Goal: Task Accomplishment & Management: Manage account settings

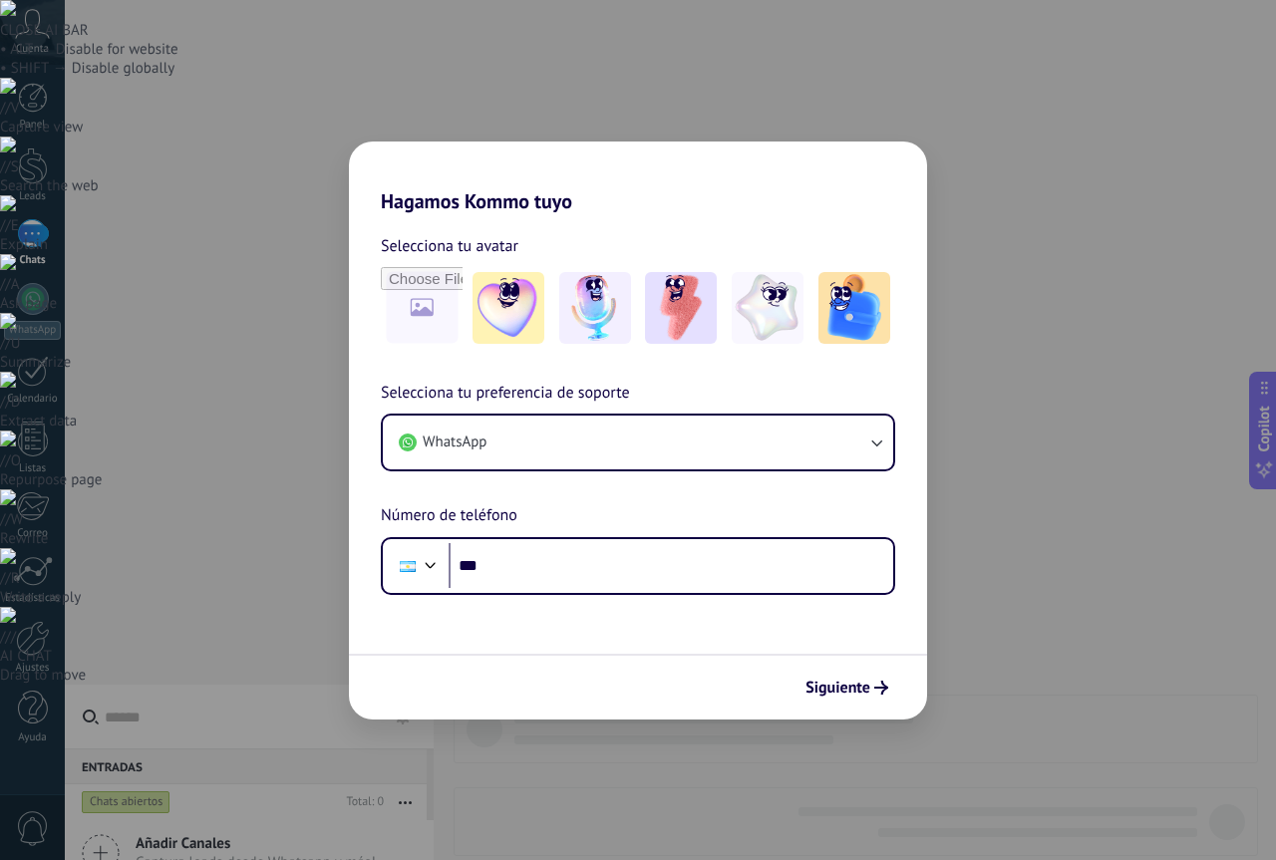
click at [770, 723] on div "Hagamos Kommo tuyo Selecciona tu avatar Selecciona tu preferencia de soporte Wh…" at bounding box center [638, 430] width 1276 height 860
click at [865, 693] on span "Siguiente" at bounding box center [837, 688] width 65 height 14
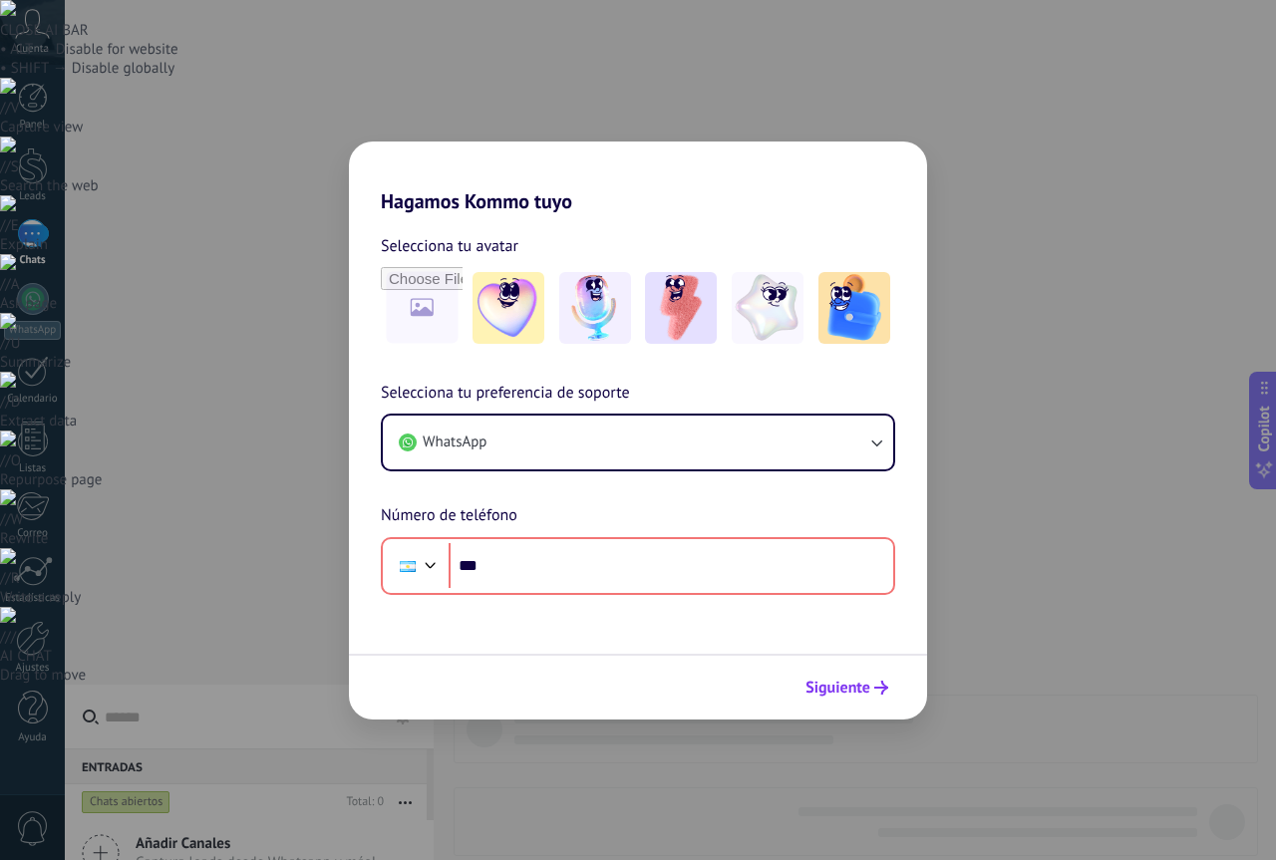
click at [865, 693] on span "Siguiente" at bounding box center [837, 688] width 65 height 14
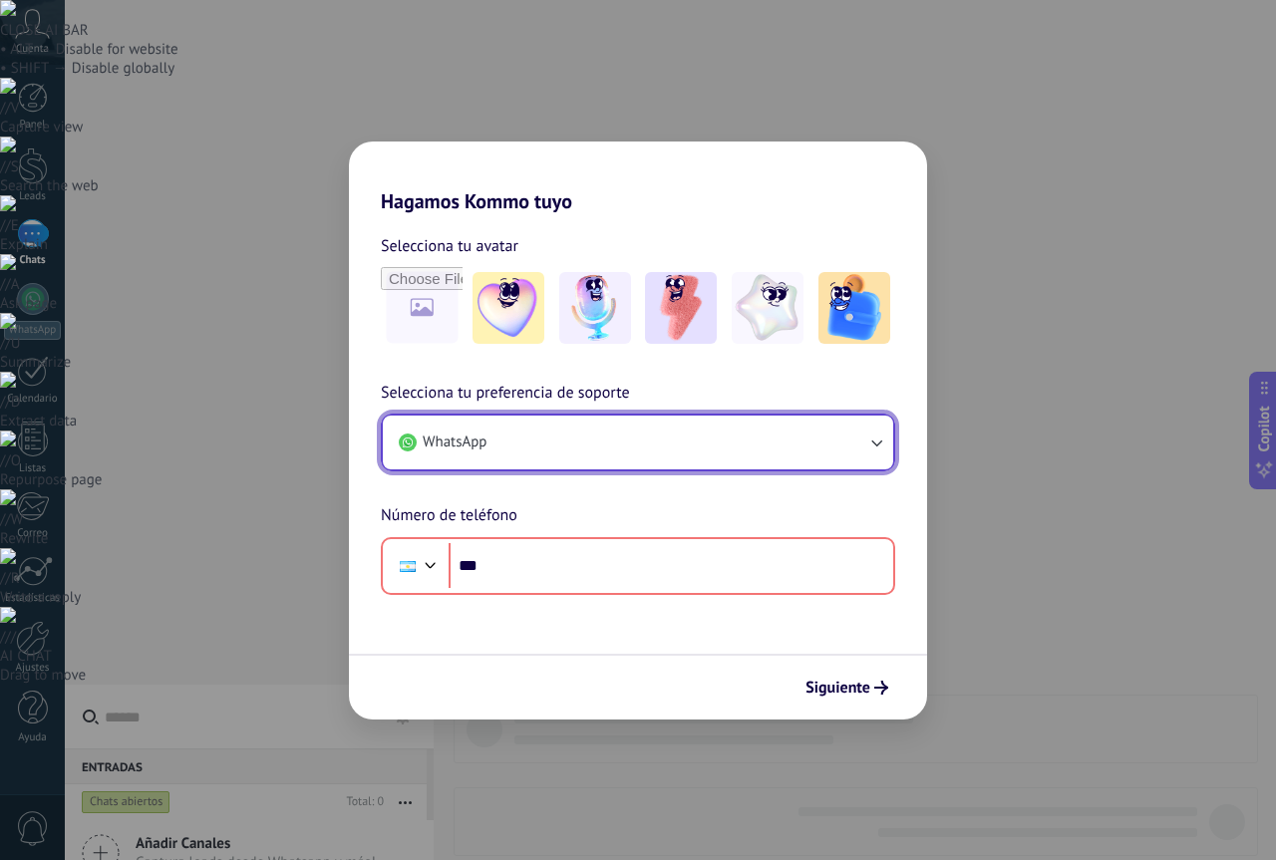
click at [533, 428] on button "WhatsApp" at bounding box center [638, 443] width 510 height 54
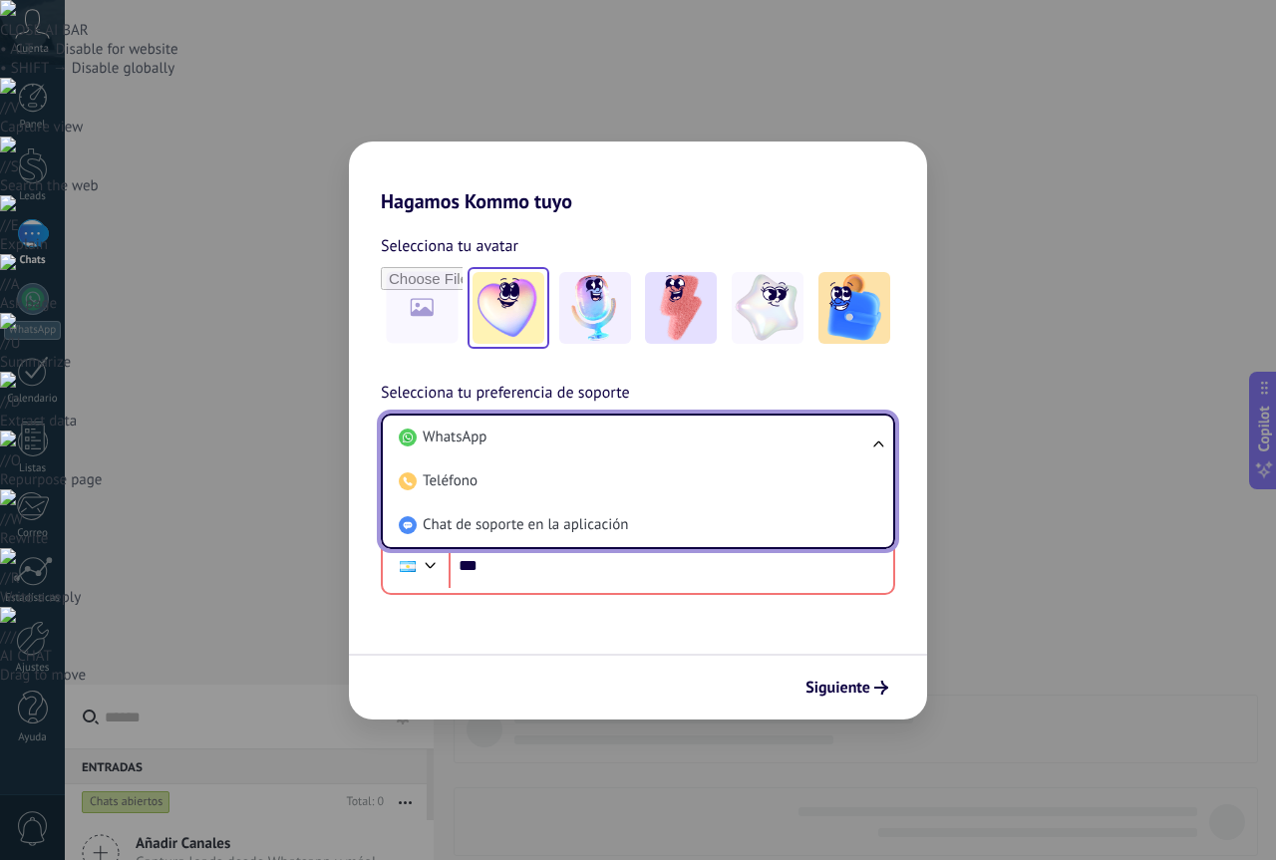
click at [510, 333] on img at bounding box center [508, 308] width 72 height 72
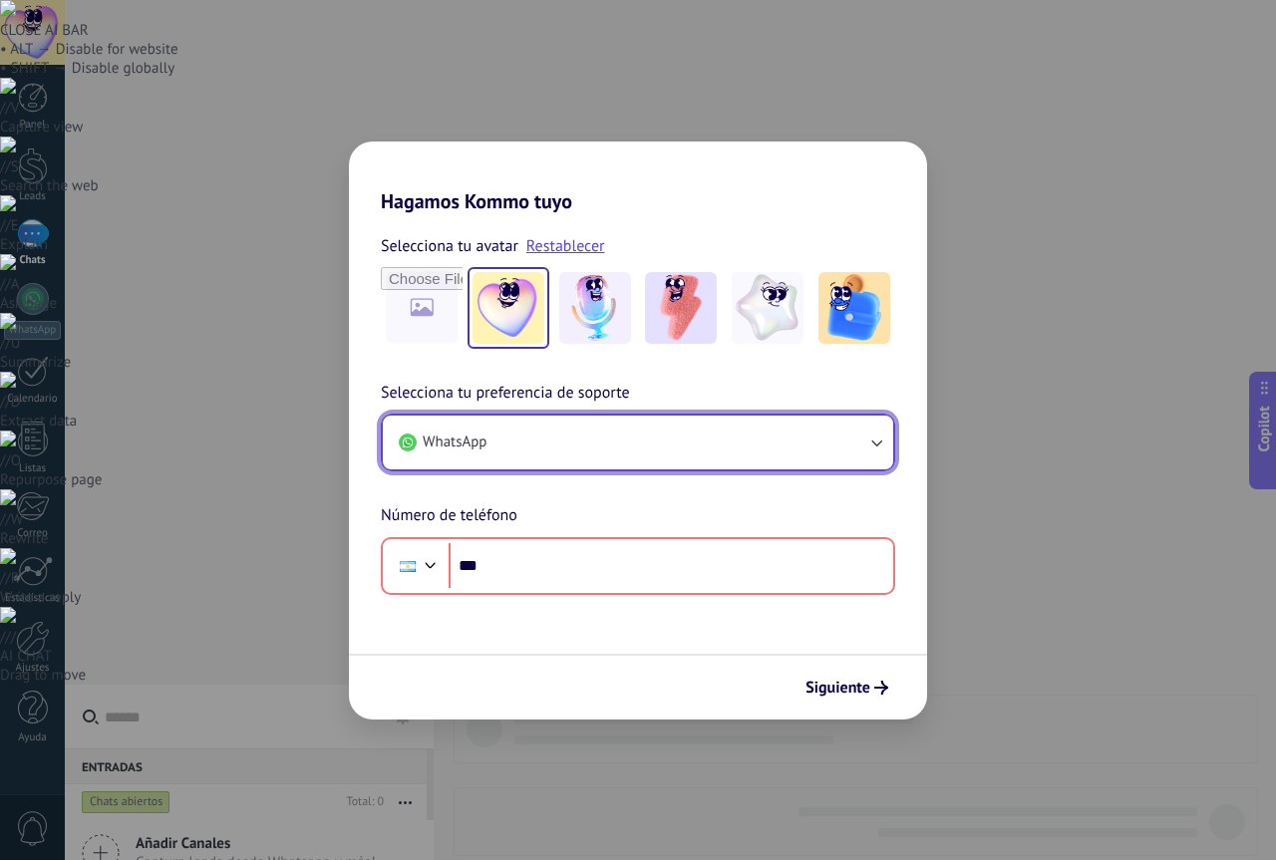
click at [505, 455] on button "WhatsApp" at bounding box center [638, 443] width 510 height 54
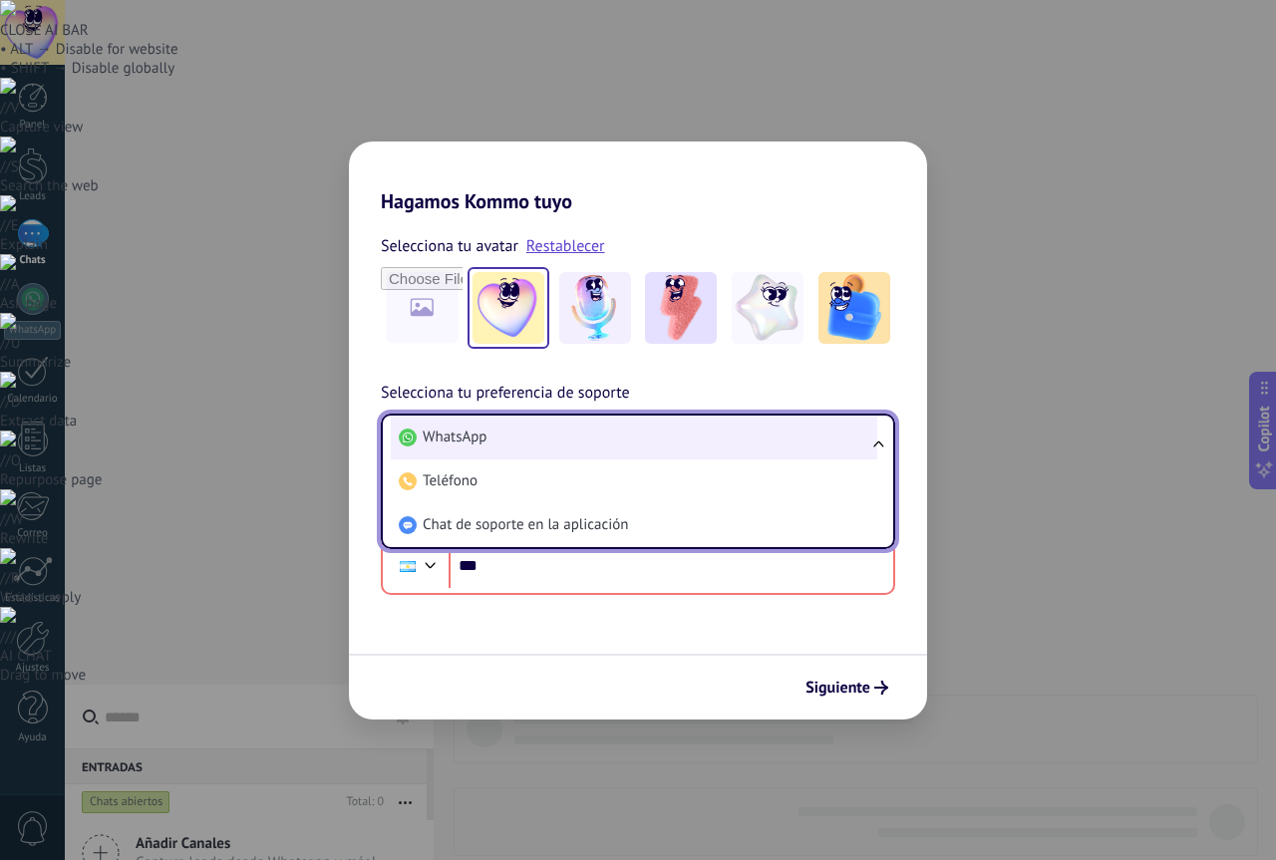
click at [498, 447] on li "WhatsApp" at bounding box center [634, 438] width 486 height 44
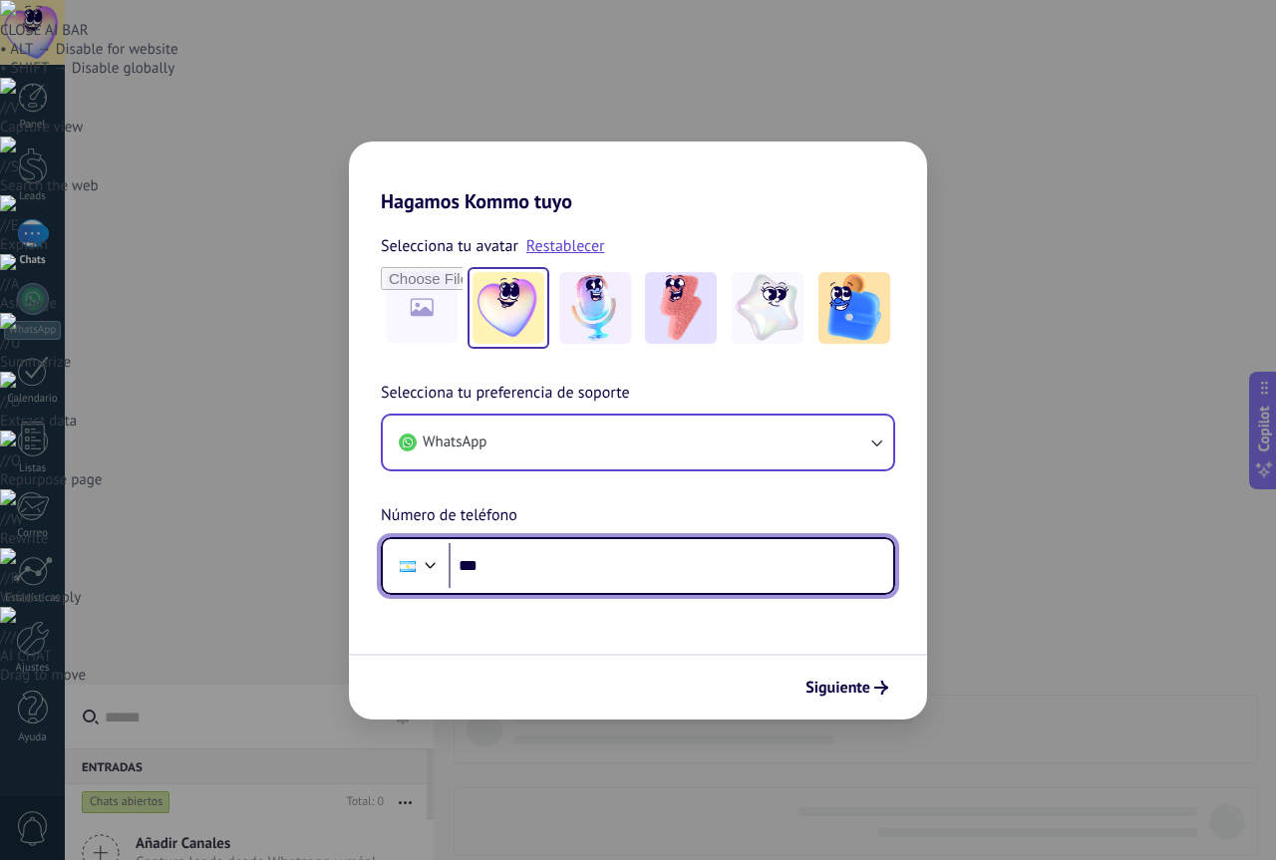
click at [564, 551] on input "***" at bounding box center [671, 566] width 445 height 46
type input "**********"
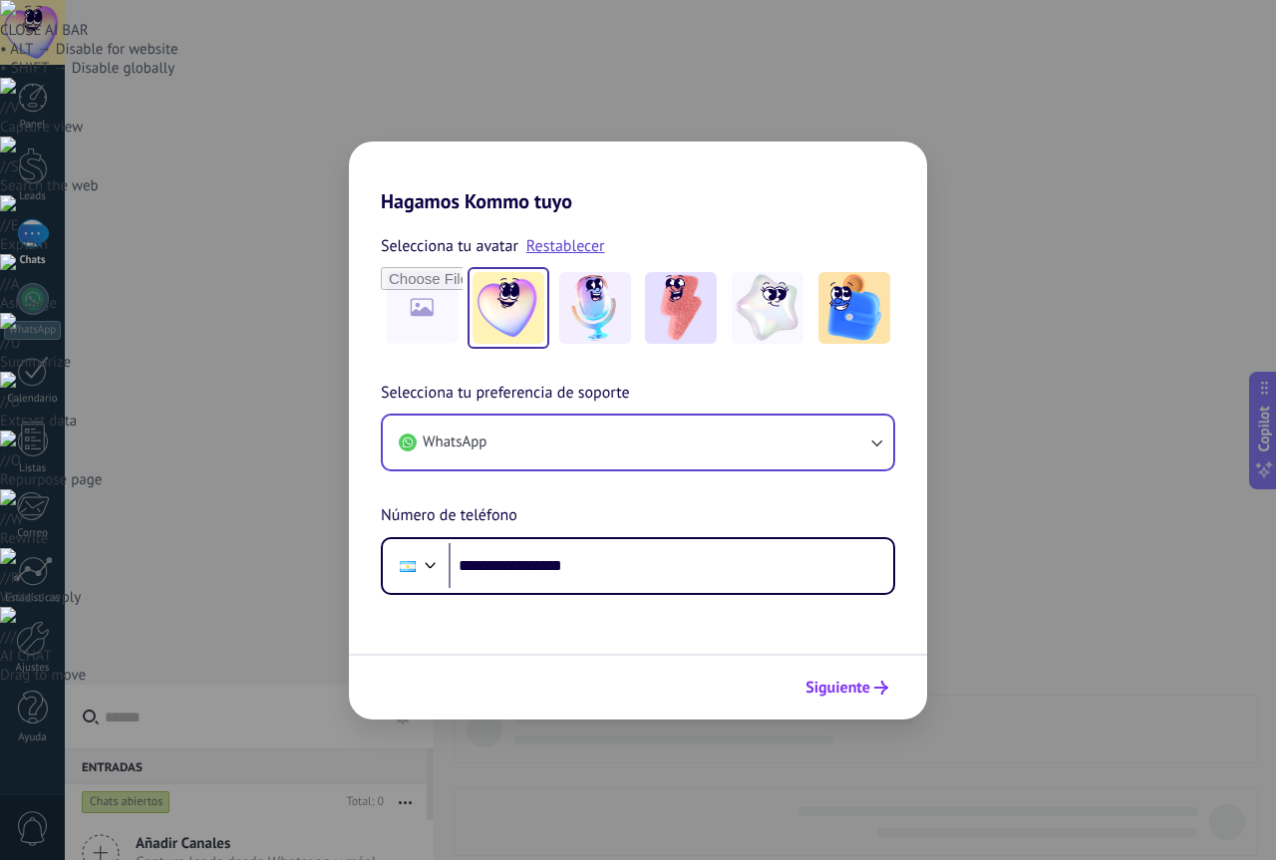
click at [834, 682] on span "Siguiente" at bounding box center [837, 688] width 65 height 14
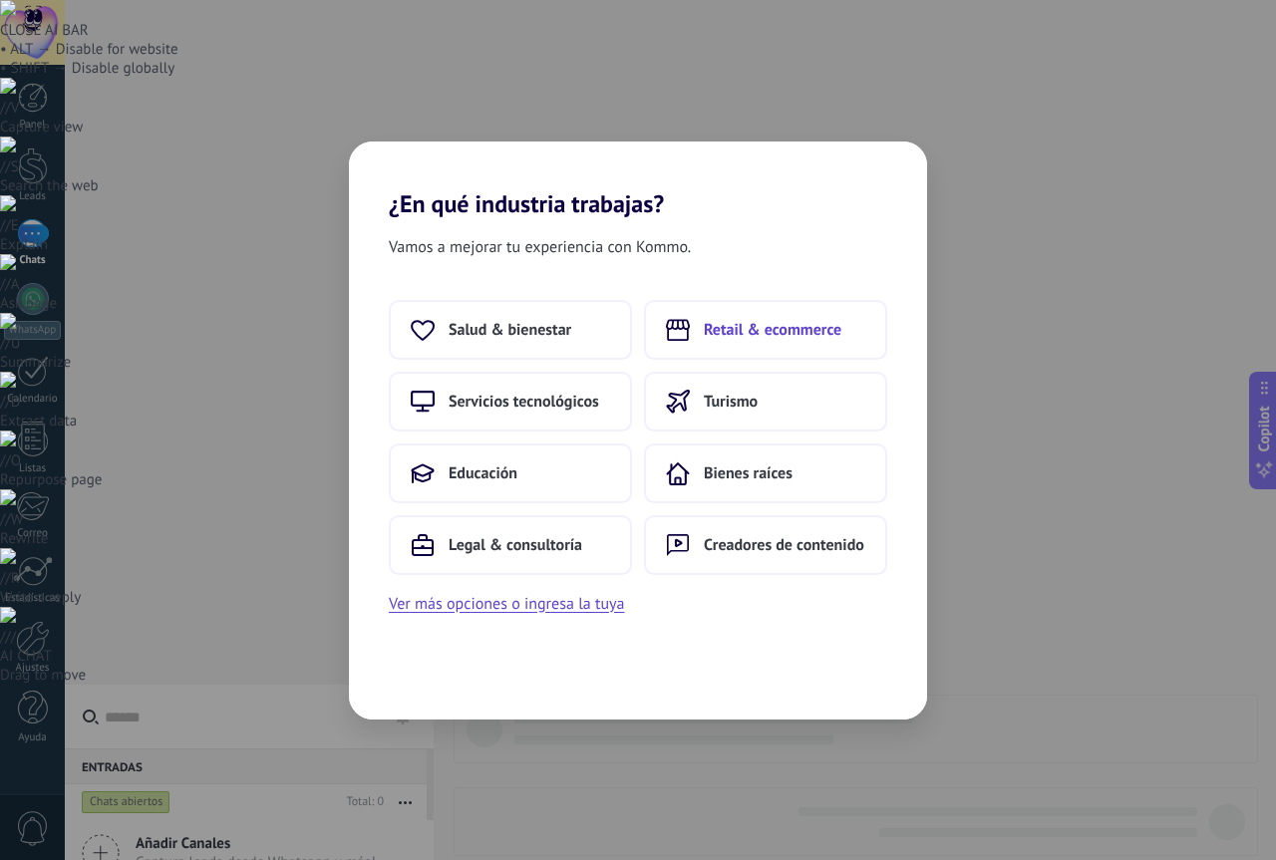
click at [716, 324] on span "Retail & ecommerce" at bounding box center [773, 330] width 138 height 20
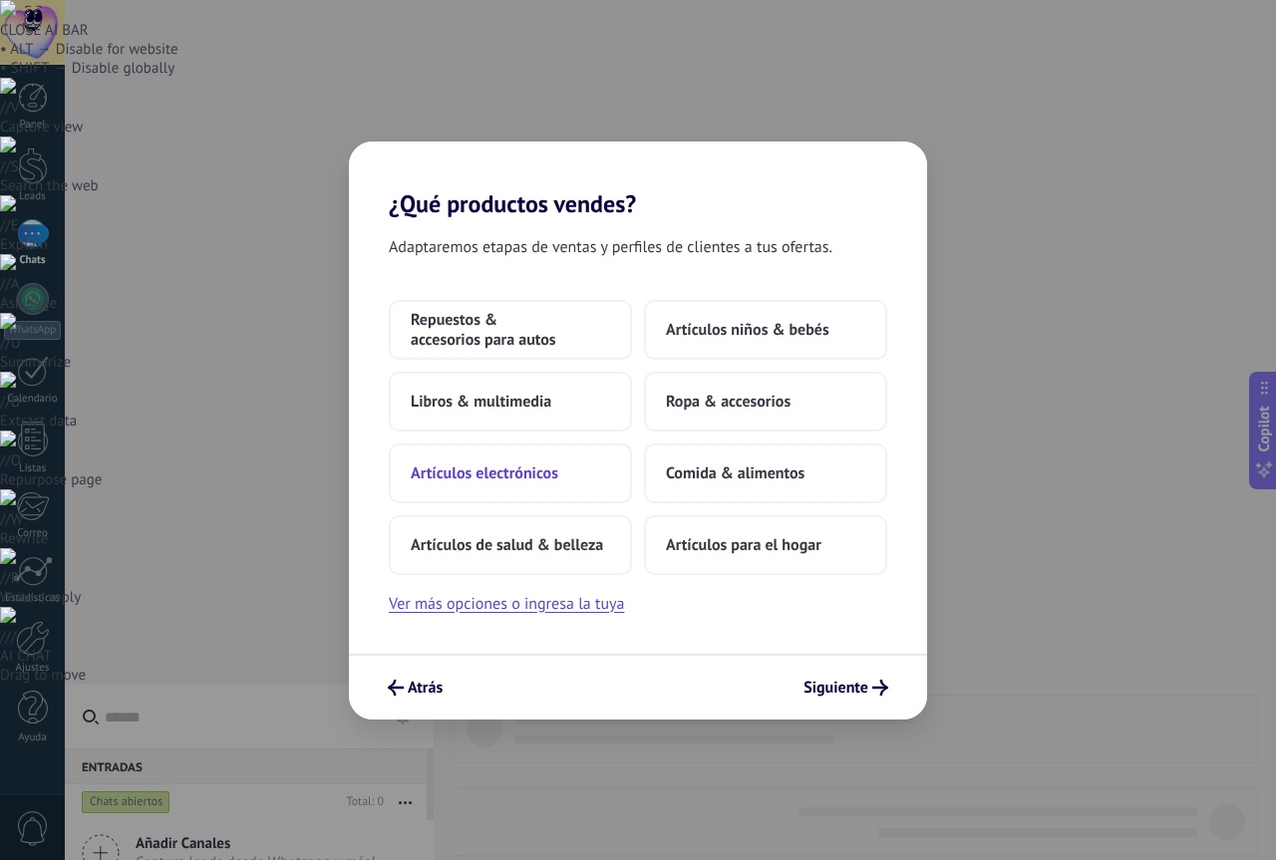
click at [517, 476] on span "Artículos electrónicos" at bounding box center [485, 473] width 148 height 20
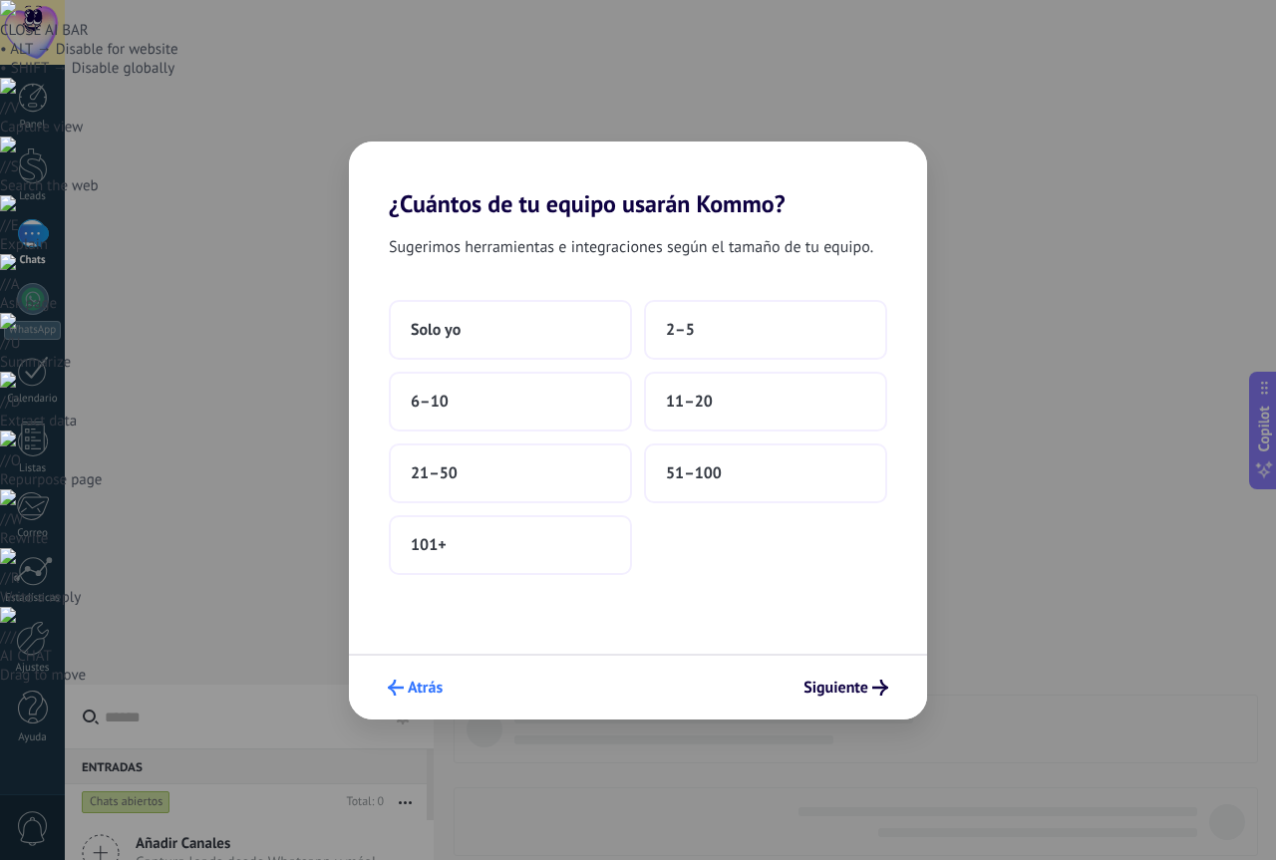
click at [431, 690] on span "Atrás" at bounding box center [425, 688] width 35 height 14
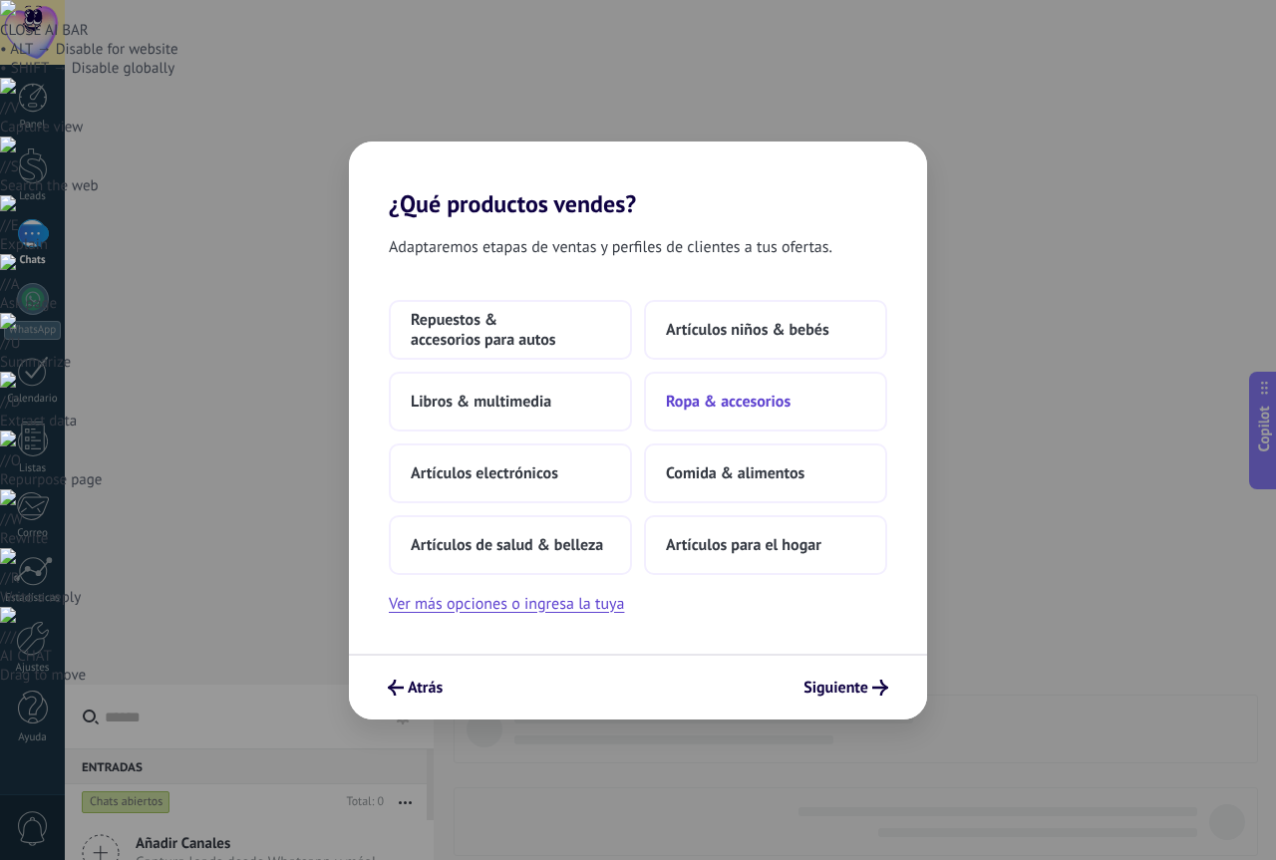
click at [778, 410] on span "Ropa & accesorios" at bounding box center [728, 402] width 125 height 20
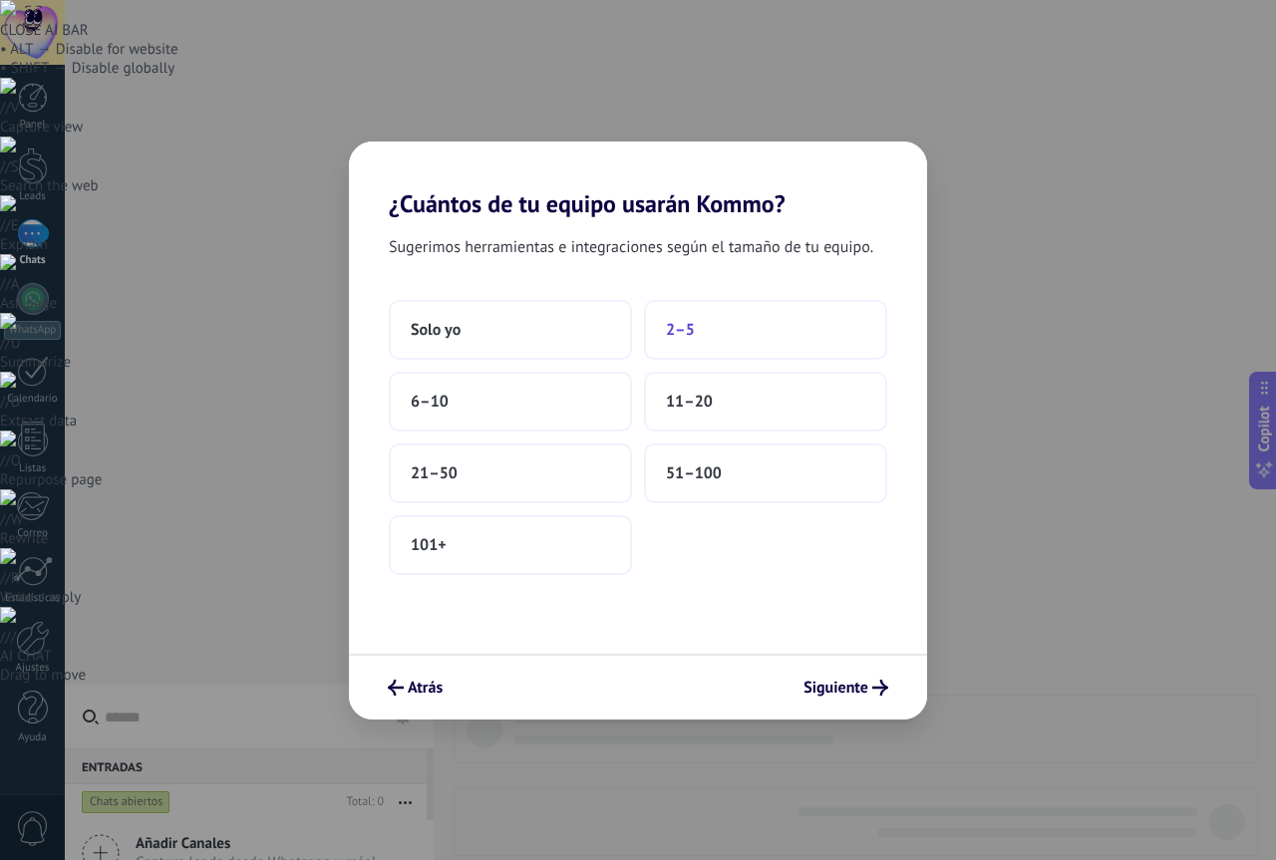
click at [703, 325] on button "2–5" at bounding box center [765, 330] width 243 height 60
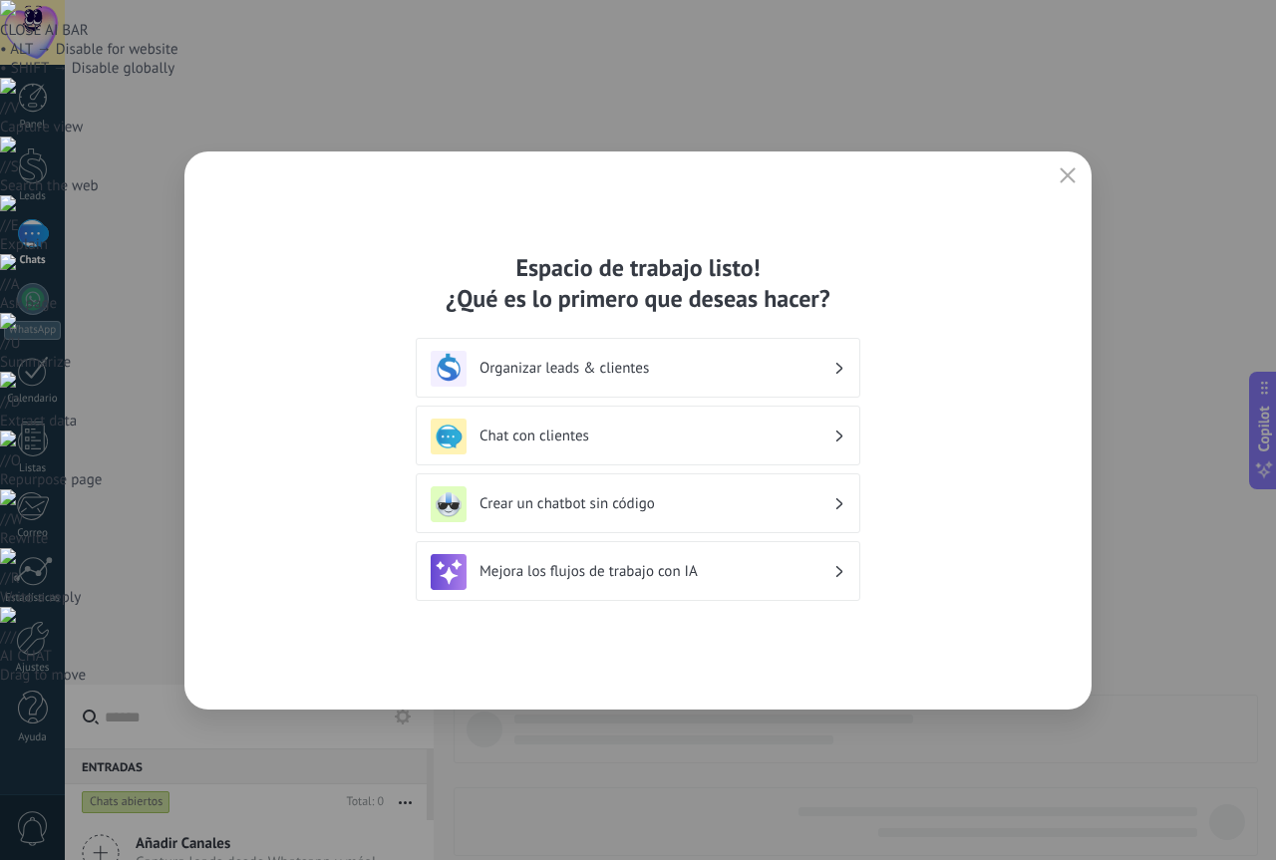
click at [624, 447] on div "Chat con clientes" at bounding box center [638, 437] width 415 height 36
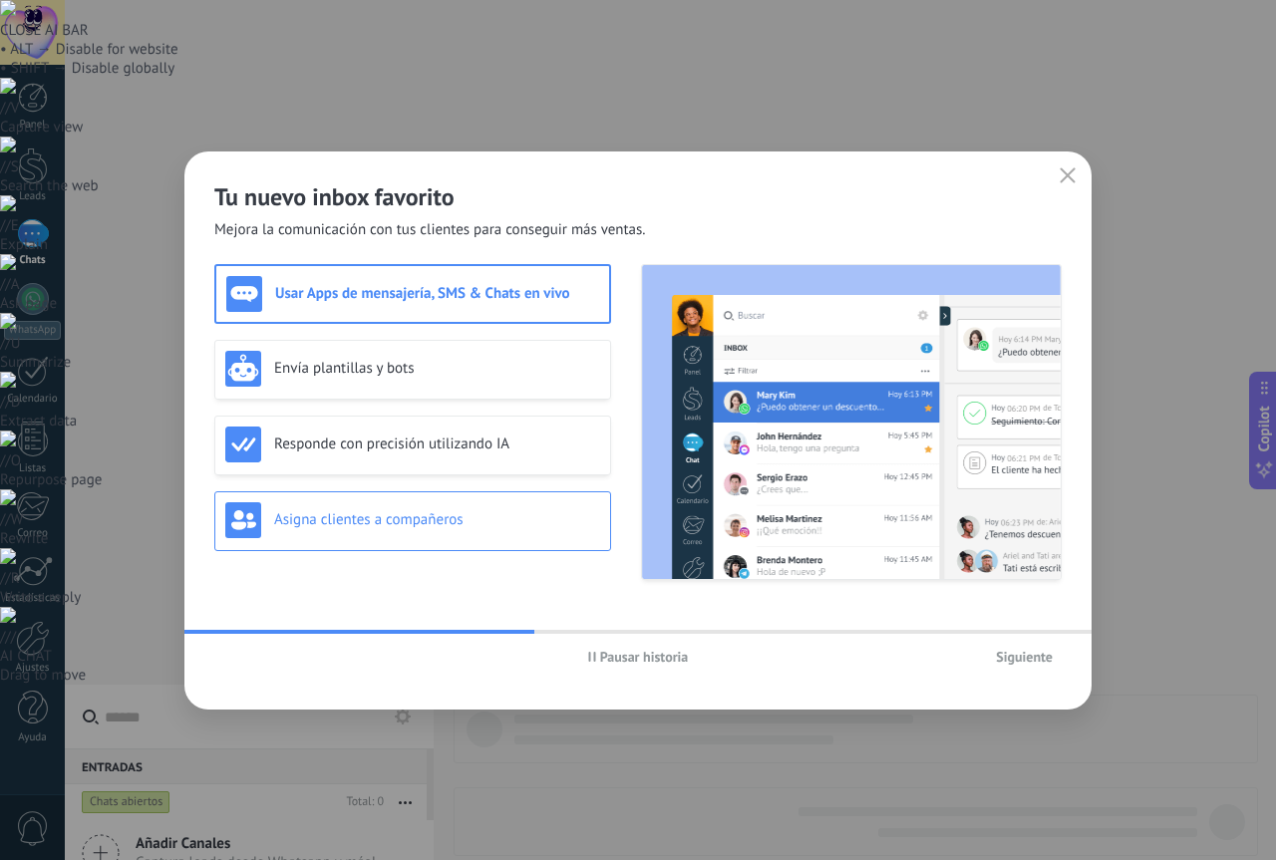
click at [419, 513] on h3 "Asigna clientes a compañeros" at bounding box center [437, 519] width 326 height 19
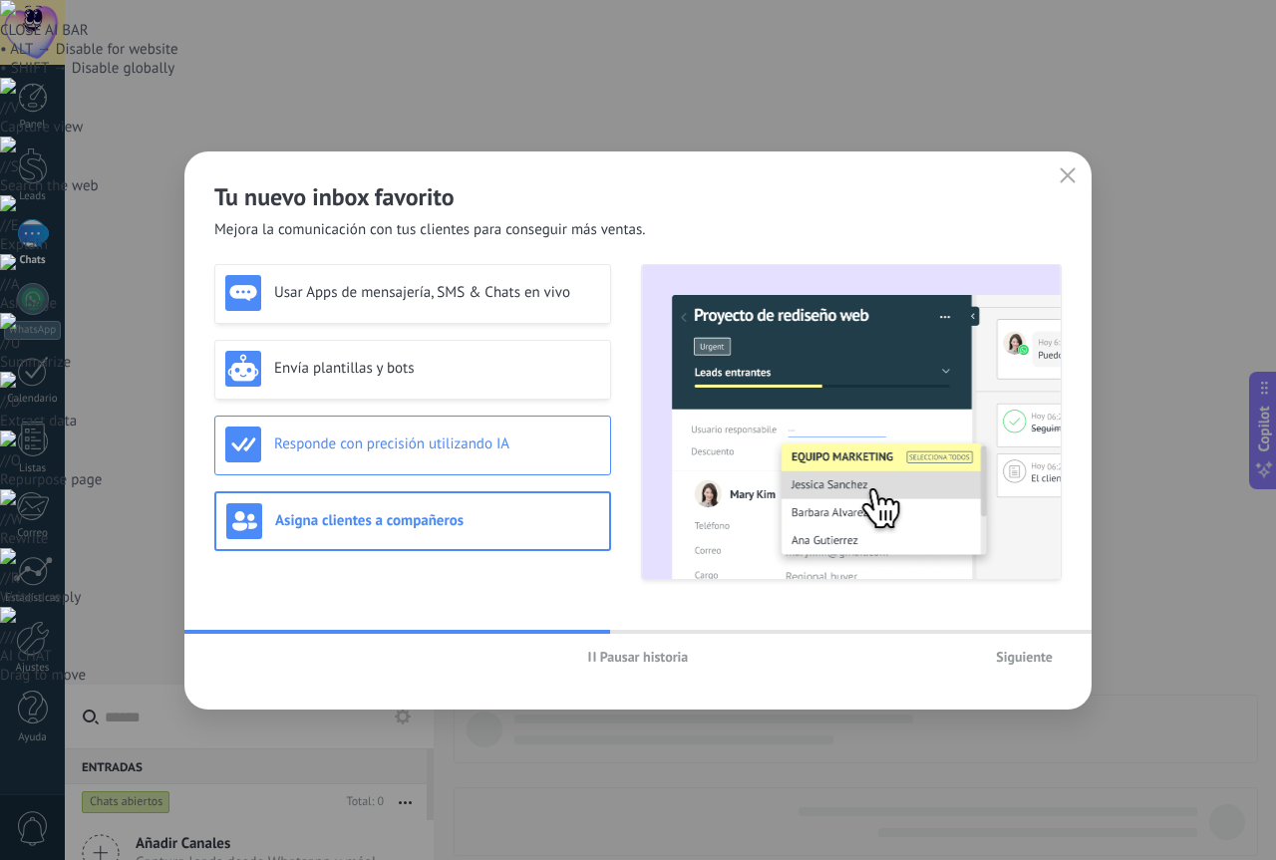
click at [425, 466] on div "Responde con precisión utilizando IA" at bounding box center [412, 446] width 397 height 60
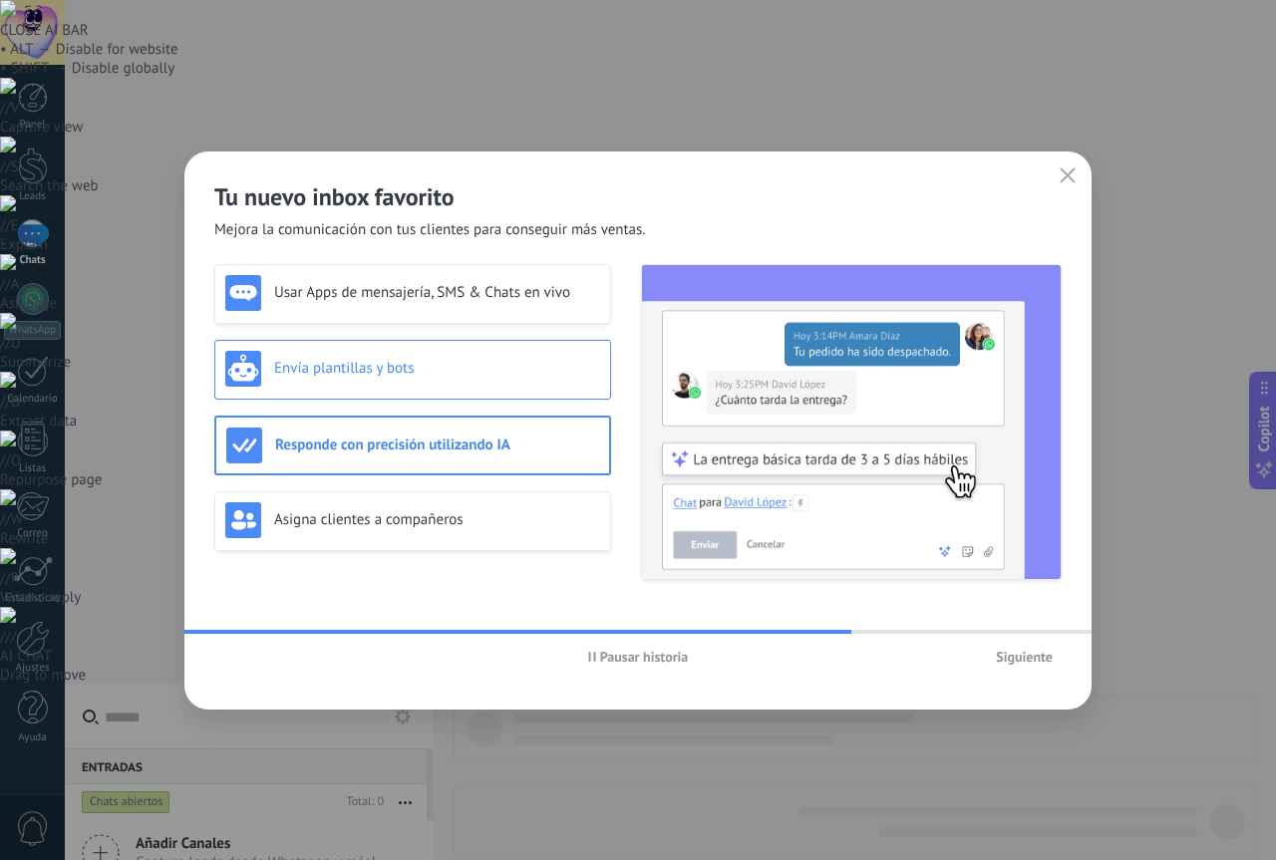
click at [410, 377] on h3 "Envía plantillas y bots" at bounding box center [437, 368] width 326 height 19
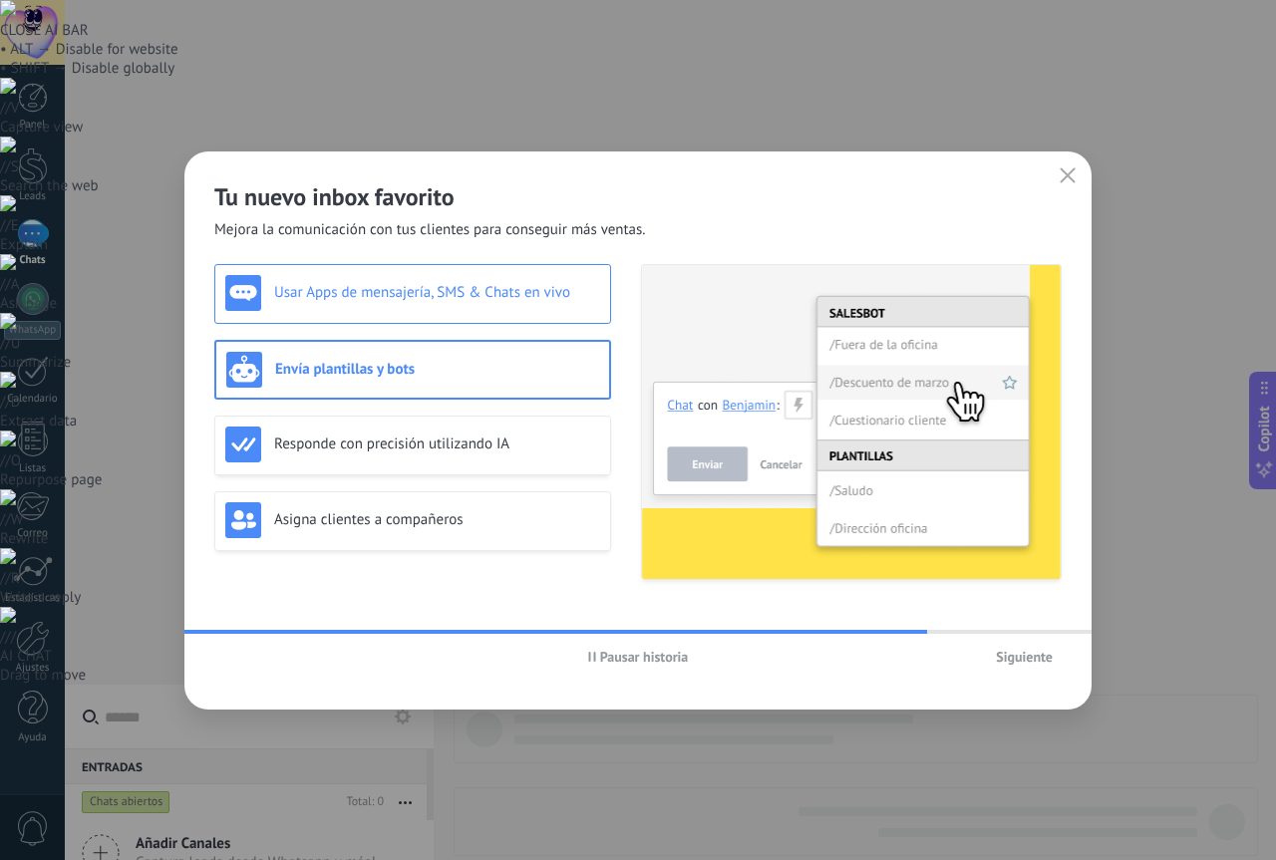
click at [467, 299] on h3 "Usar Apps de mensajería, SMS & Chats en vivo" at bounding box center [437, 292] width 326 height 19
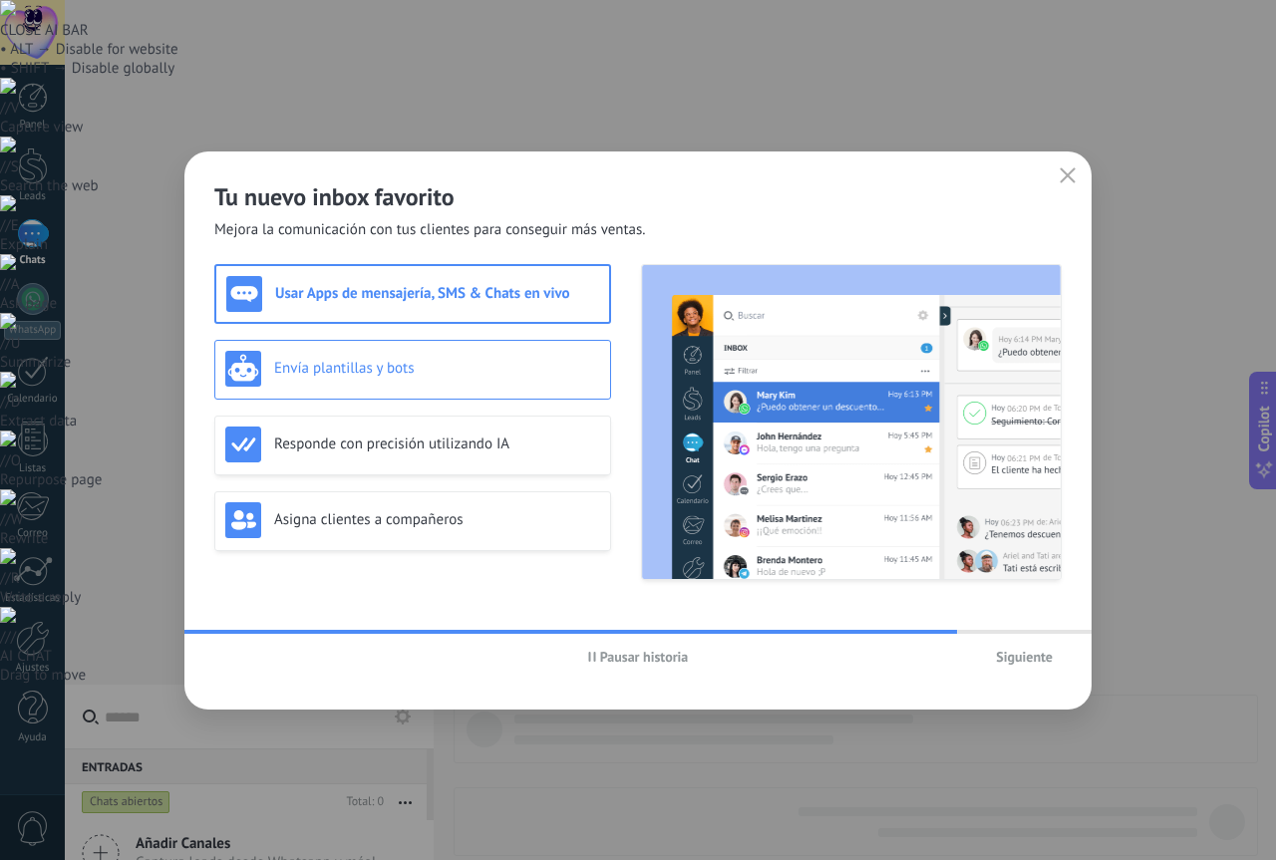
click at [536, 375] on h3 "Envía plantillas y bots" at bounding box center [437, 368] width 326 height 19
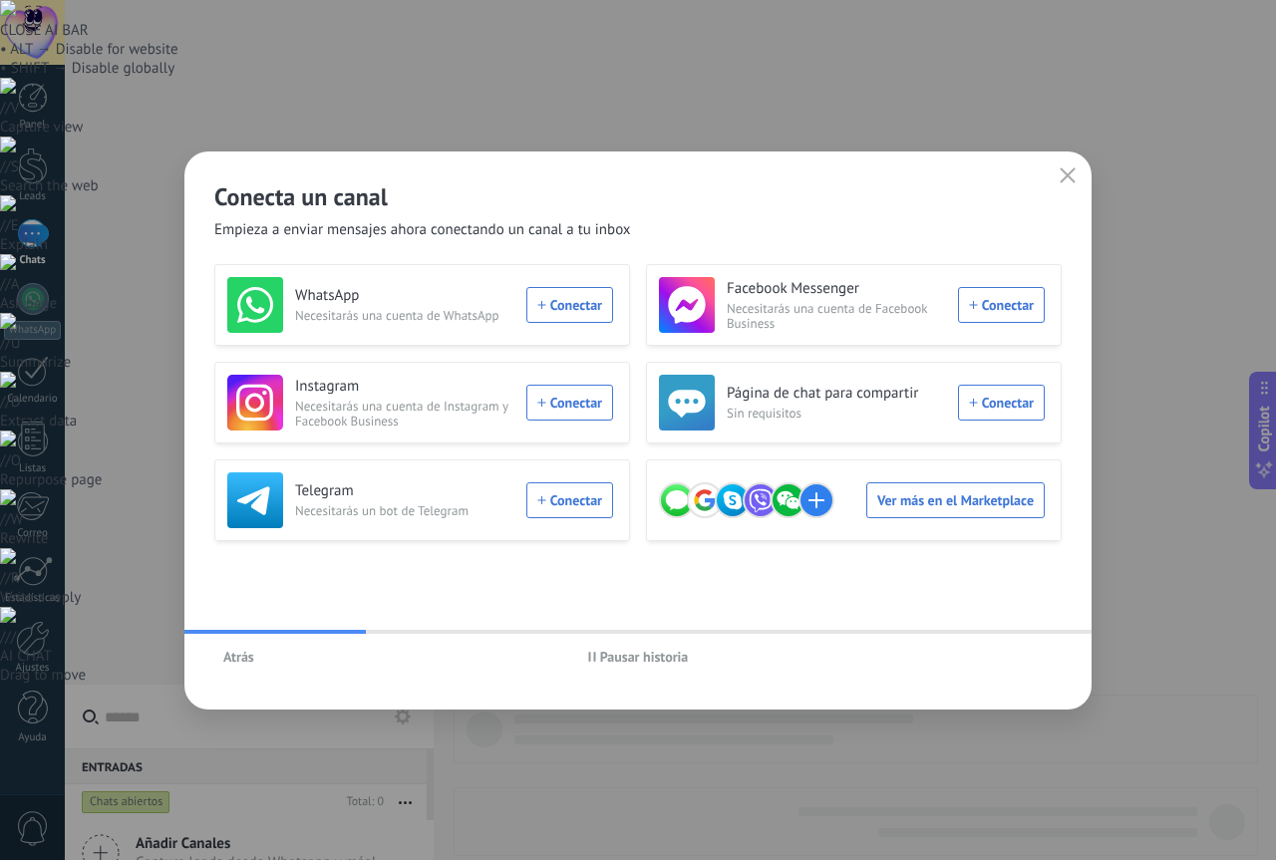
click at [602, 410] on div "Instagram Necesitarás una cuenta de Instagram y Facebook Business Conectar" at bounding box center [420, 403] width 386 height 56
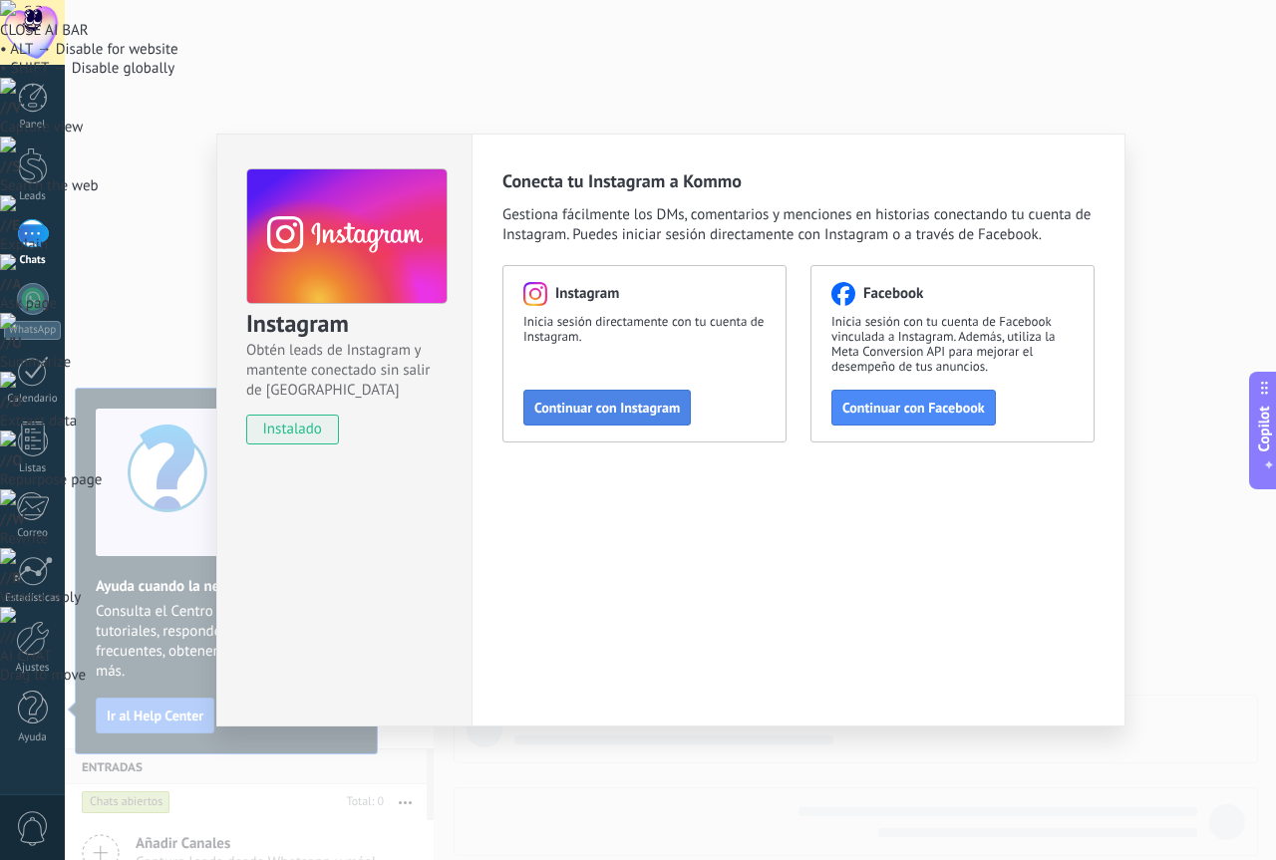
click at [590, 410] on span "Continuar con Instagram" at bounding box center [607, 408] width 146 height 14
click at [1032, 133] on div "Instagram Obtén leads de Instagram y mantente conectado sin salir de Kommo inst…" at bounding box center [670, 430] width 1211 height 860
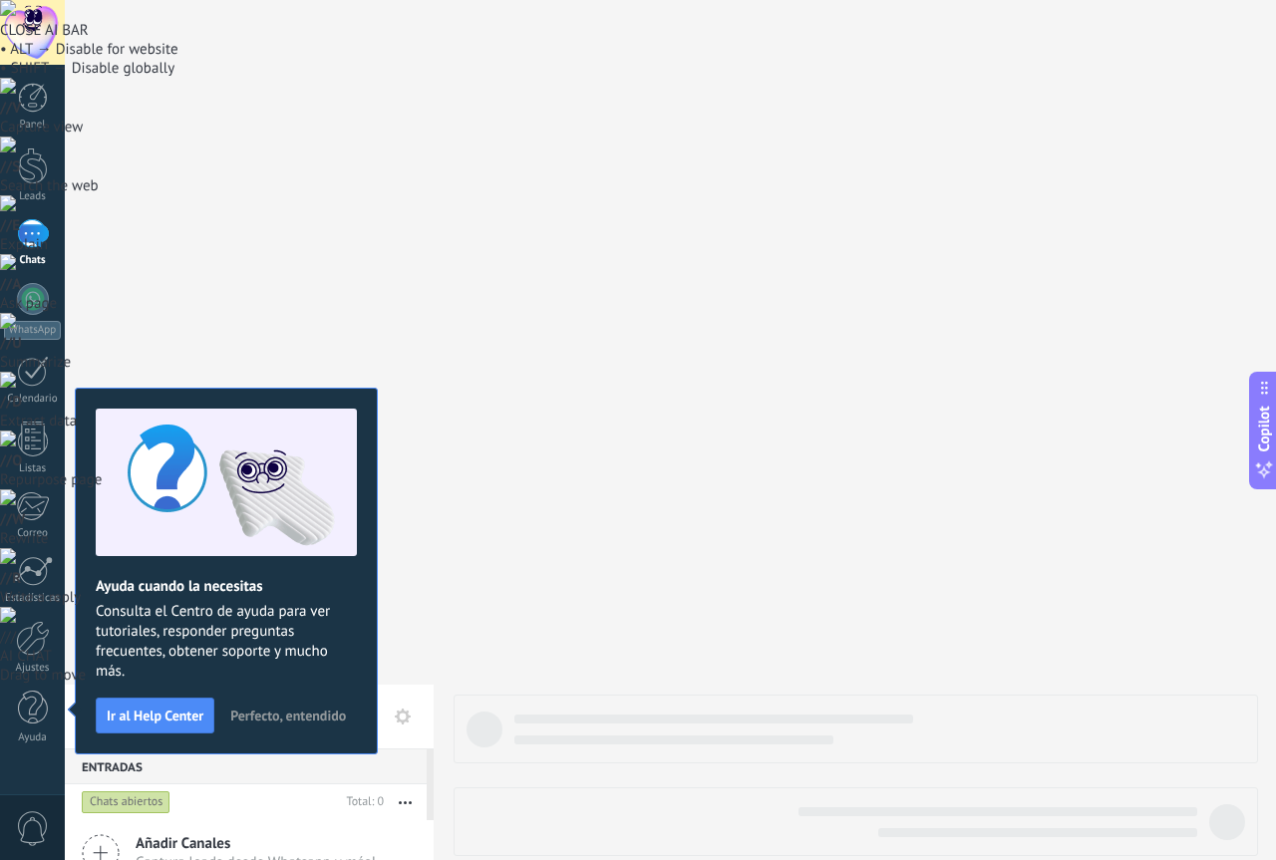
click at [254, 722] on span "Perfecto, entendido" at bounding box center [288, 716] width 116 height 14
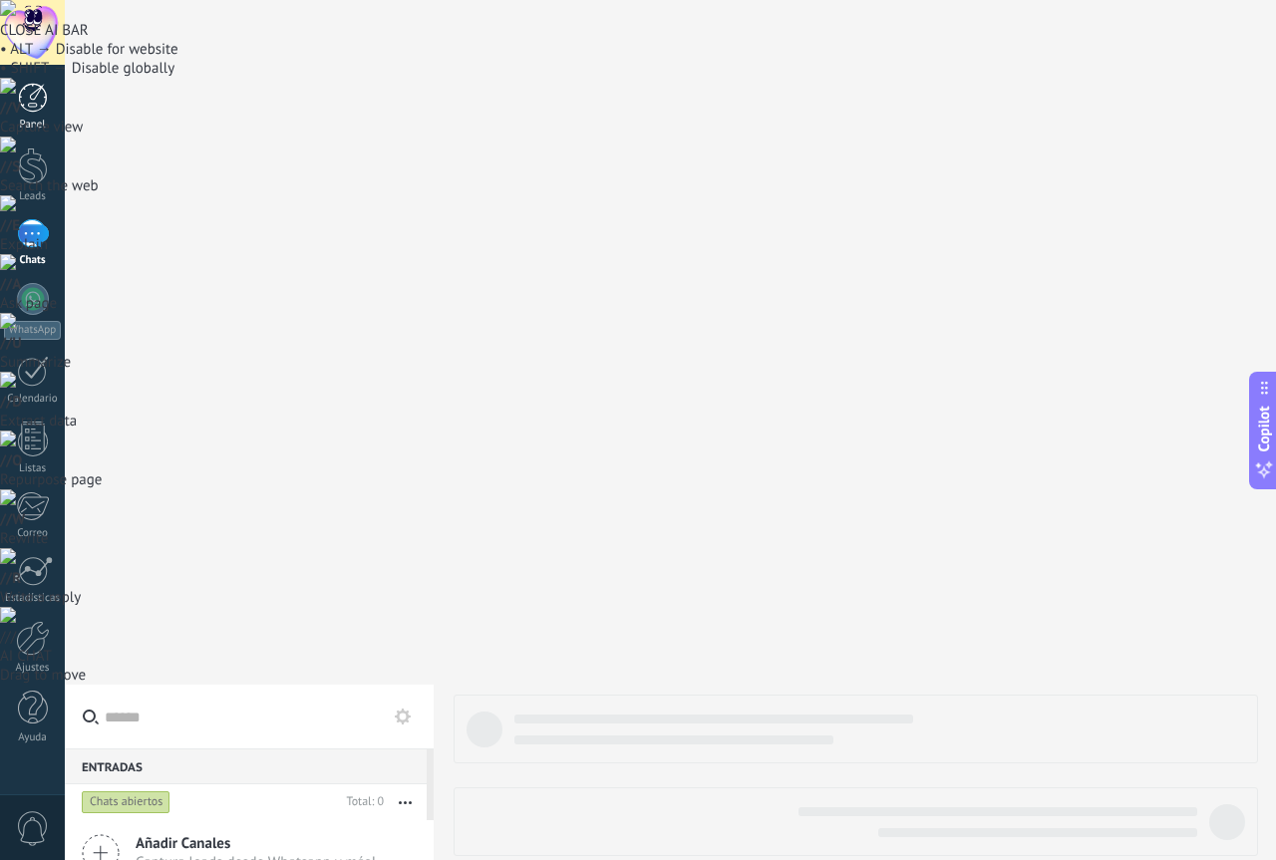
click at [24, 104] on div at bounding box center [33, 98] width 30 height 30
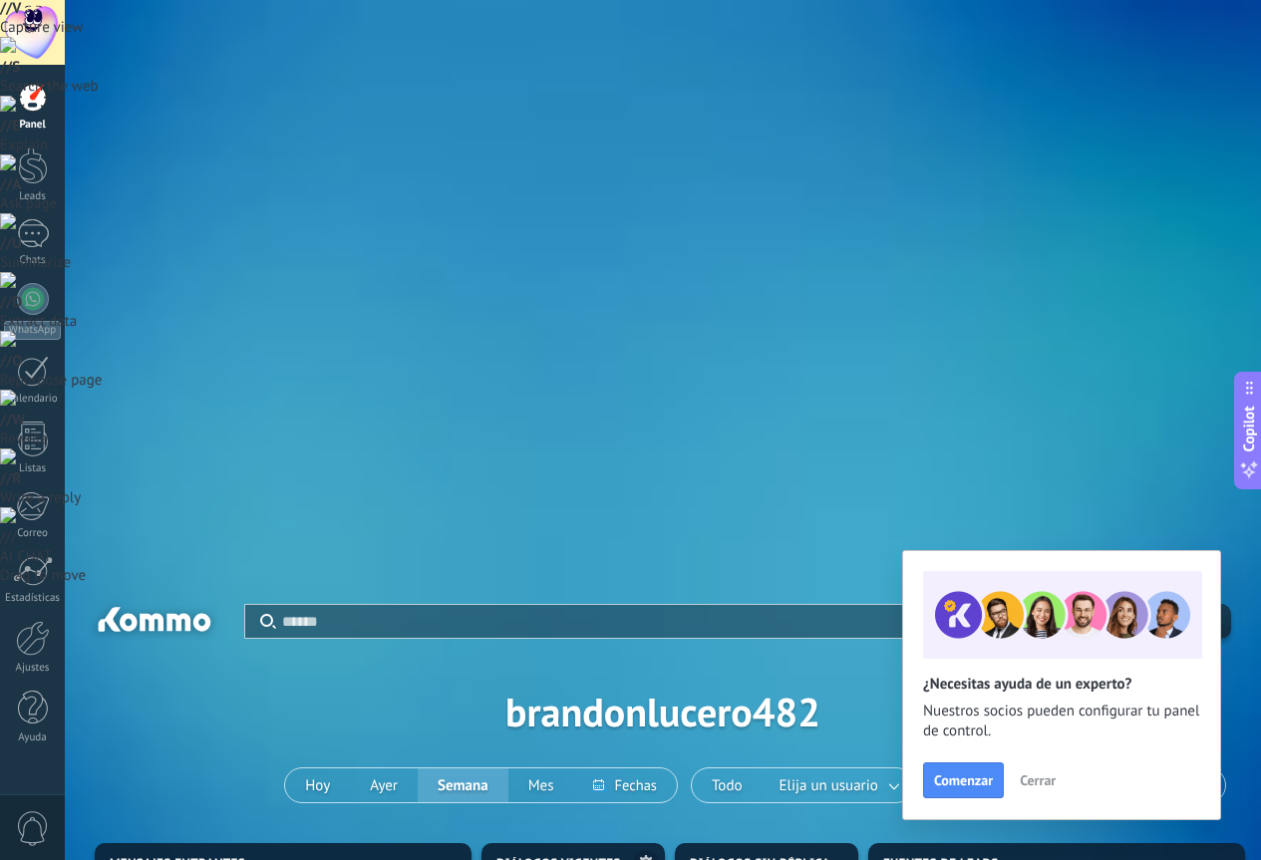
scroll to position [199, 0]
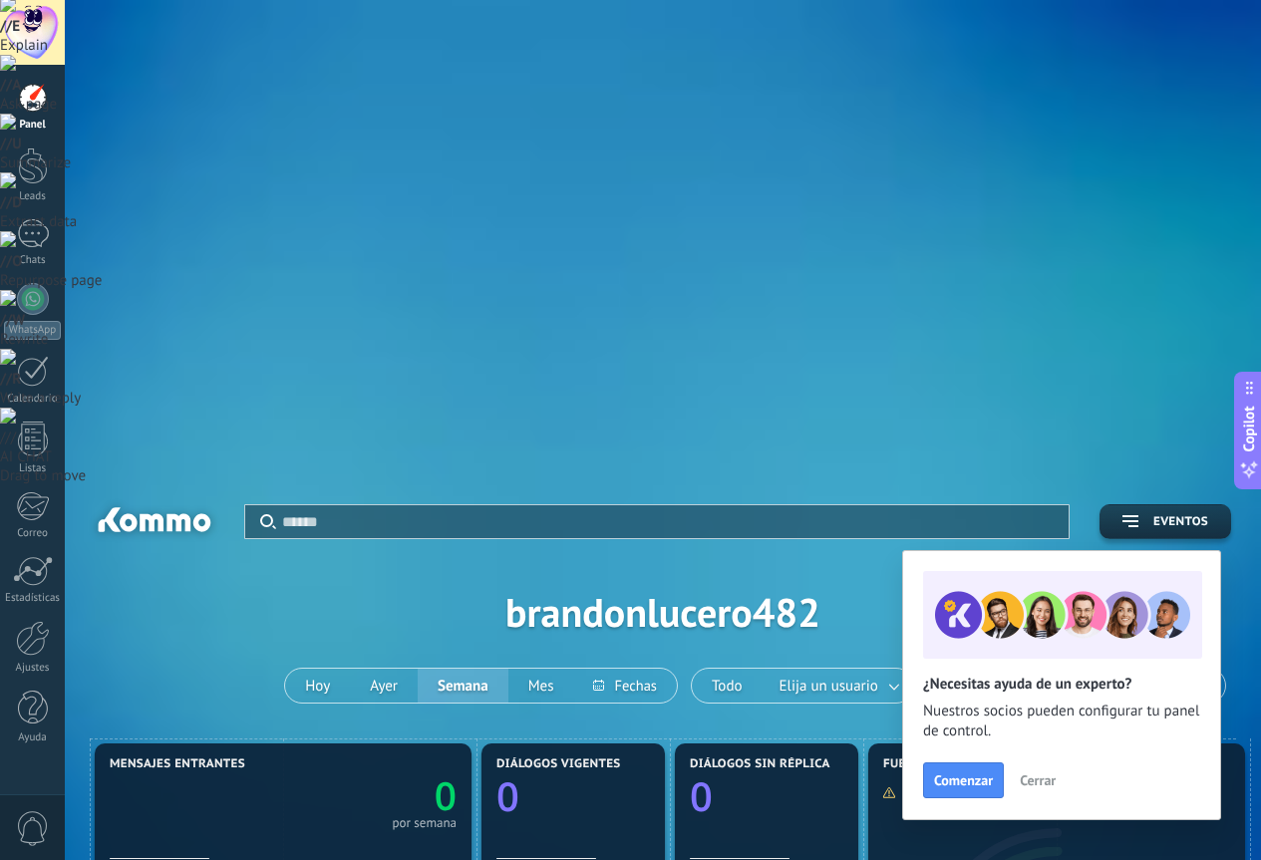
drag, startPoint x: 518, startPoint y: 513, endPoint x: 557, endPoint y: 500, distance: 41.0
drag, startPoint x: 551, startPoint y: 505, endPoint x: 783, endPoint y: 537, distance: 234.4
drag, startPoint x: 750, startPoint y: 533, endPoint x: 555, endPoint y: 559, distance: 196.1
click at [23, 650] on div at bounding box center [33, 638] width 34 height 35
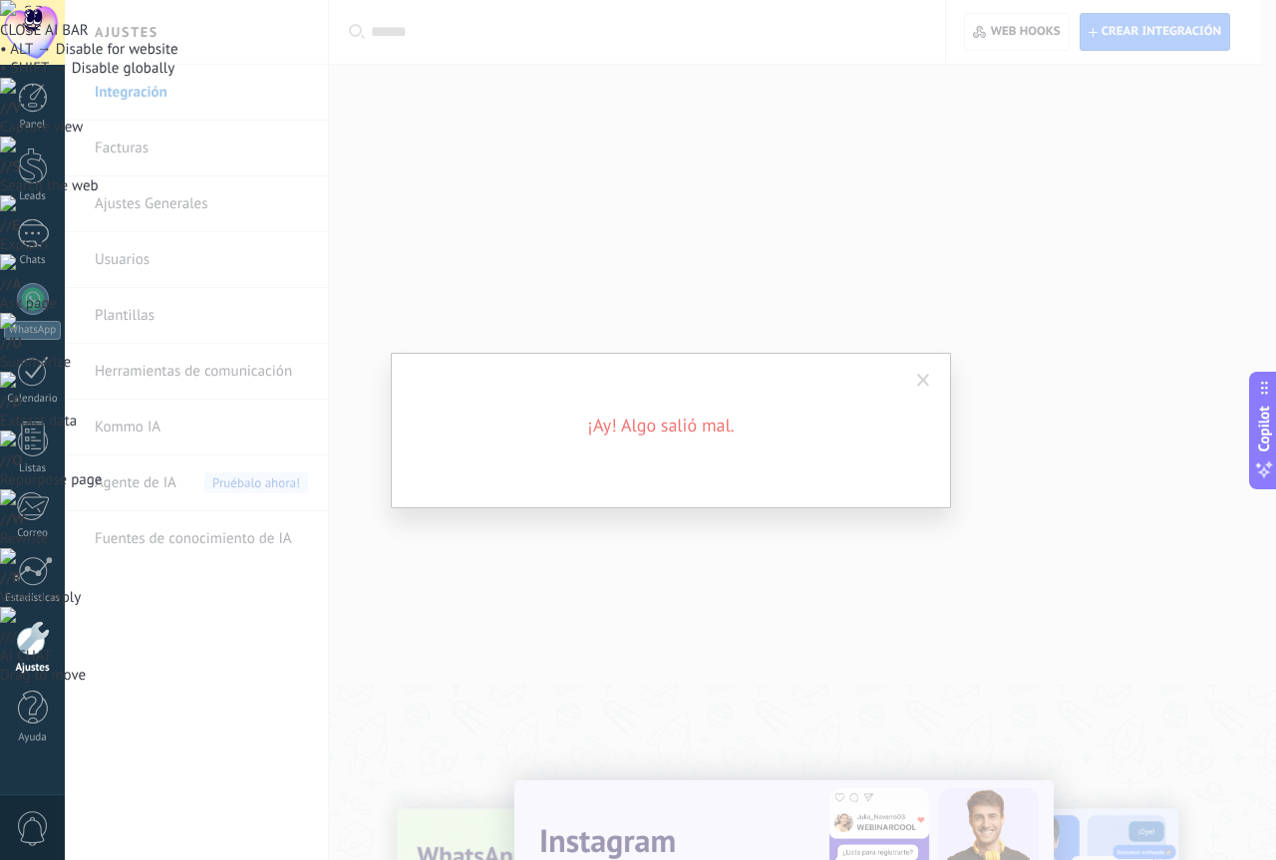
click at [668, 614] on div "¡Ay! Algo salió mal." at bounding box center [670, 430] width 1211 height 860
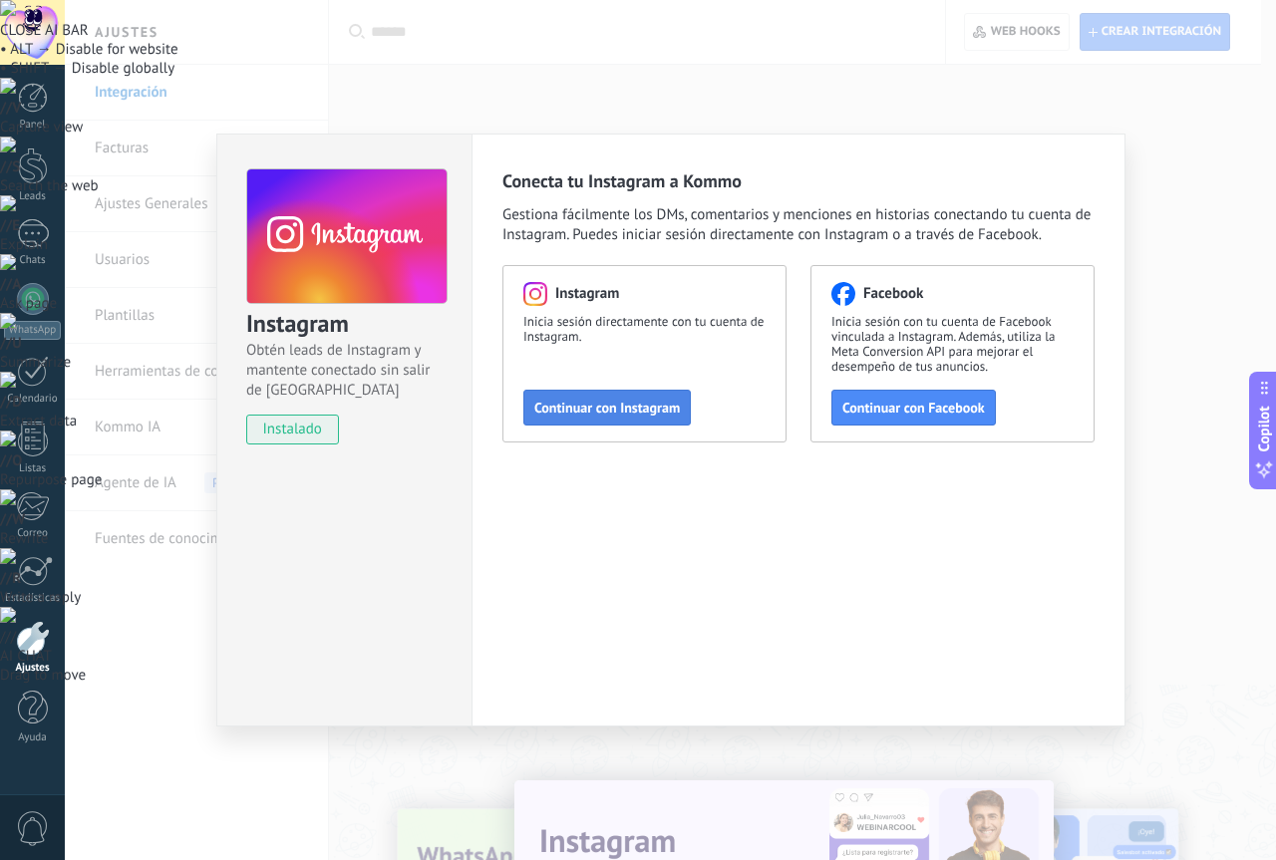
click at [611, 411] on span "Continuar con Instagram" at bounding box center [607, 408] width 146 height 14
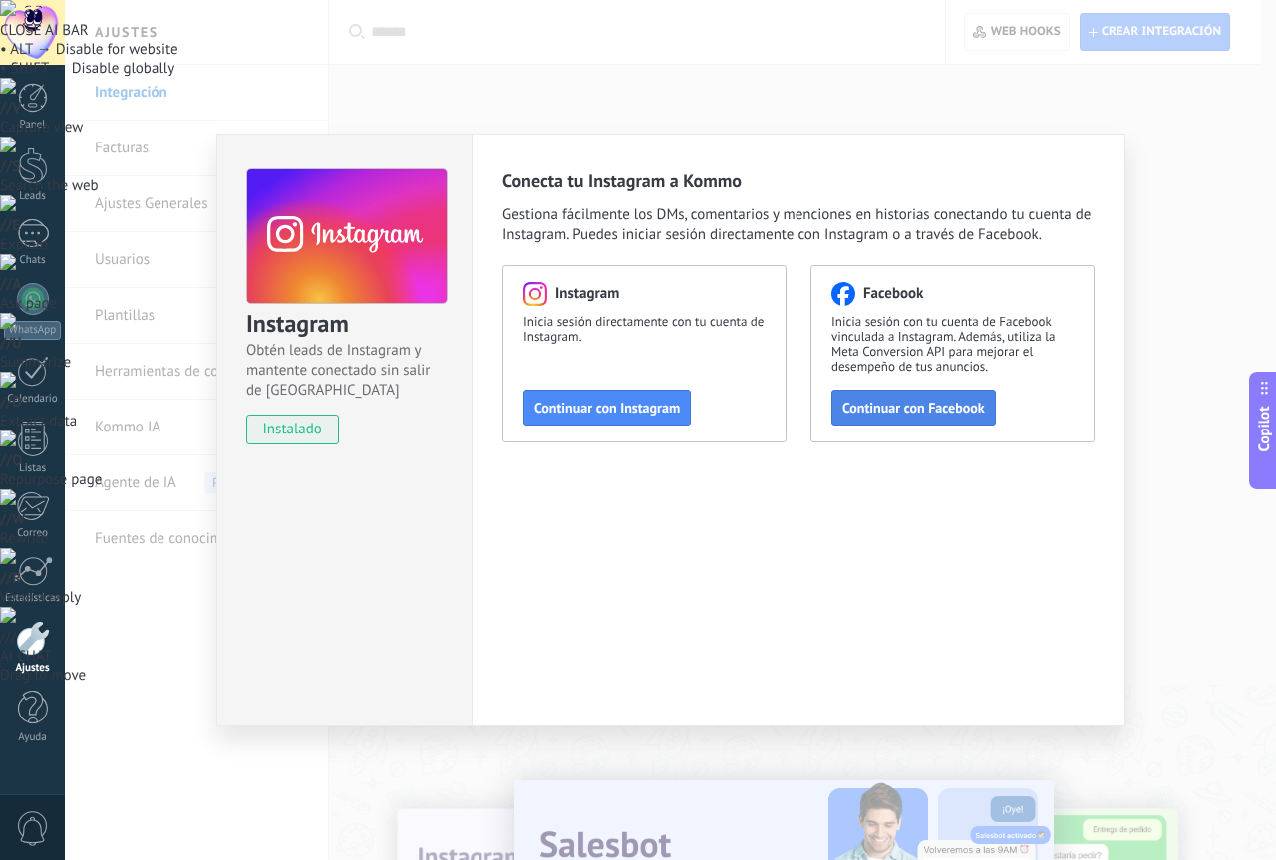
click at [857, 395] on button "Continuar con Facebook" at bounding box center [913, 408] width 164 height 36
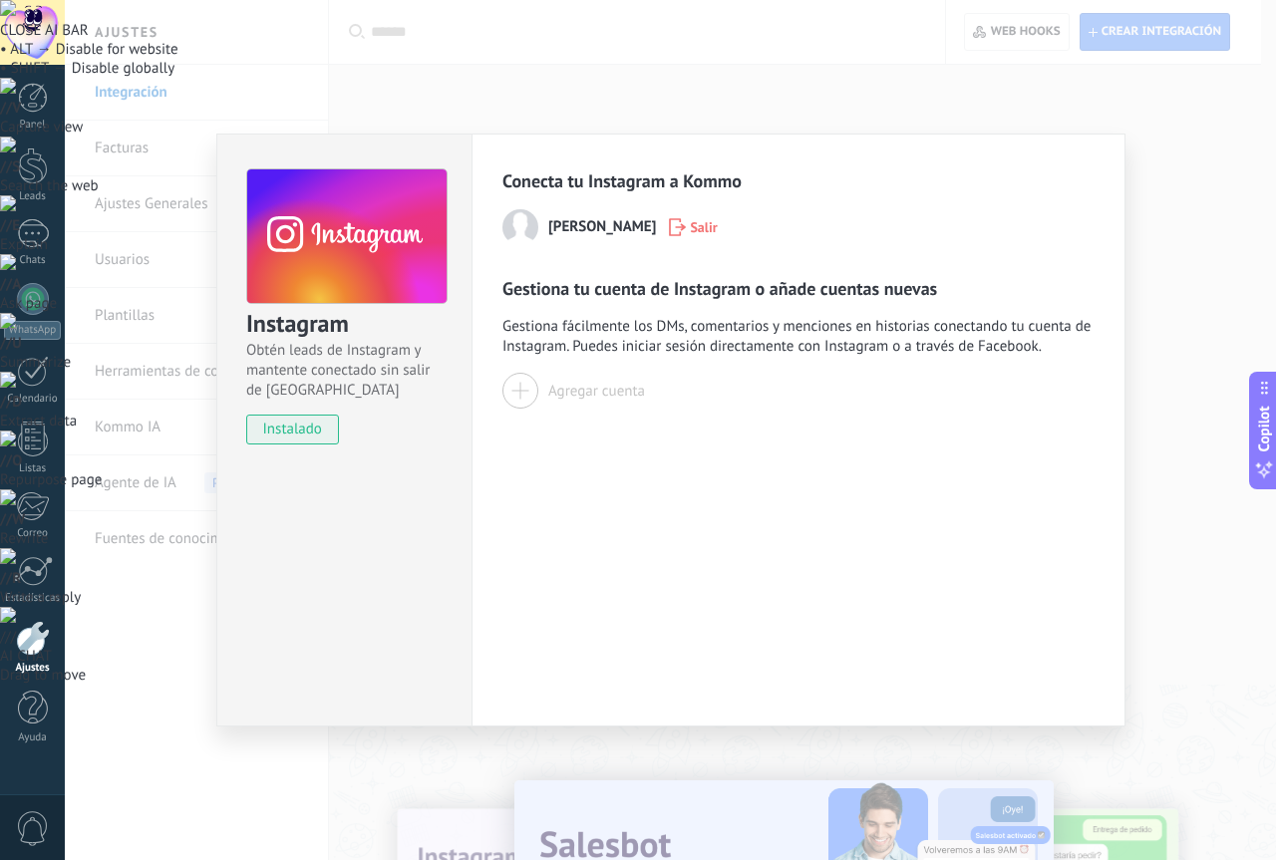
click at [606, 401] on button "Agregar cuenta" at bounding box center [573, 391] width 143 height 36
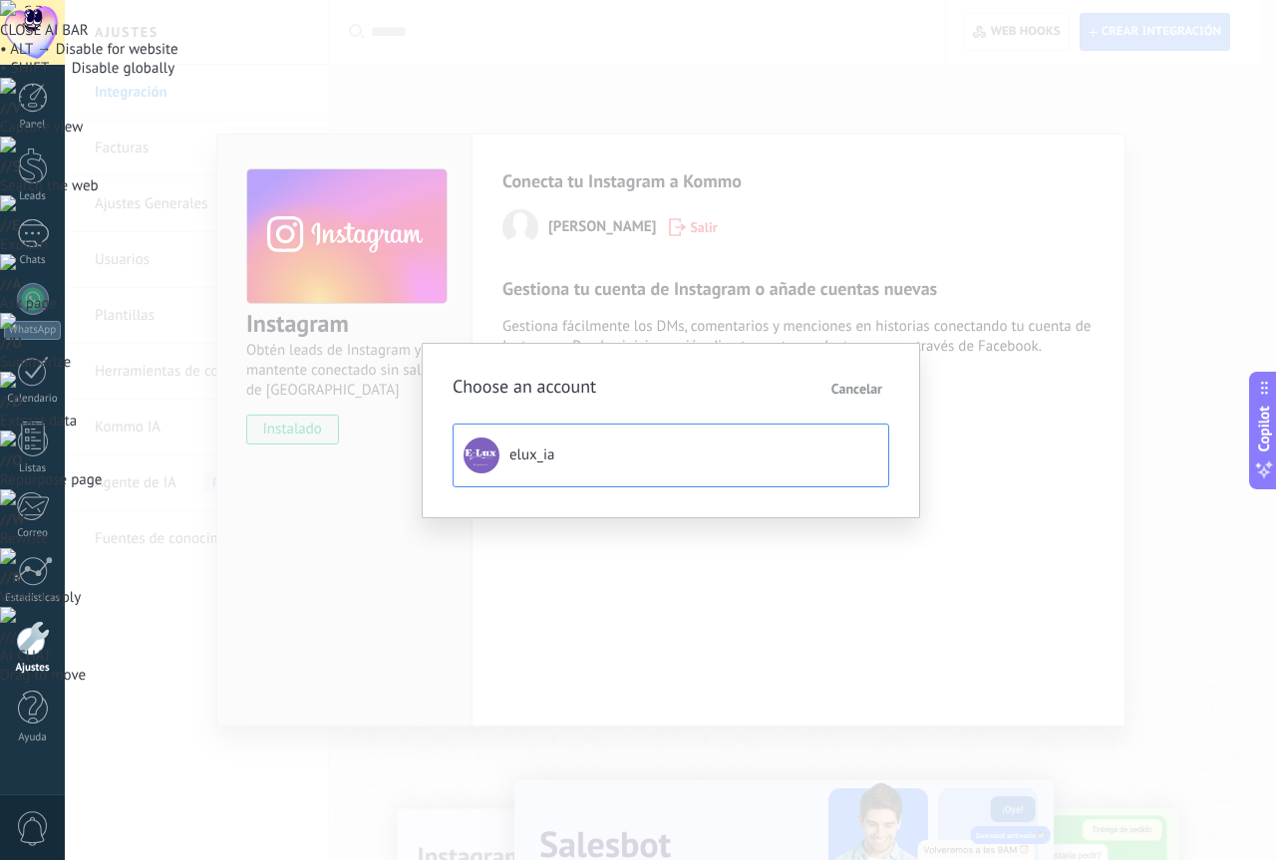
click at [553, 476] on button "elux_ia" at bounding box center [671, 456] width 437 height 64
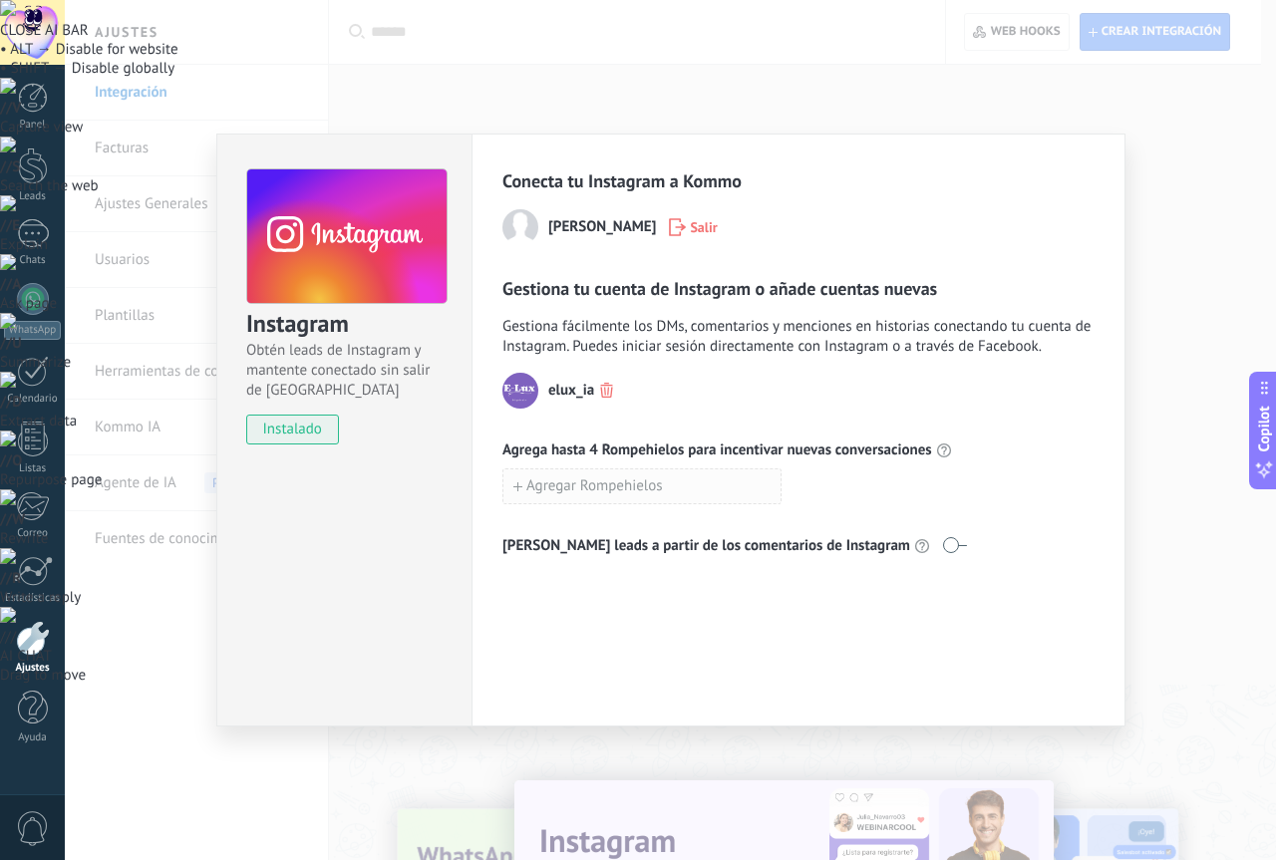
click at [626, 476] on button "Agregar Rompehielos" at bounding box center [641, 486] width 279 height 36
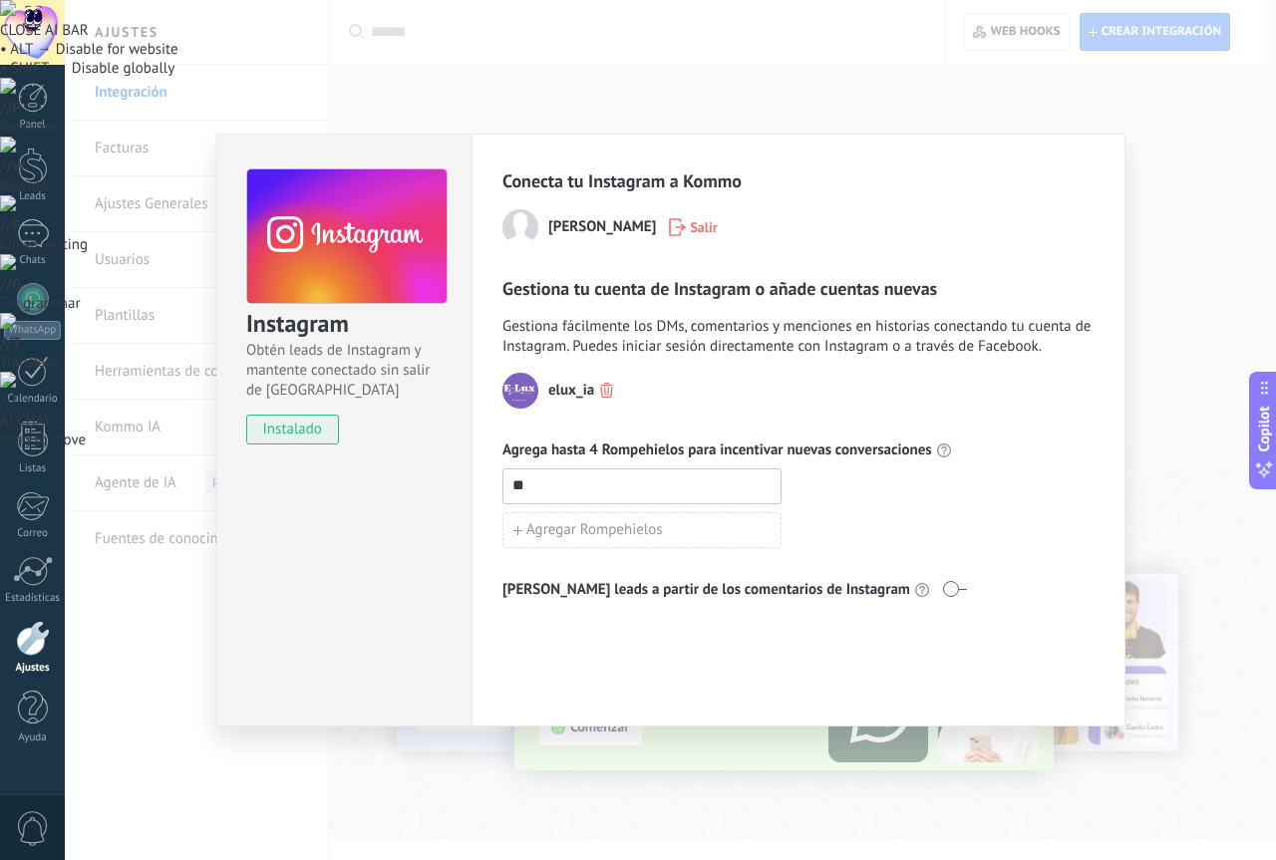
type input "*"
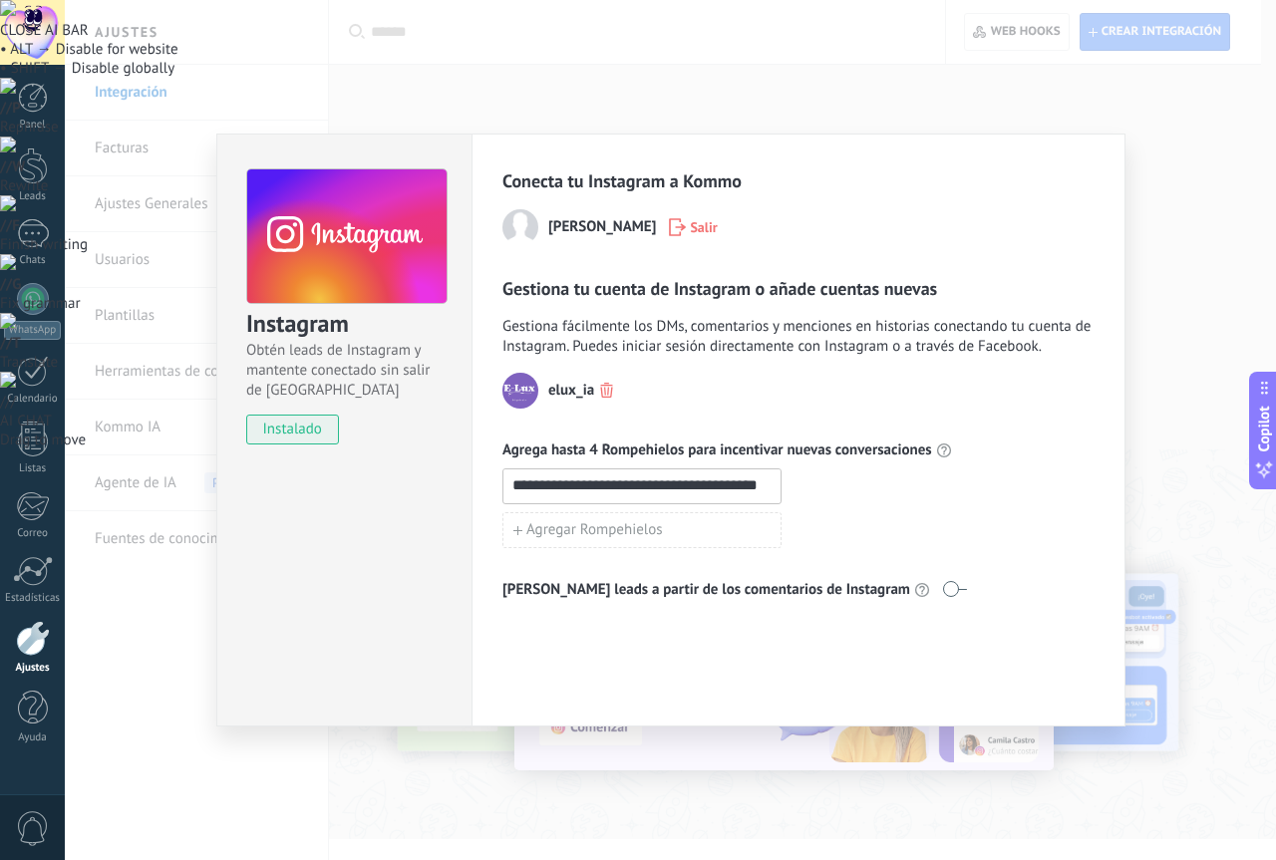
scroll to position [0, 18]
click at [586, 486] on input "**********" at bounding box center [641, 485] width 277 height 32
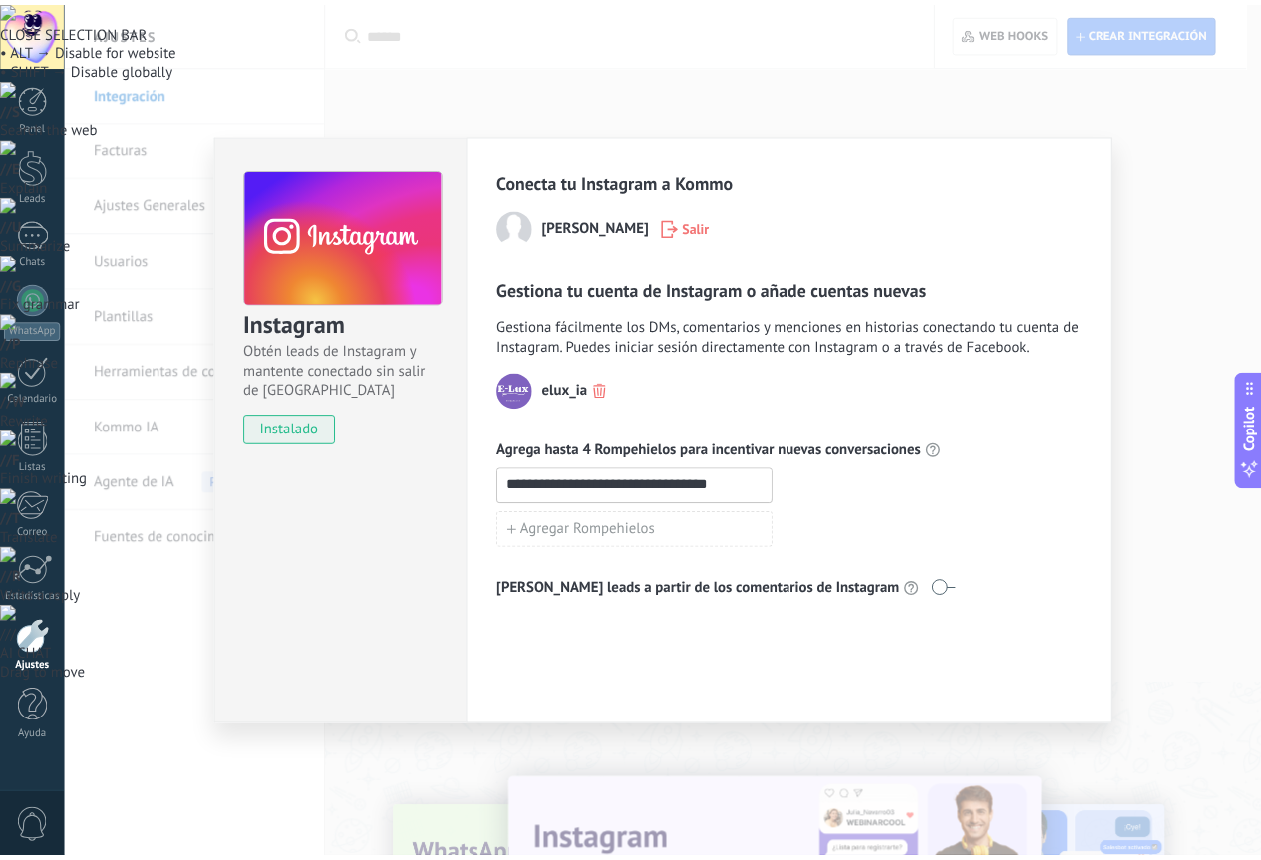
scroll to position [0, 0]
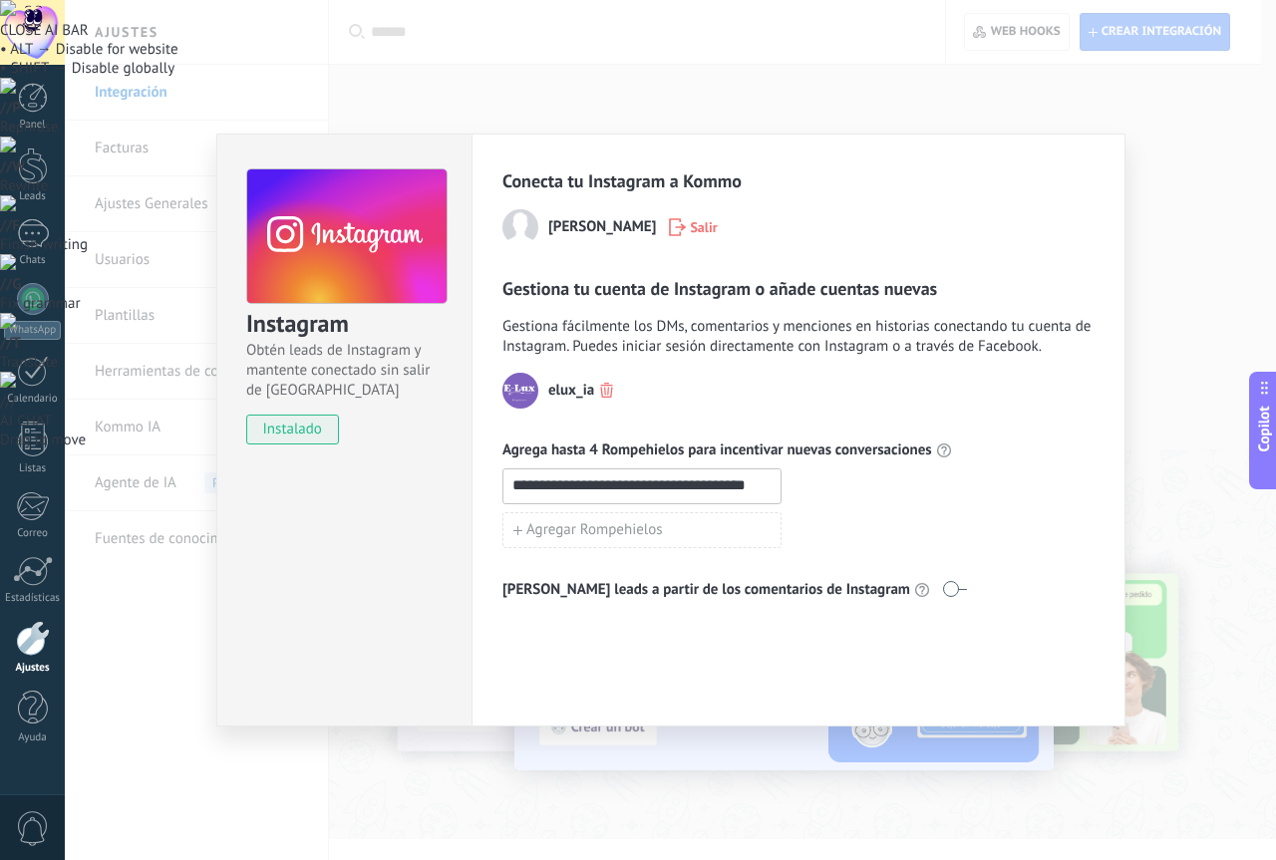
type input "**********"
click at [753, 635] on div "**********" at bounding box center [798, 430] width 654 height 593
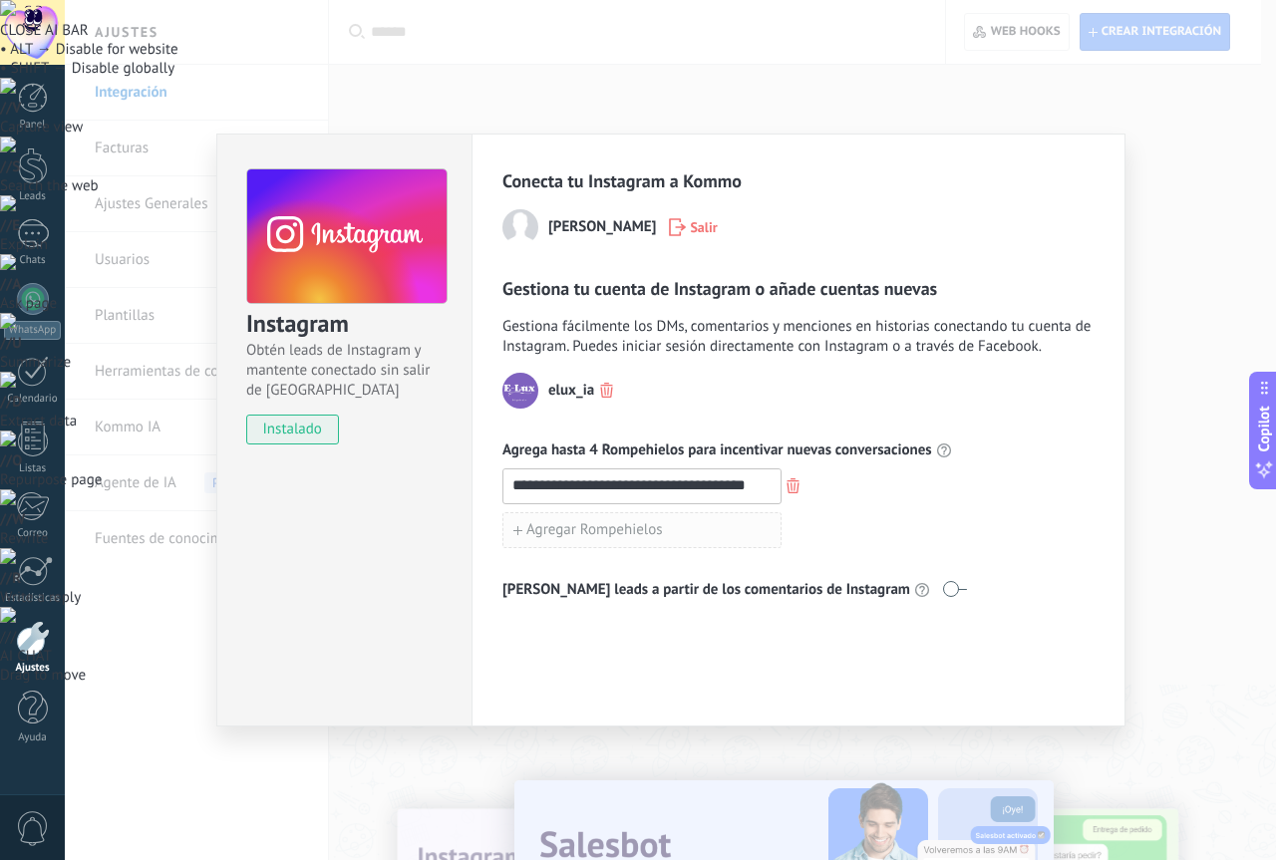
click at [676, 538] on button "Agregar Rompehielos" at bounding box center [641, 530] width 279 height 36
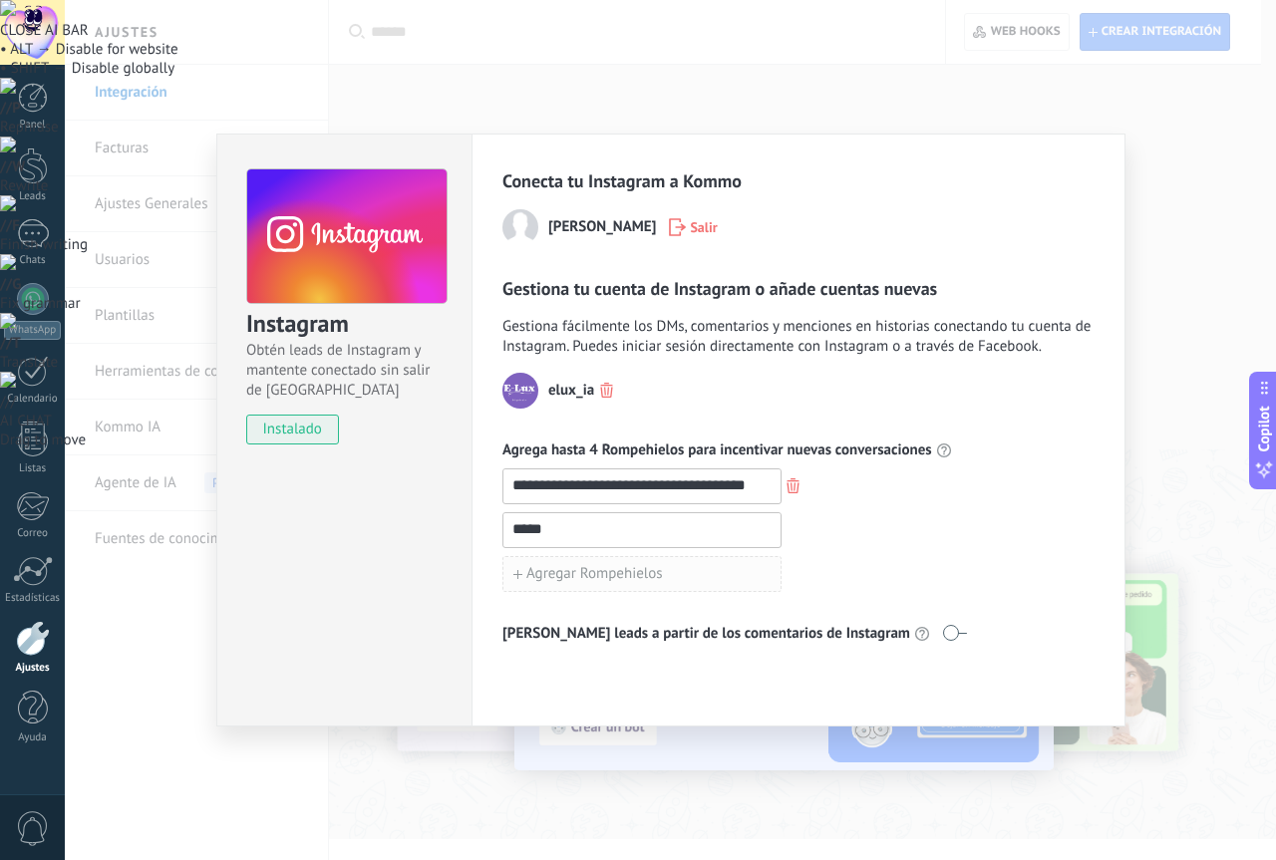
type input "*****"
click at [653, 569] on span "Agregar Rompehielos" at bounding box center [594, 574] width 137 height 14
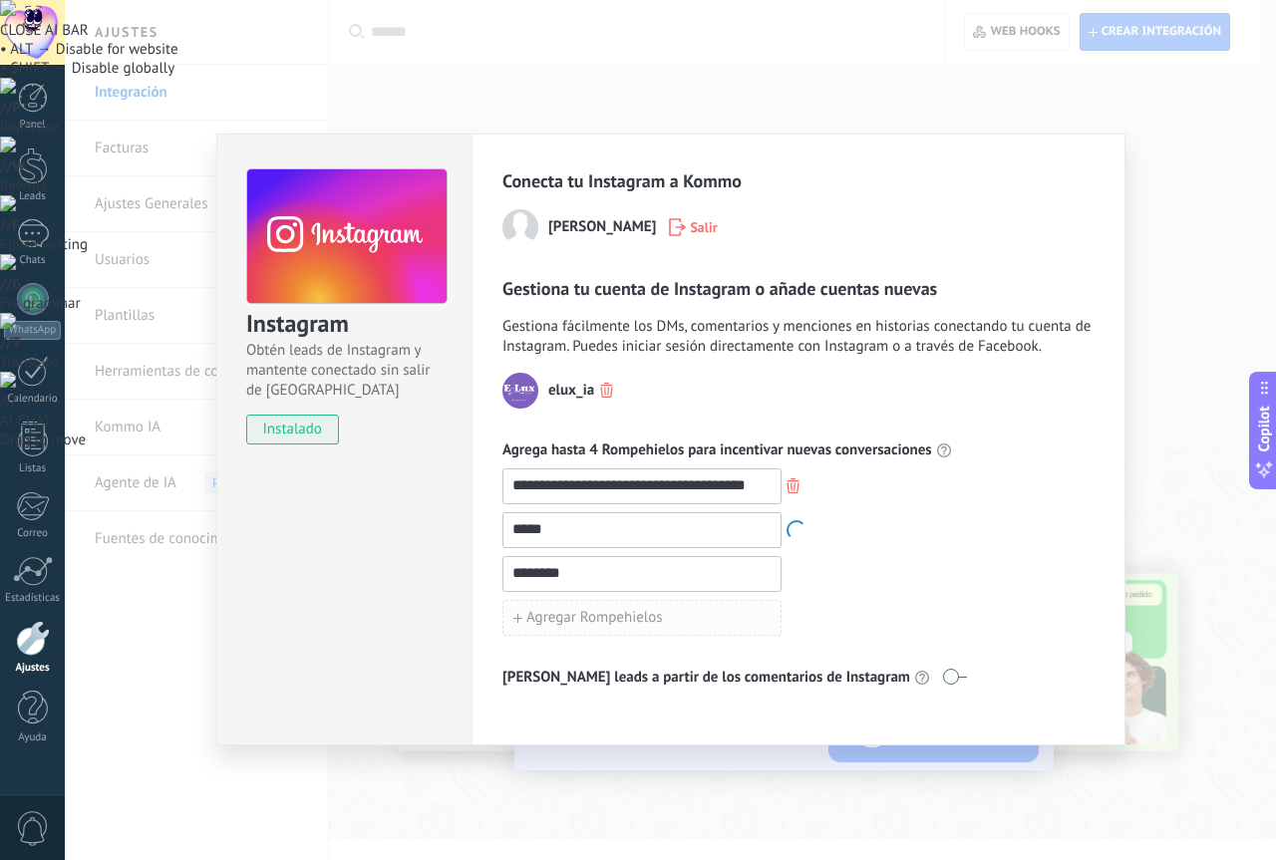
type input "********"
click at [647, 613] on span "Agregar Rompehielos" at bounding box center [594, 618] width 137 height 14
type input "*****"
click at [937, 594] on div "**********" at bounding box center [798, 551] width 592 height 167
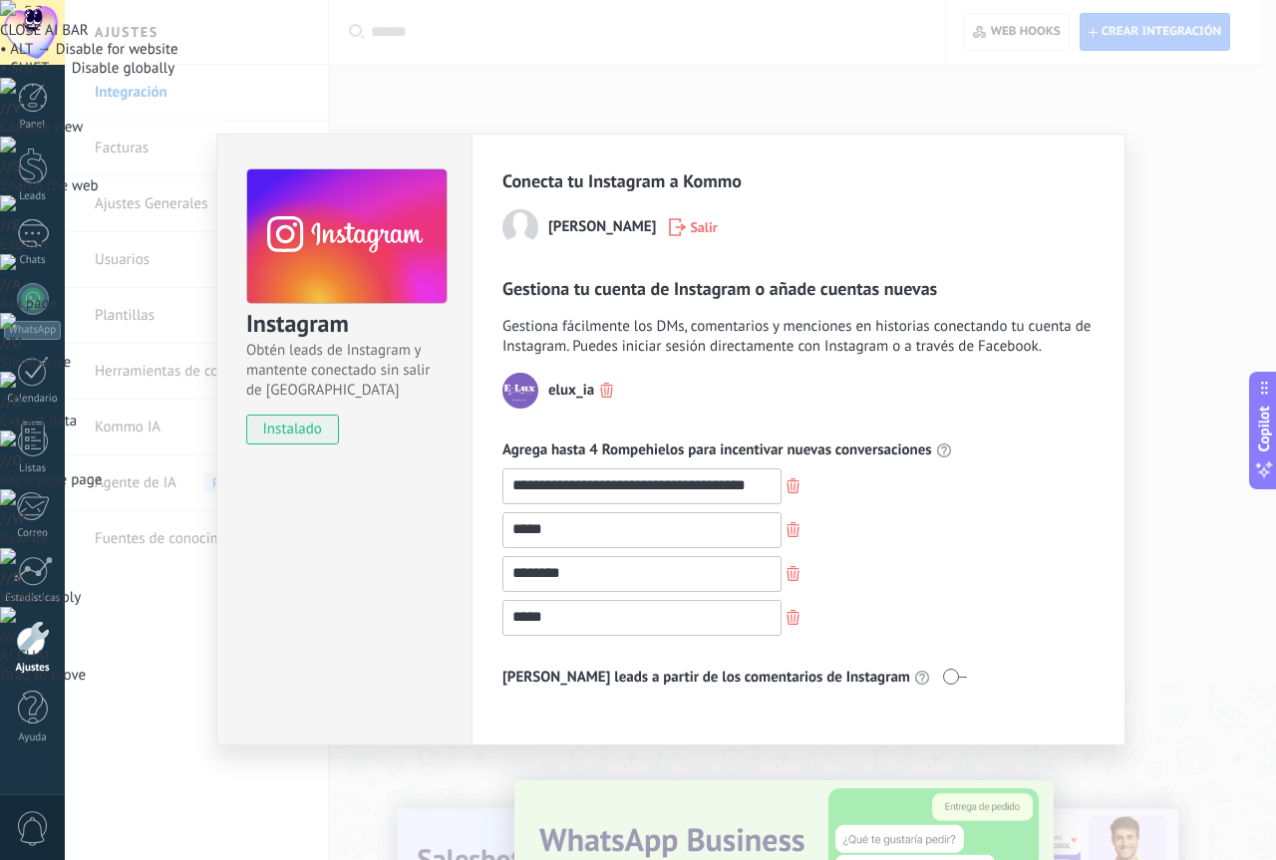
click at [942, 683] on span at bounding box center [954, 677] width 25 height 16
click at [942, 680] on span at bounding box center [954, 677] width 25 height 16
click at [1232, 369] on div "**********" at bounding box center [670, 430] width 1211 height 860
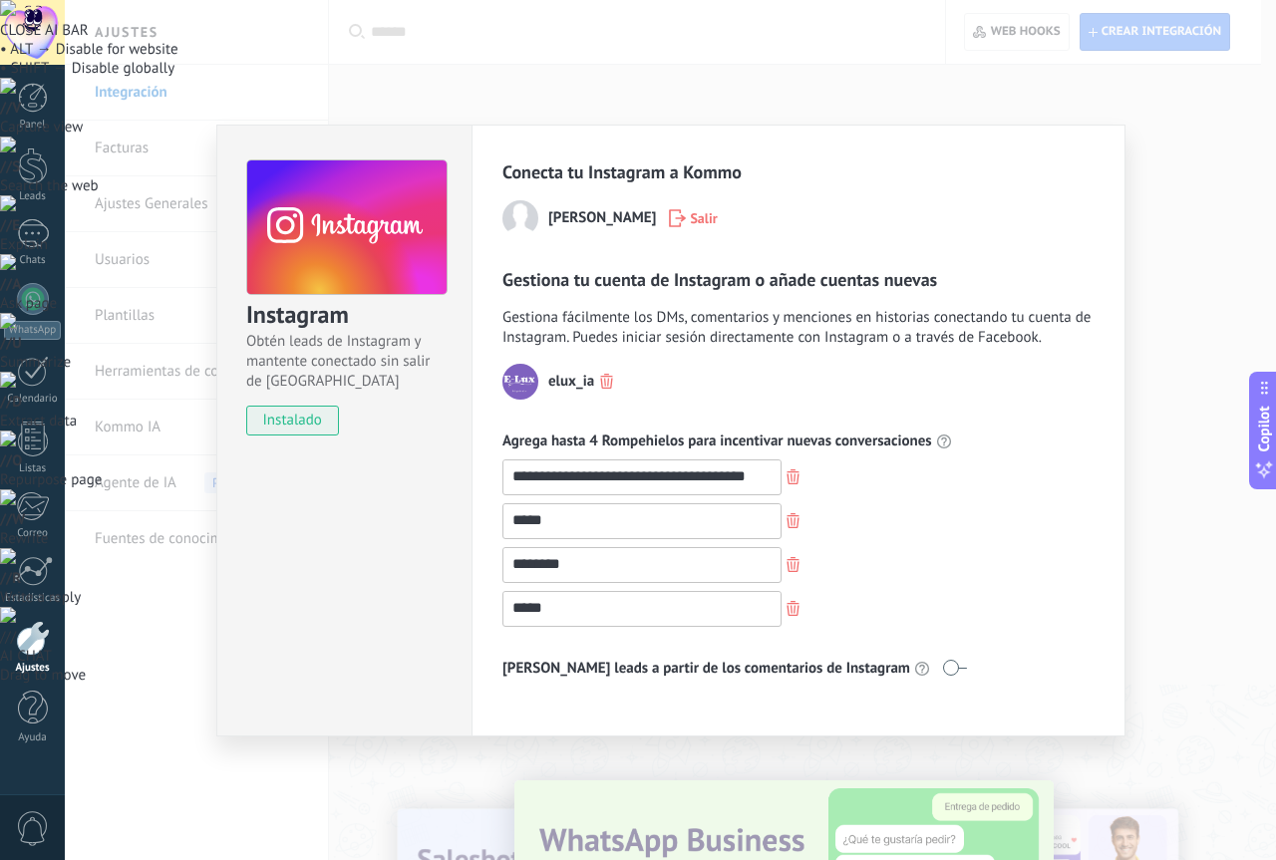
click at [798, 523] on icon "button" at bounding box center [792, 520] width 13 height 15
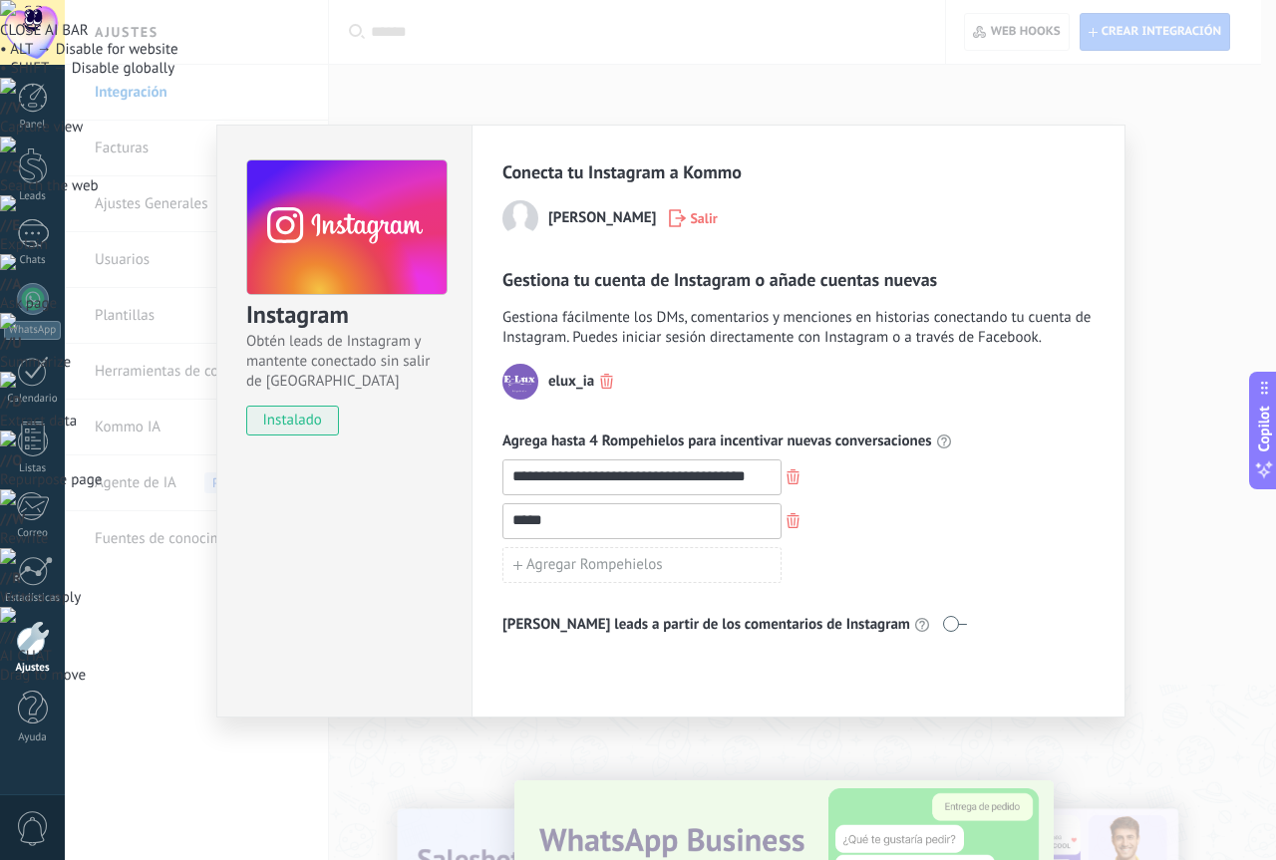
click at [798, 523] on icon "button" at bounding box center [792, 520] width 13 height 15
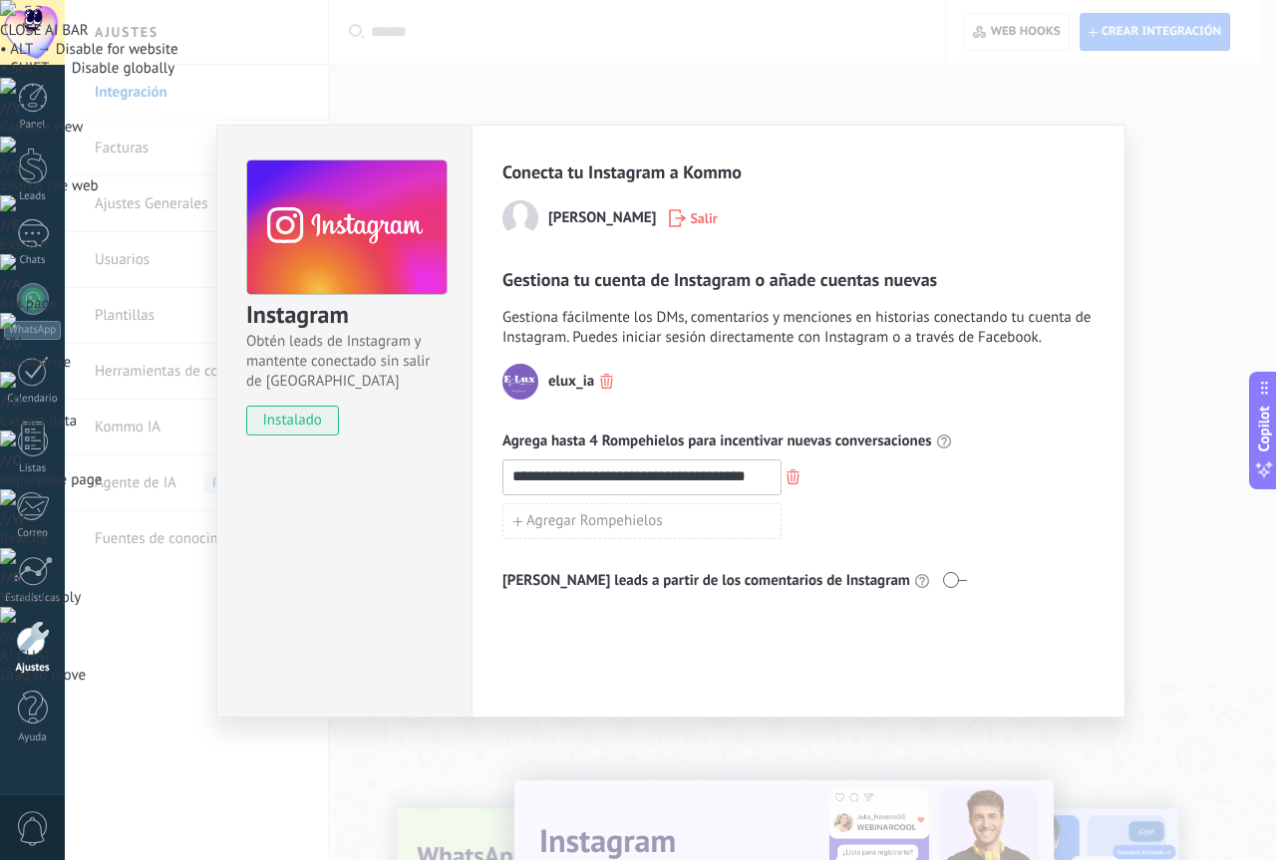
click at [852, 712] on div "**********" at bounding box center [798, 421] width 654 height 593
click at [861, 760] on div "**********" at bounding box center [670, 430] width 1211 height 860
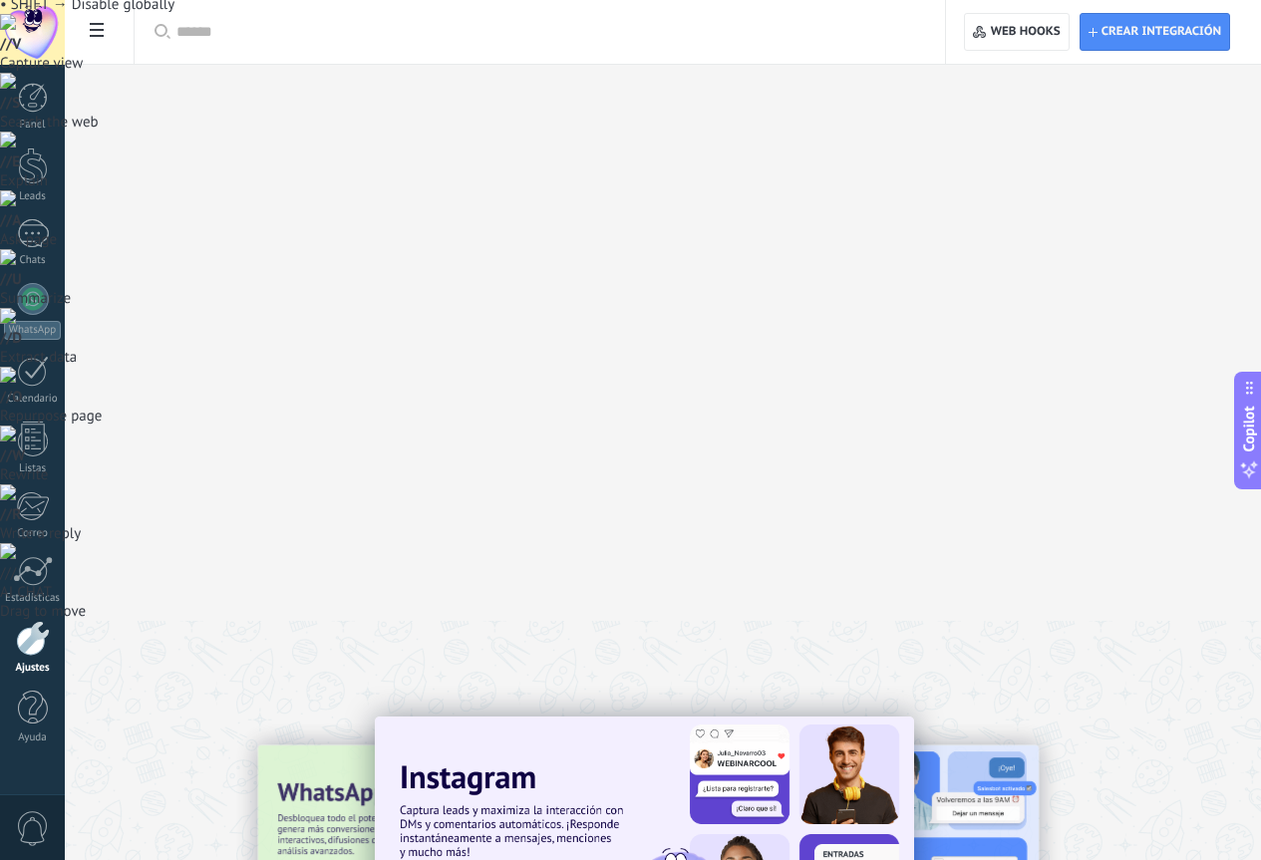
scroll to position [100, 0]
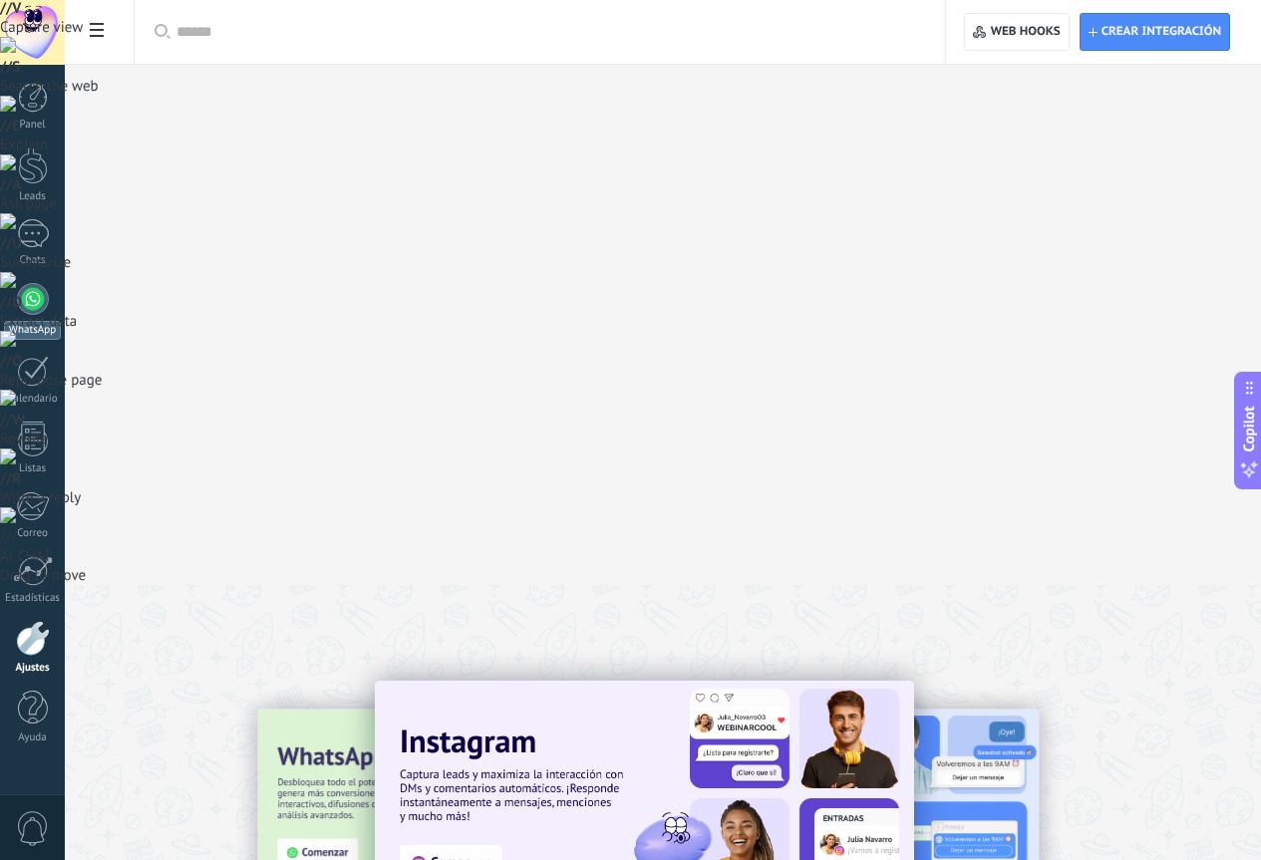
click at [12, 294] on link "WhatsApp" at bounding box center [32, 311] width 65 height 57
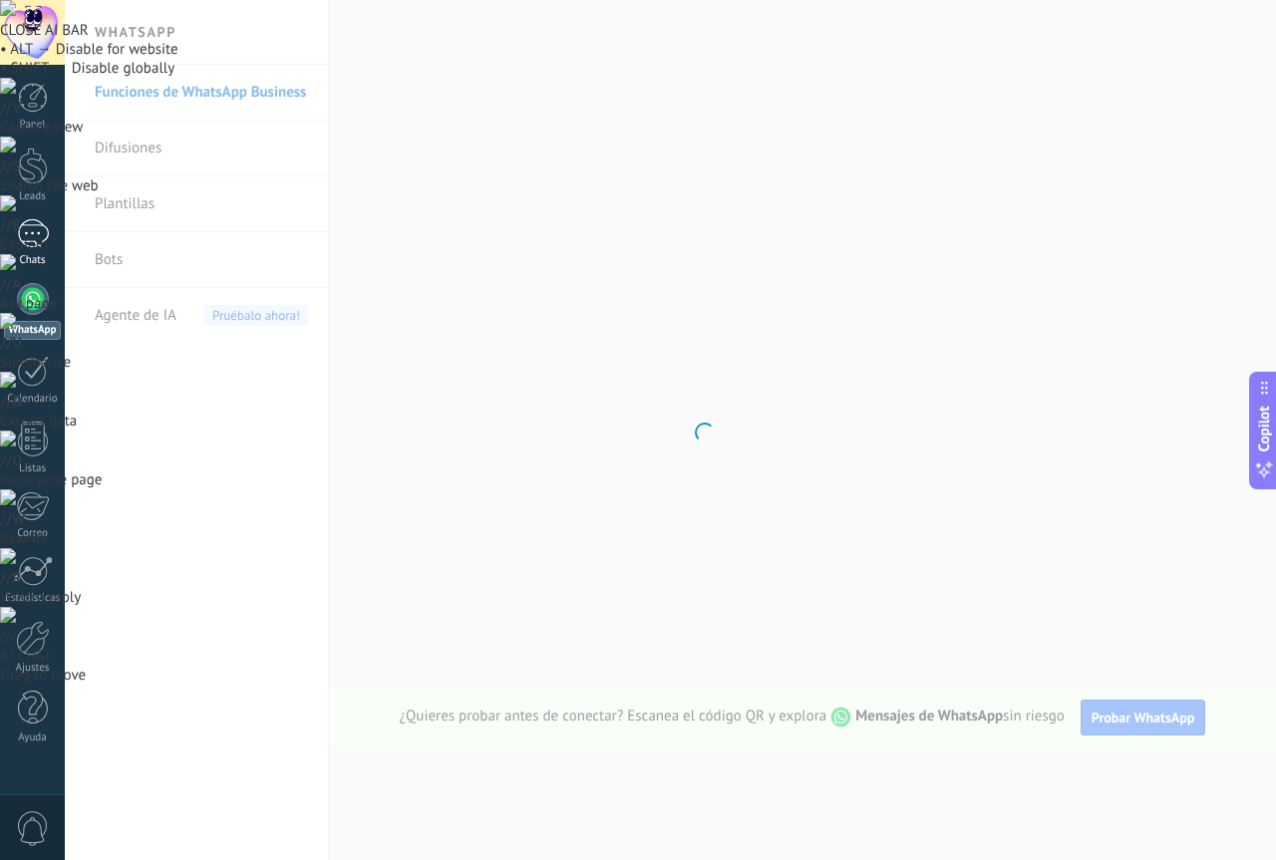
click at [28, 229] on div at bounding box center [33, 233] width 32 height 29
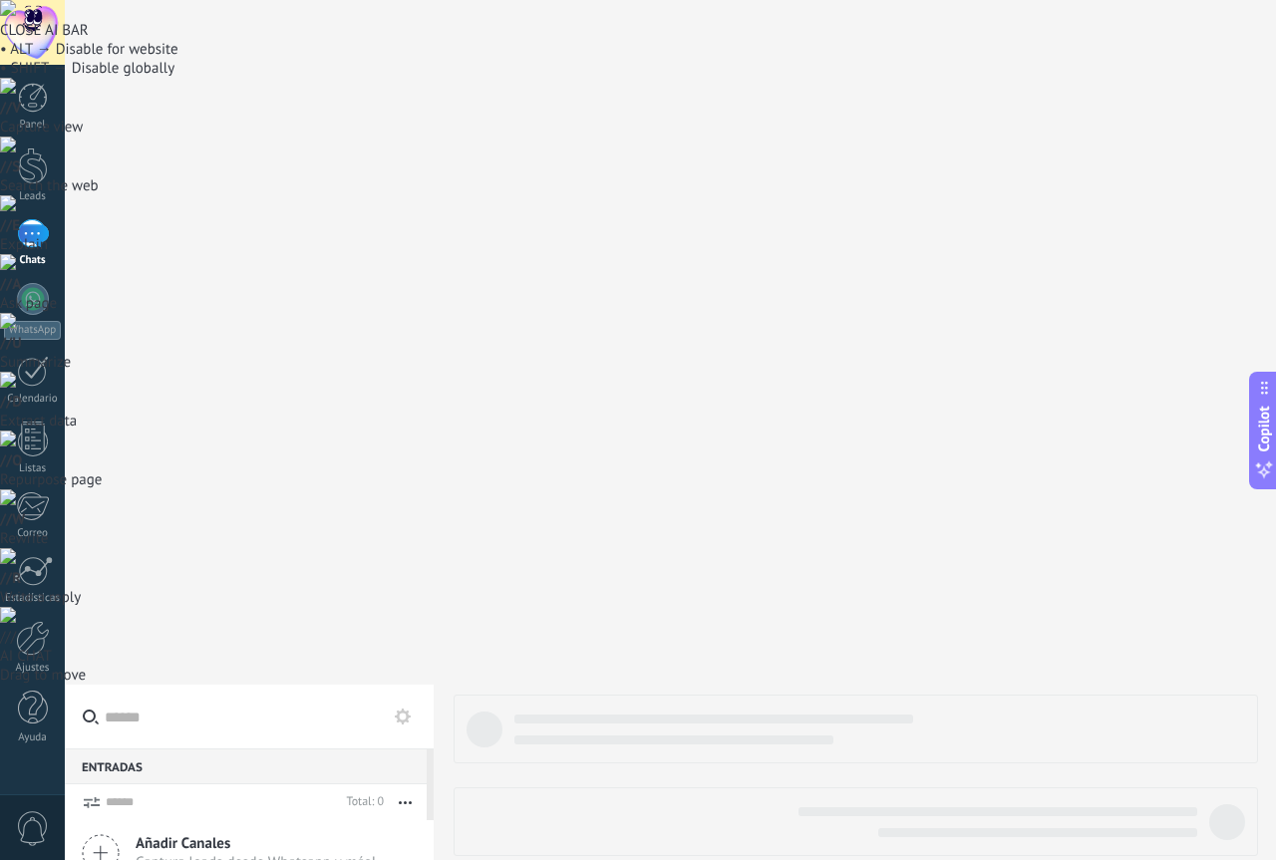
click at [0, 0] on div at bounding box center [0, 0] width 0 height 0
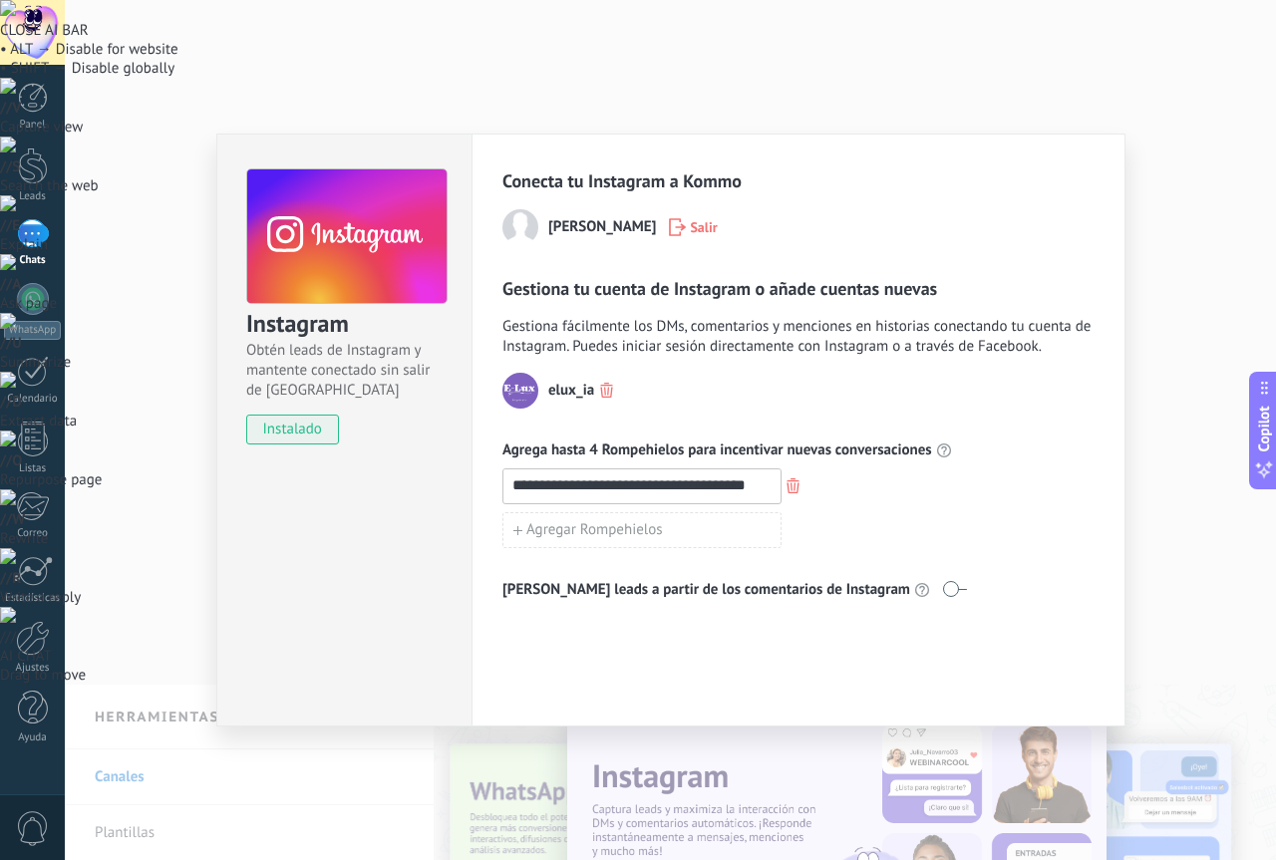
click at [301, 439] on span "instalado" at bounding box center [292, 430] width 91 height 30
click at [152, 536] on div "**********" at bounding box center [670, 430] width 1211 height 860
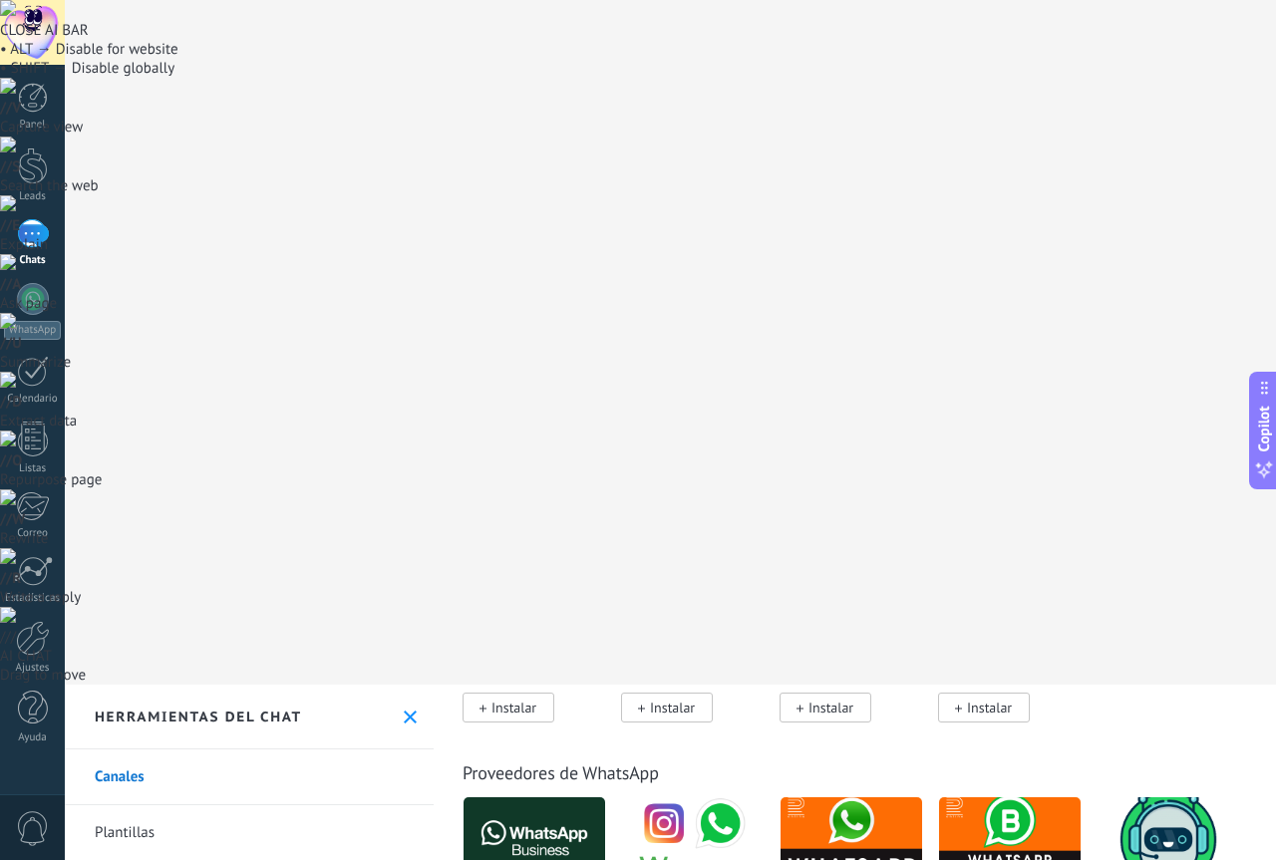
scroll to position [598, 0]
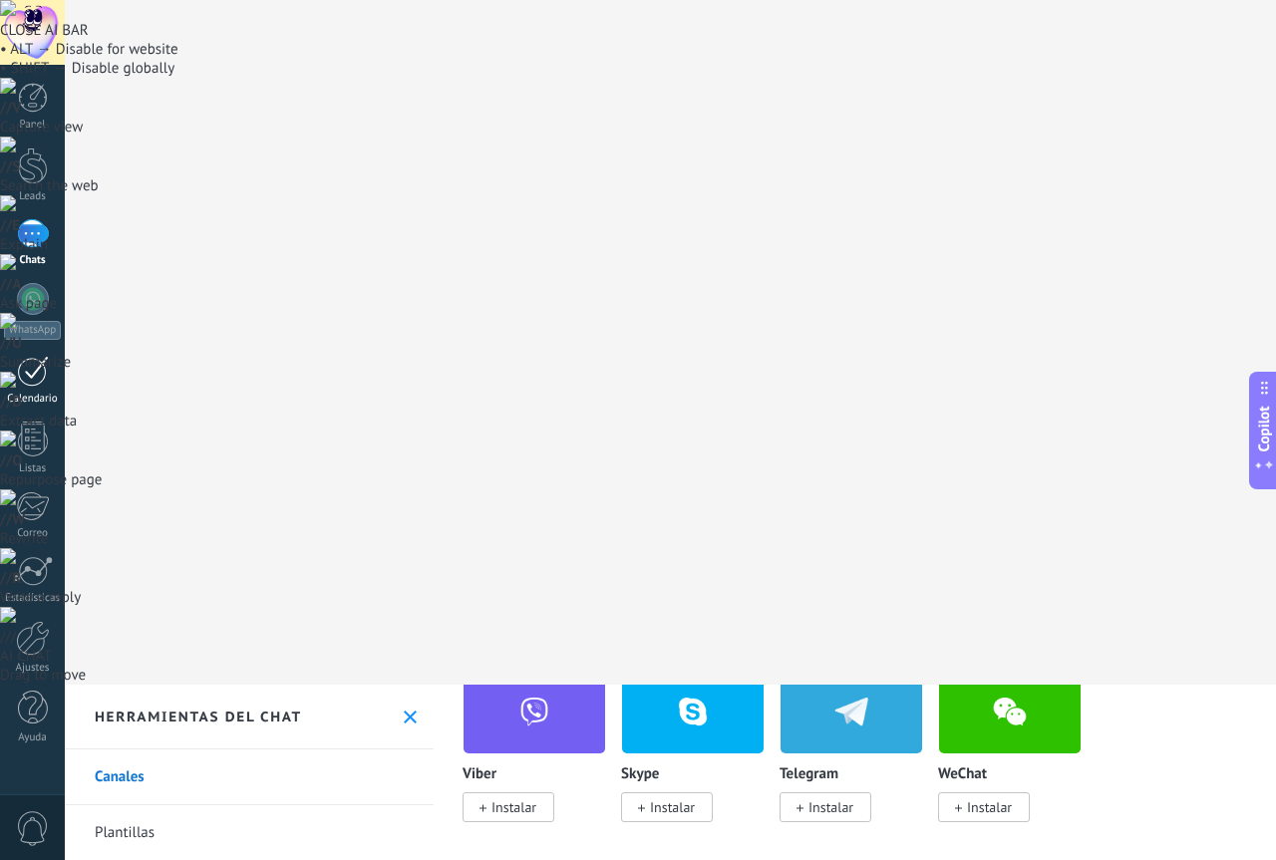
click at [26, 380] on div at bounding box center [33, 371] width 32 height 31
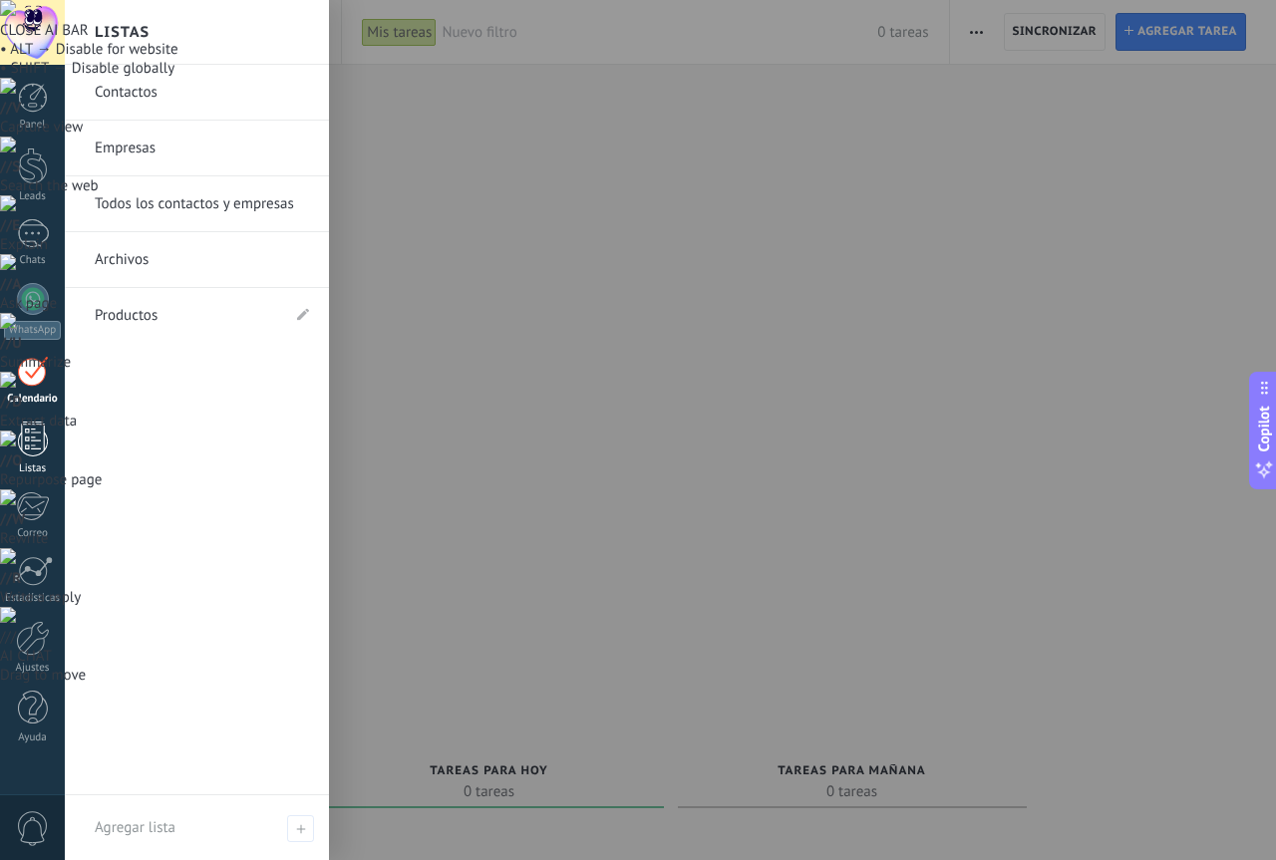
click at [32, 452] on div at bounding box center [33, 439] width 30 height 35
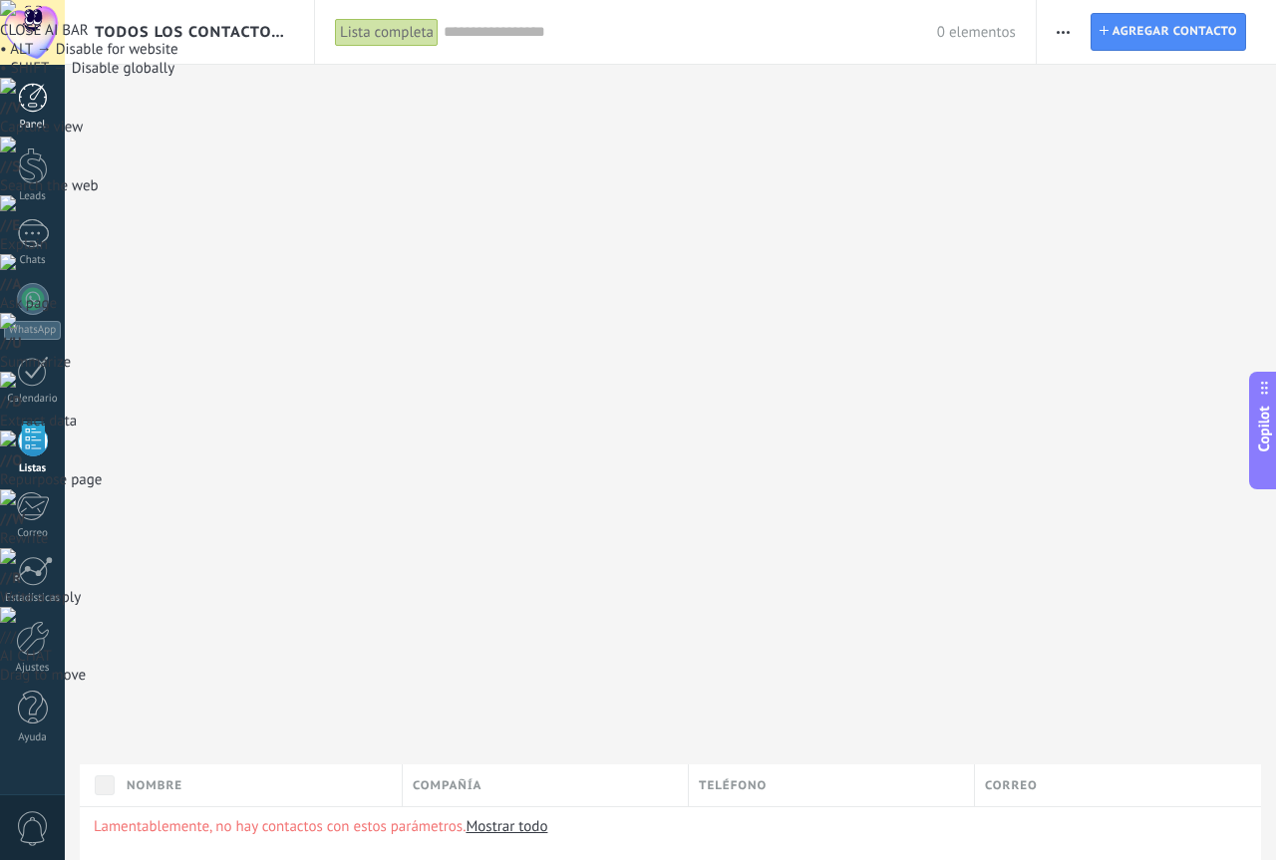
click at [31, 119] on div "Panel" at bounding box center [33, 125] width 58 height 13
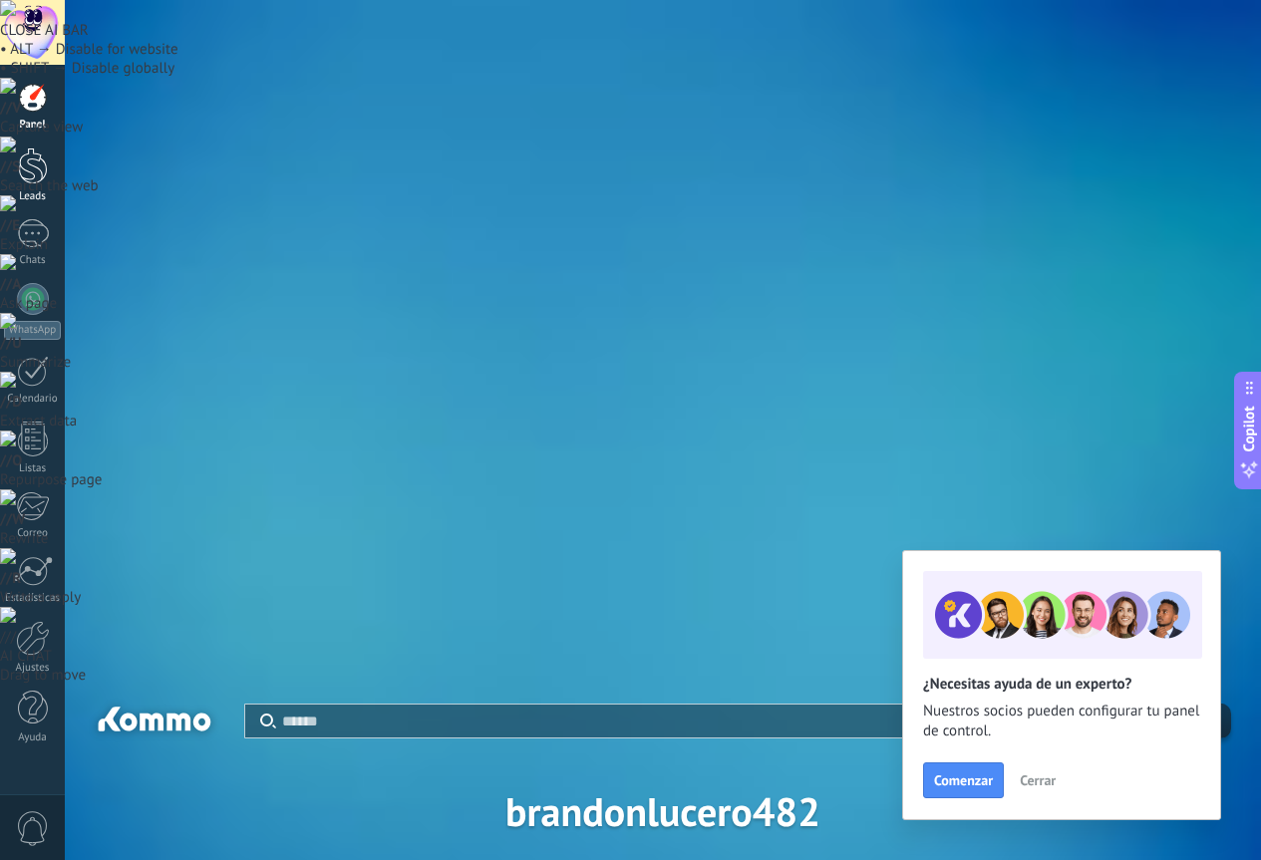
click at [35, 174] on div at bounding box center [33, 166] width 30 height 37
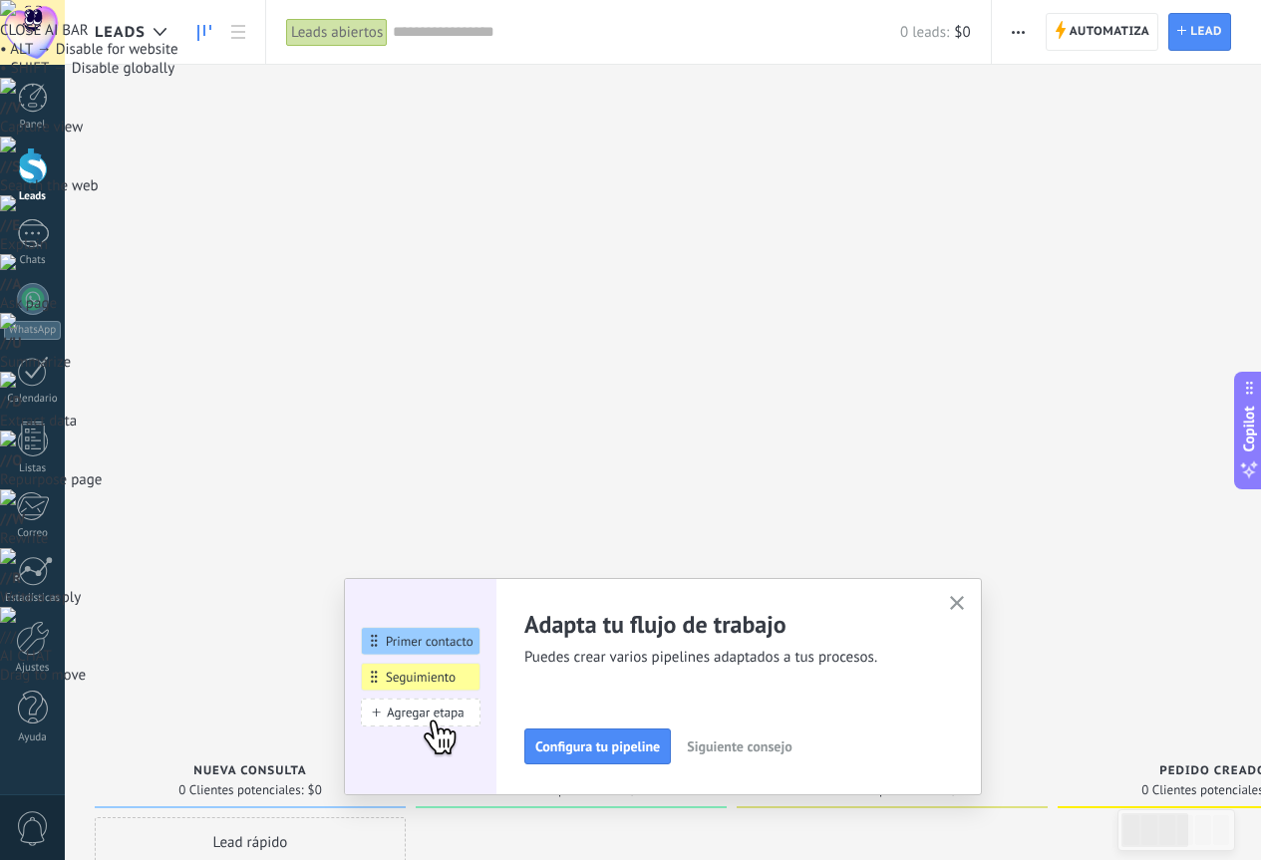
click at [588, 784] on span "0 Clientes potenciales:" at bounding box center [561, 790] width 125 height 12
click at [293, 817] on div "Lead rápido" at bounding box center [250, 842] width 311 height 50
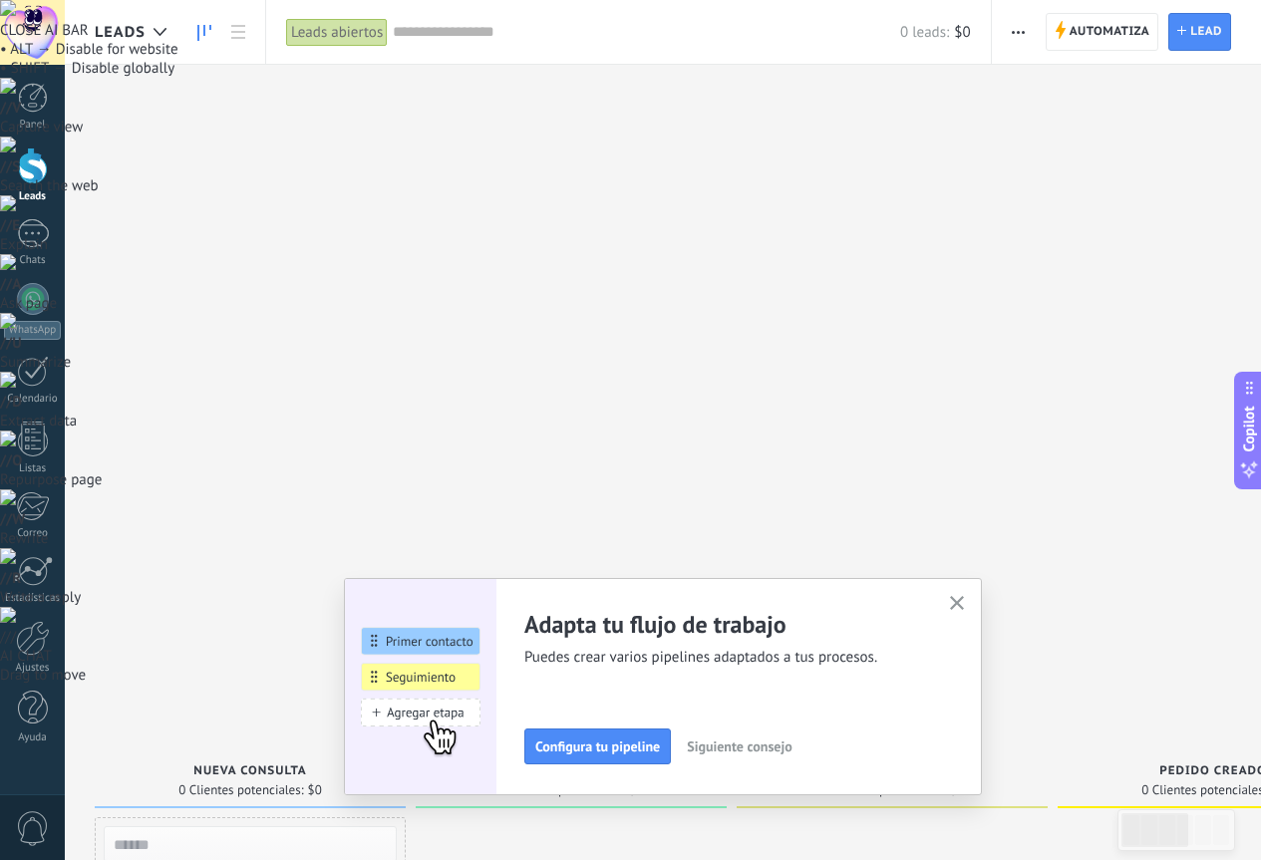
click at [612, 761] on button "Configura tu pipeline" at bounding box center [597, 747] width 147 height 36
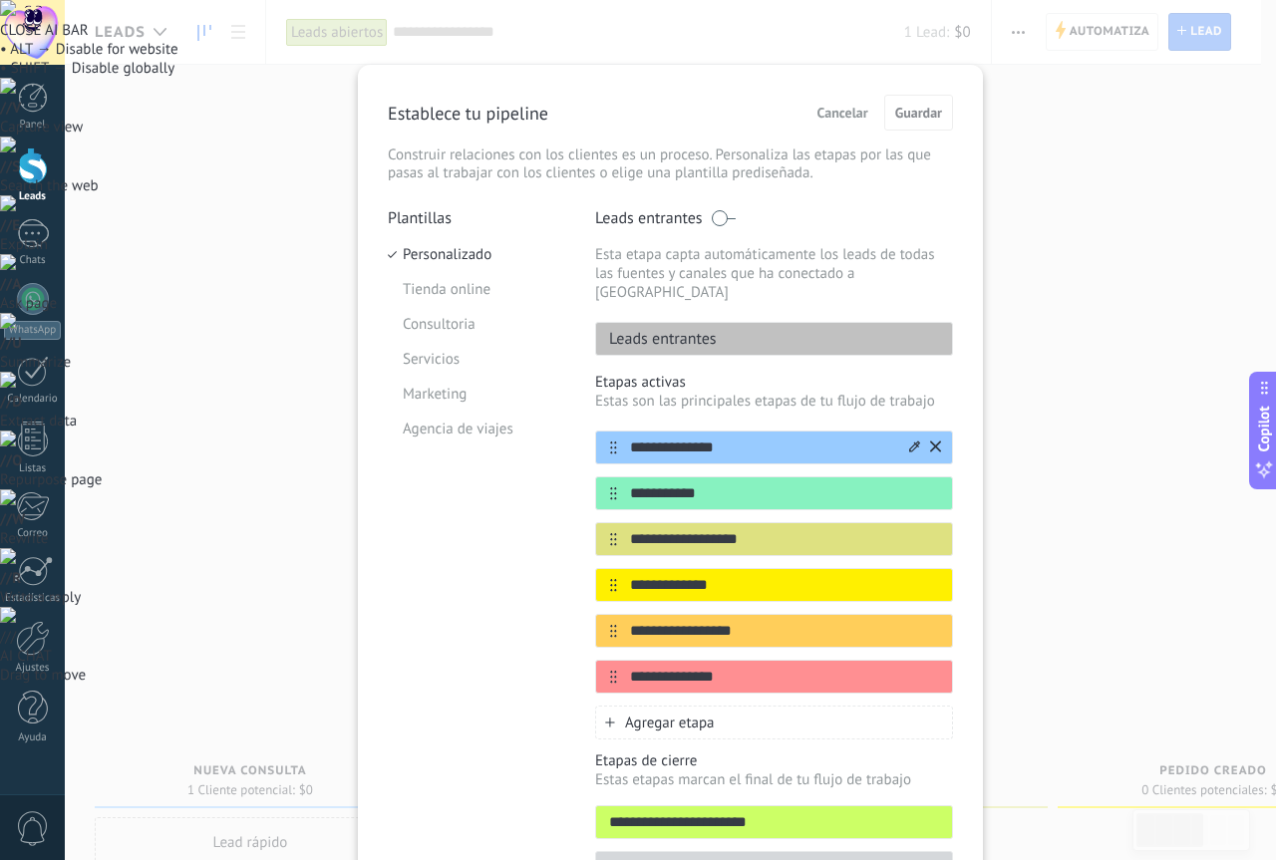
click at [672, 441] on div "**********" at bounding box center [774, 448] width 358 height 34
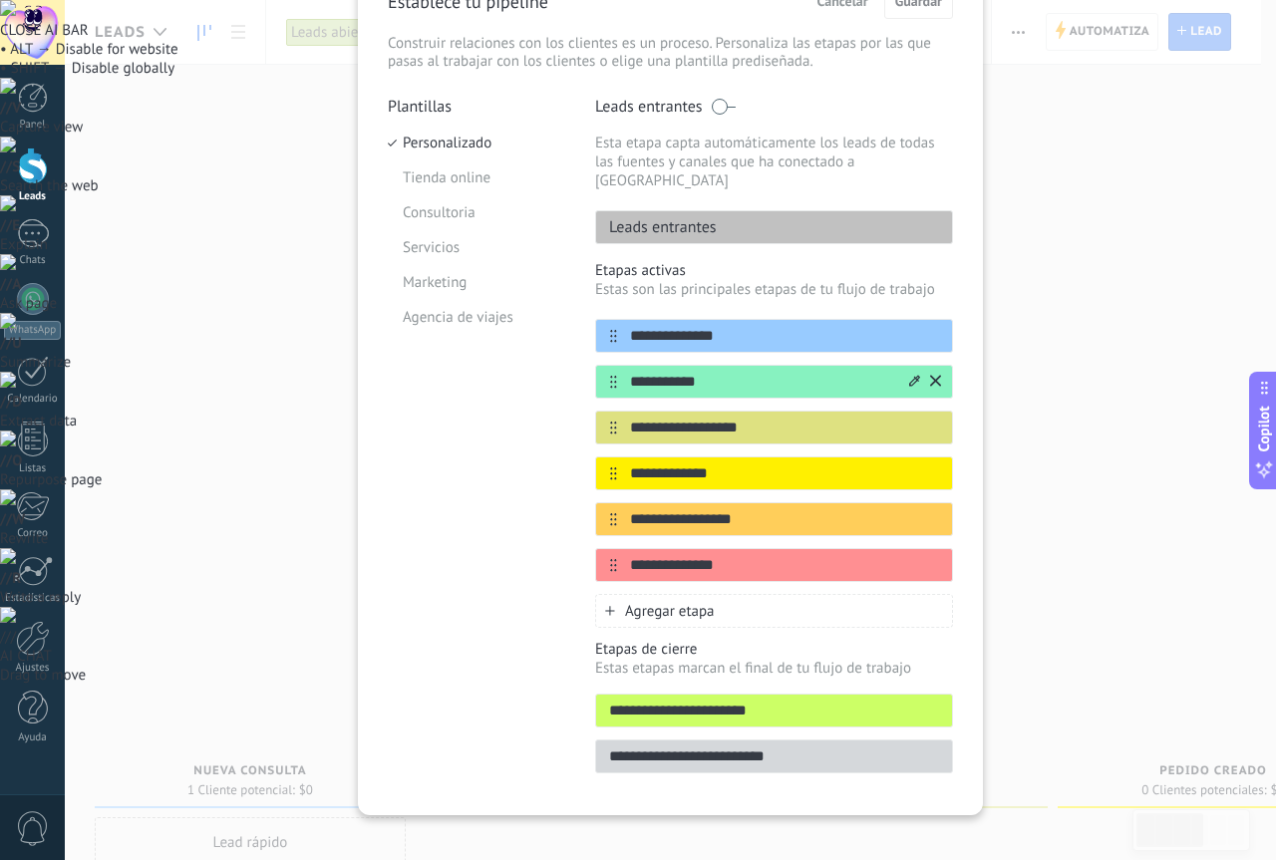
scroll to position [113, 0]
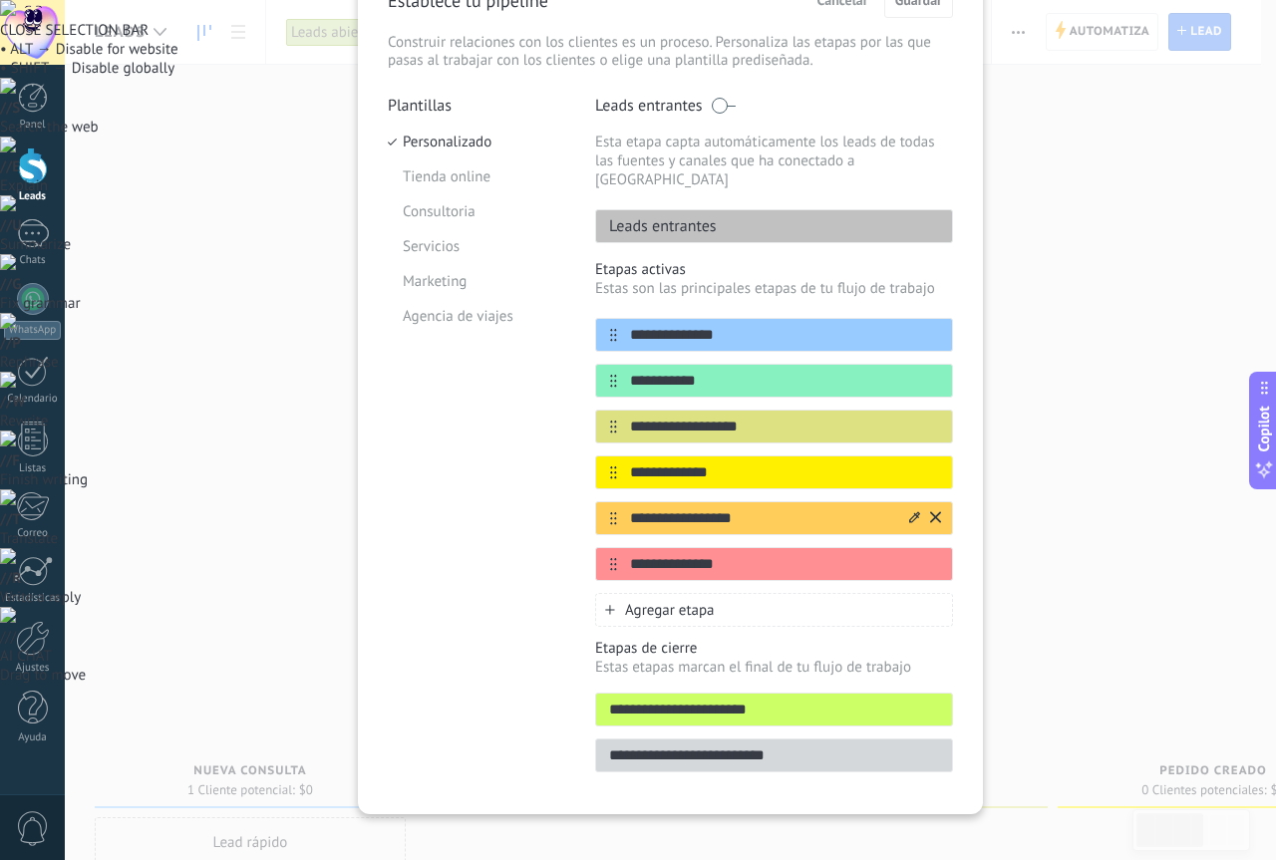
drag, startPoint x: 775, startPoint y: 472, endPoint x: 607, endPoint y: 482, distance: 168.7
click at [608, 485] on div "**********" at bounding box center [774, 449] width 358 height 263
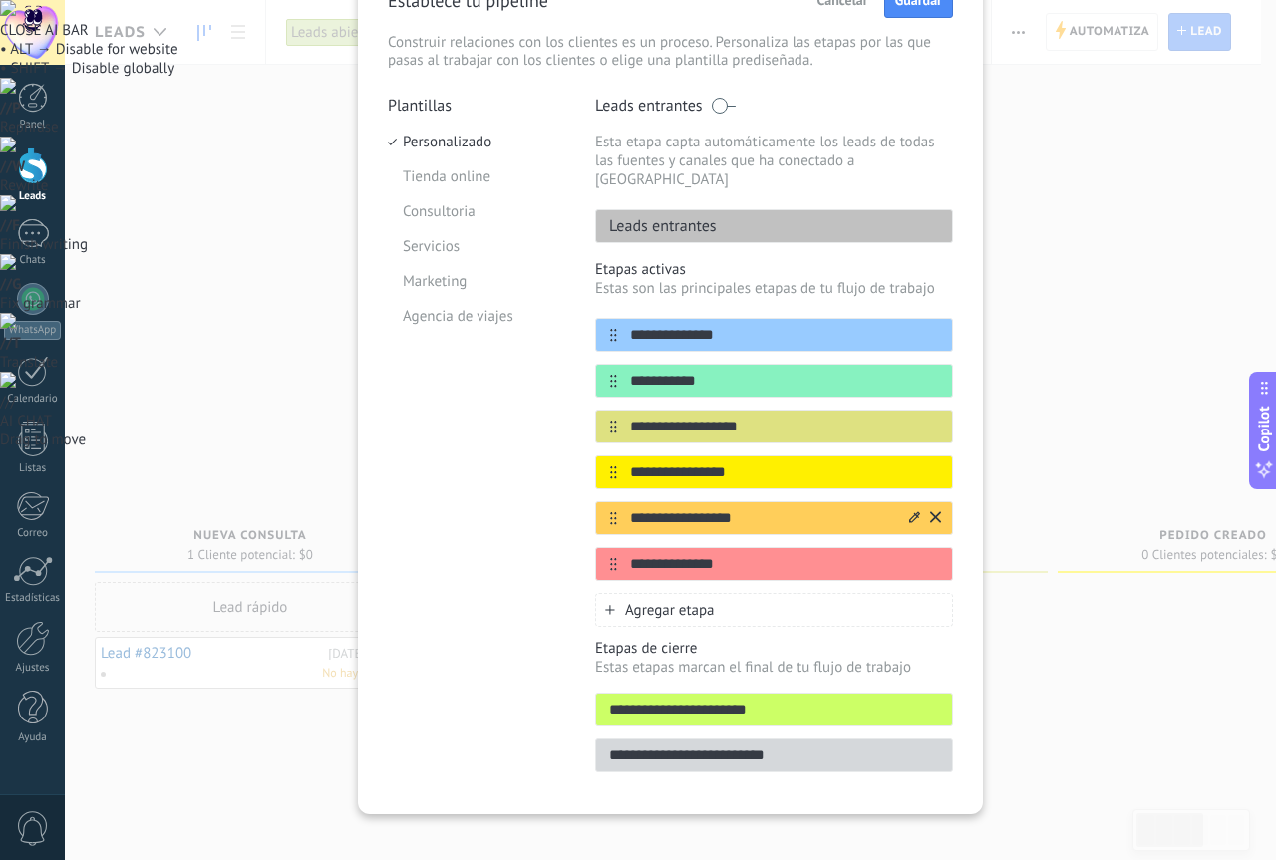
type input "**********"
click at [649, 508] on input "**********" at bounding box center [761, 518] width 289 height 21
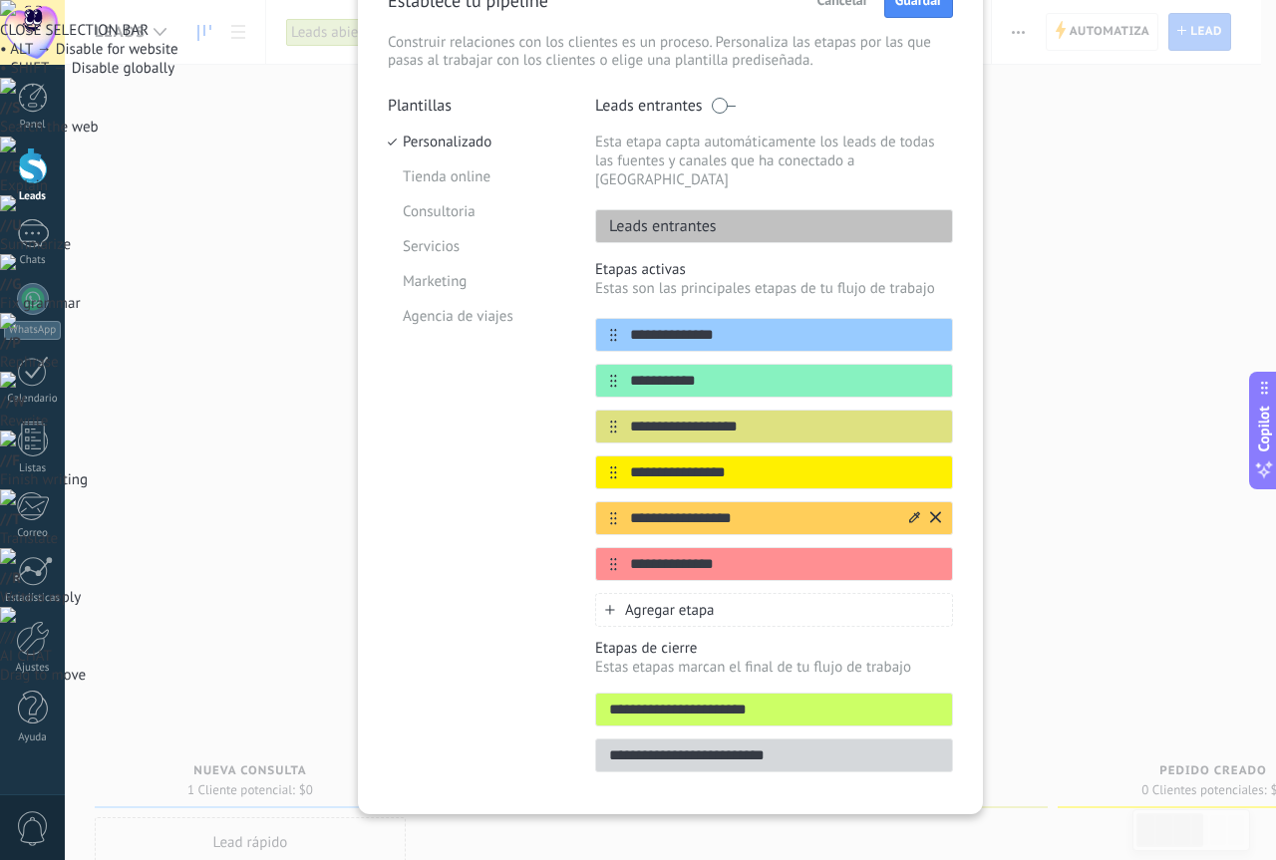
click at [649, 508] on input "**********" at bounding box center [761, 518] width 289 height 21
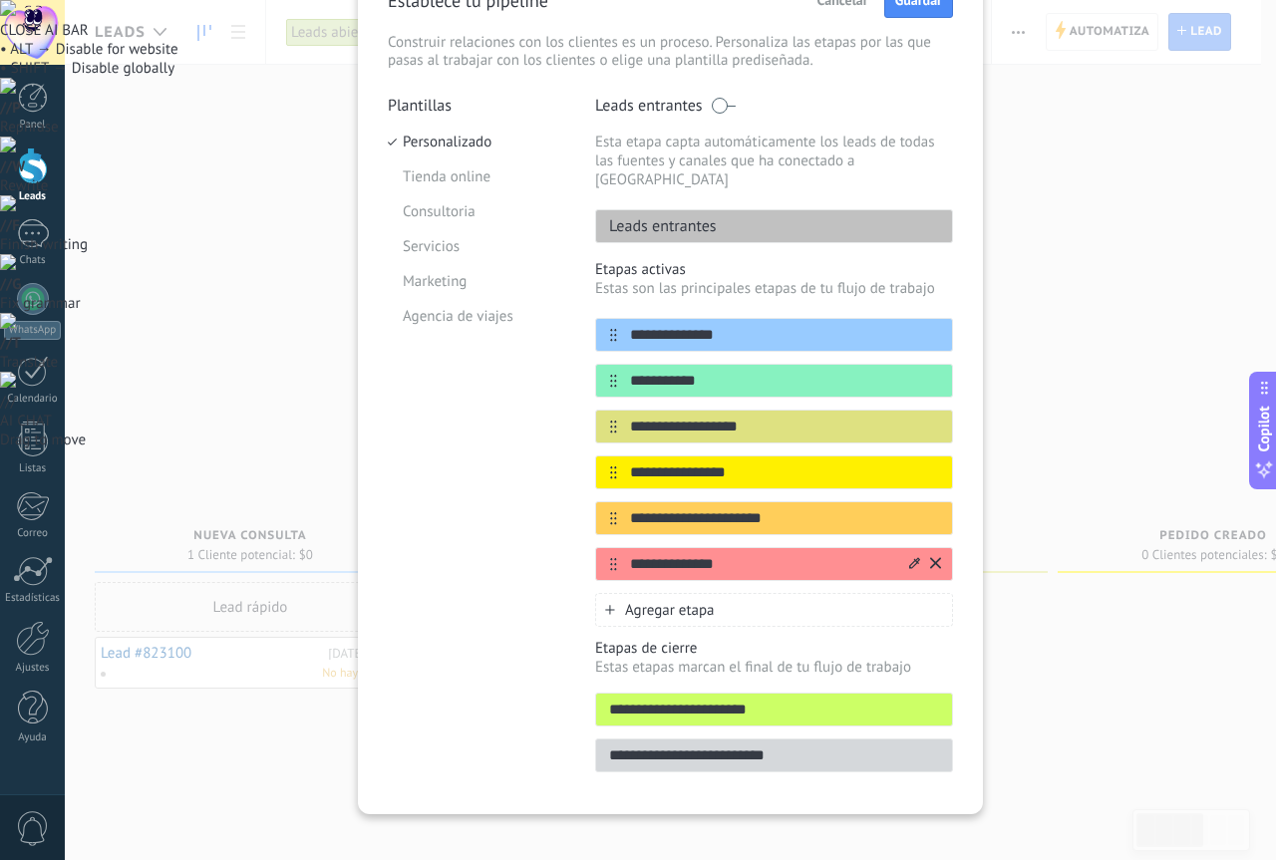
type input "**********"
click at [705, 554] on input "**********" at bounding box center [761, 564] width 289 height 21
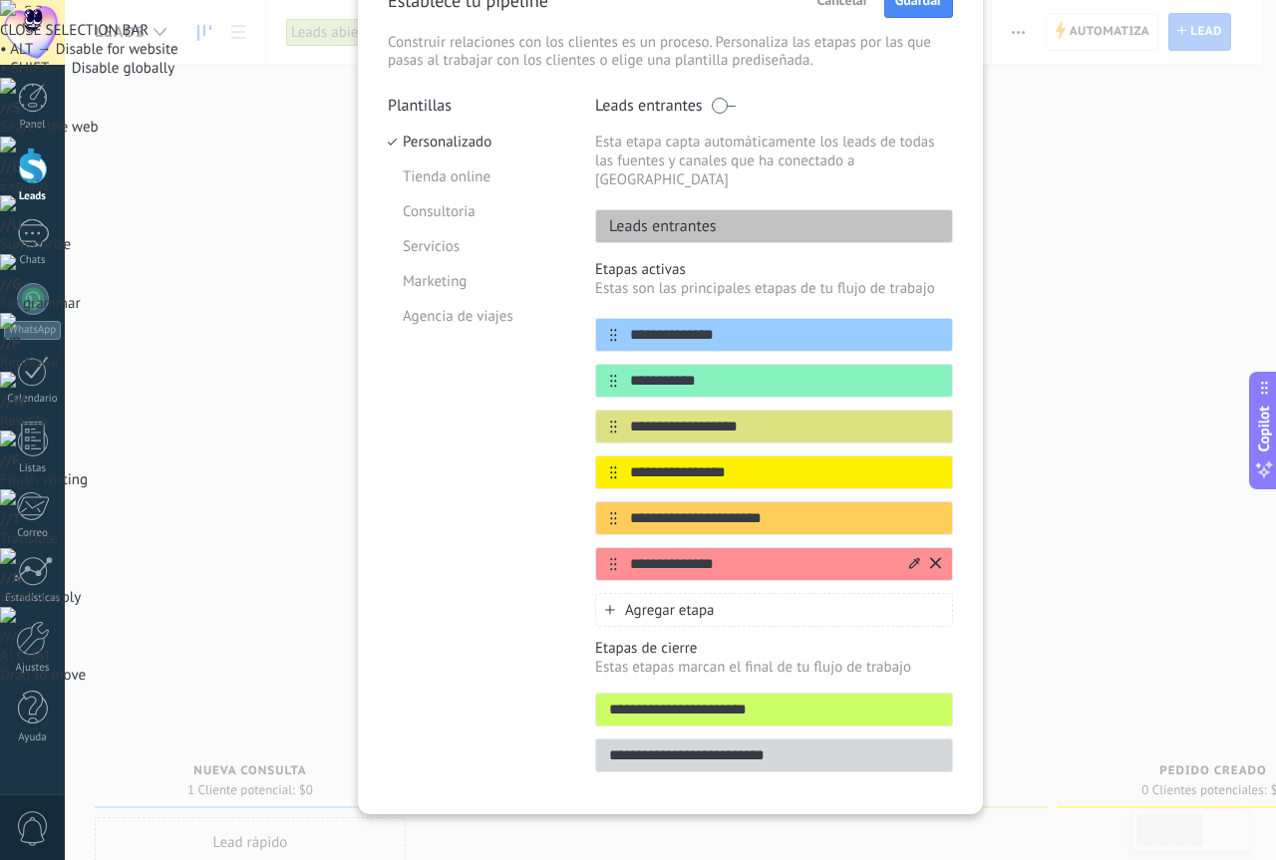
click at [705, 554] on input "**********" at bounding box center [761, 564] width 289 height 21
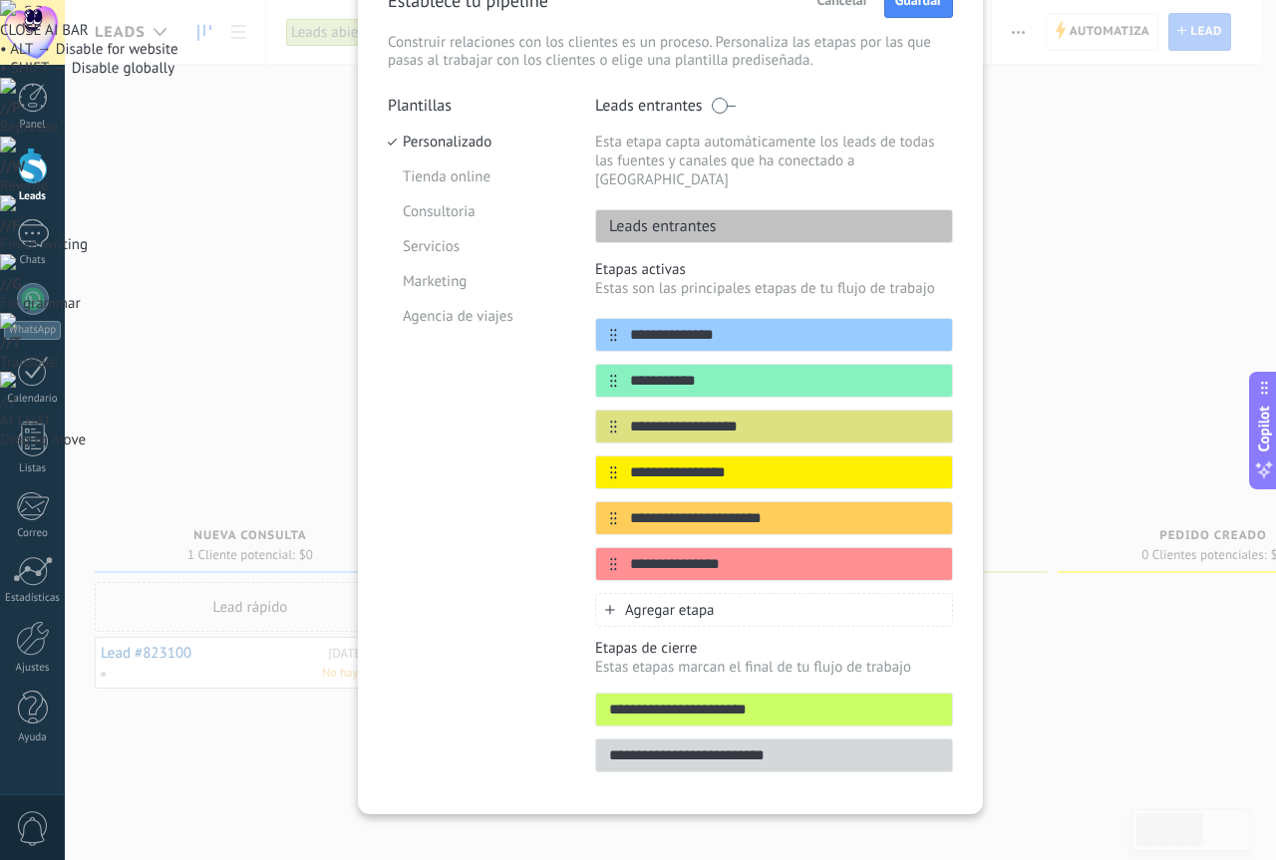
type input "**********"
click at [939, 749] on div "**********" at bounding box center [774, 756] width 358 height 34
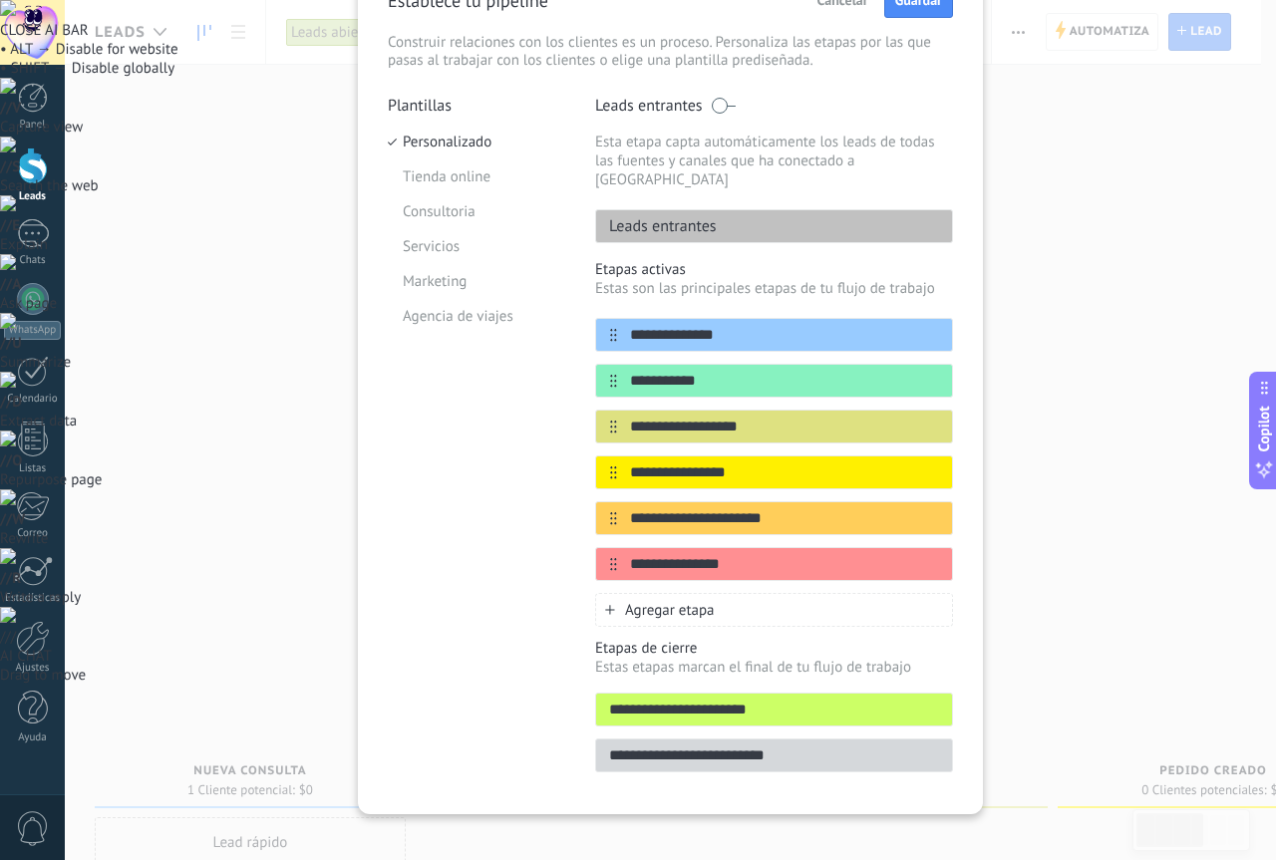
click at [929, 746] on input "**********" at bounding box center [774, 756] width 356 height 21
drag, startPoint x: 822, startPoint y: 730, endPoint x: 537, endPoint y: 713, distance: 285.6
click at [539, 714] on div "**********" at bounding box center [670, 440] width 565 height 689
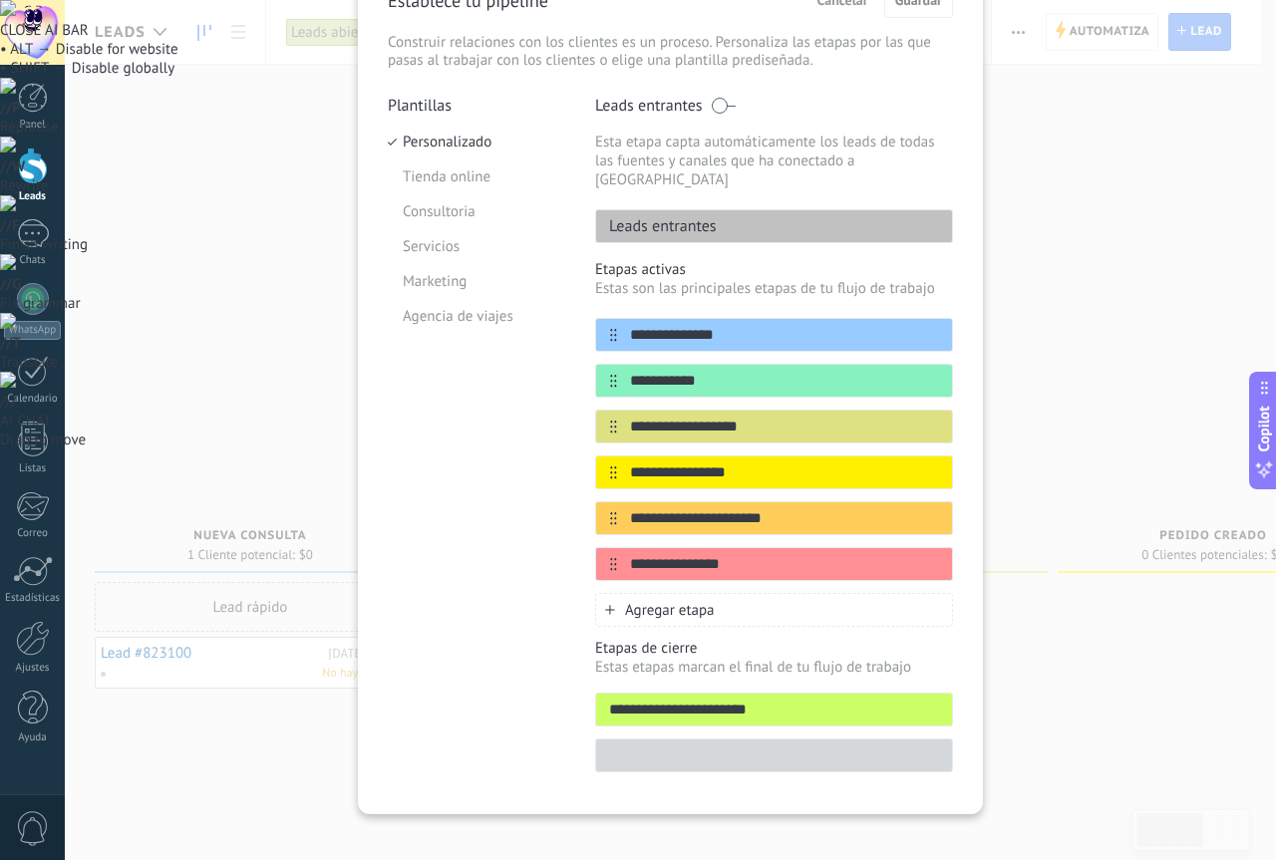
click at [617, 768] on div "**********" at bounding box center [670, 383] width 625 height 862
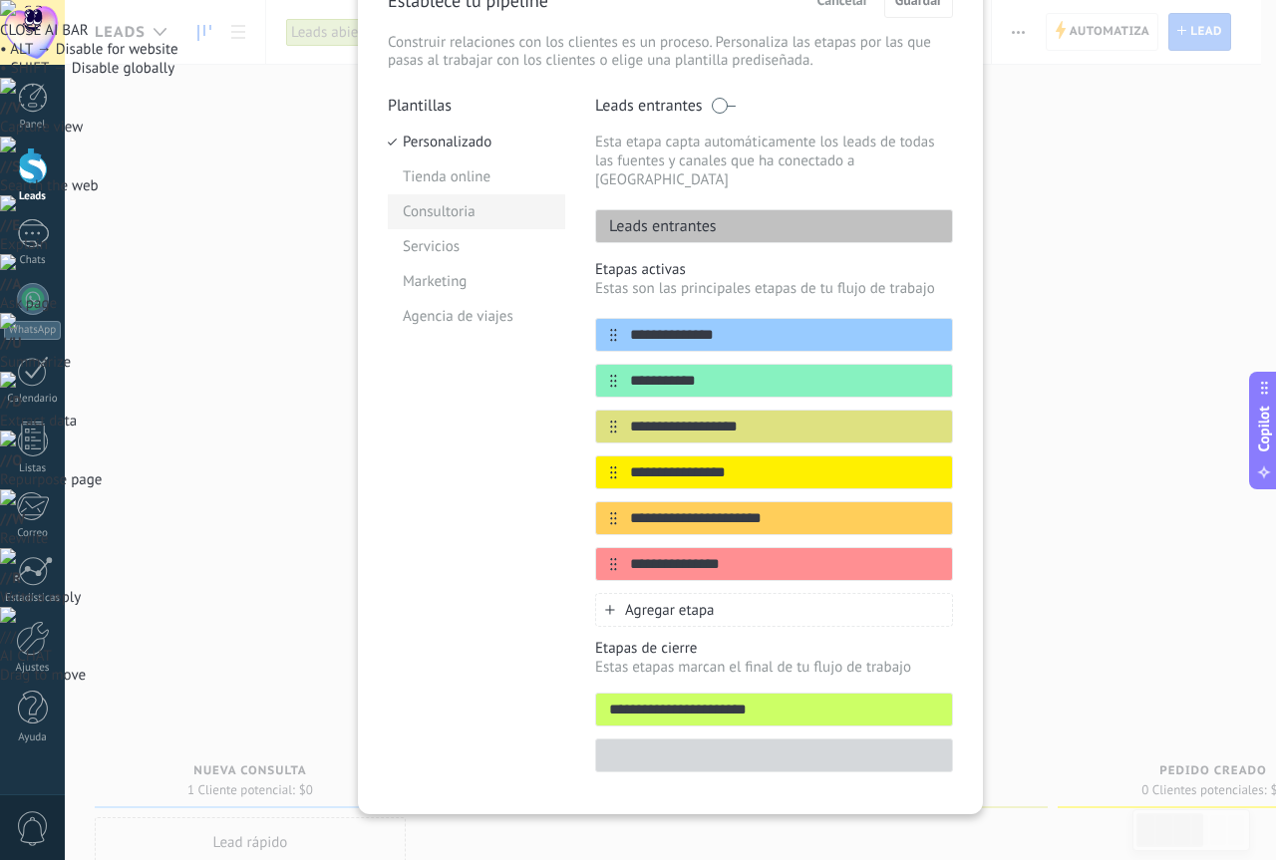
click at [472, 225] on li "Consultoria" at bounding box center [476, 211] width 177 height 35
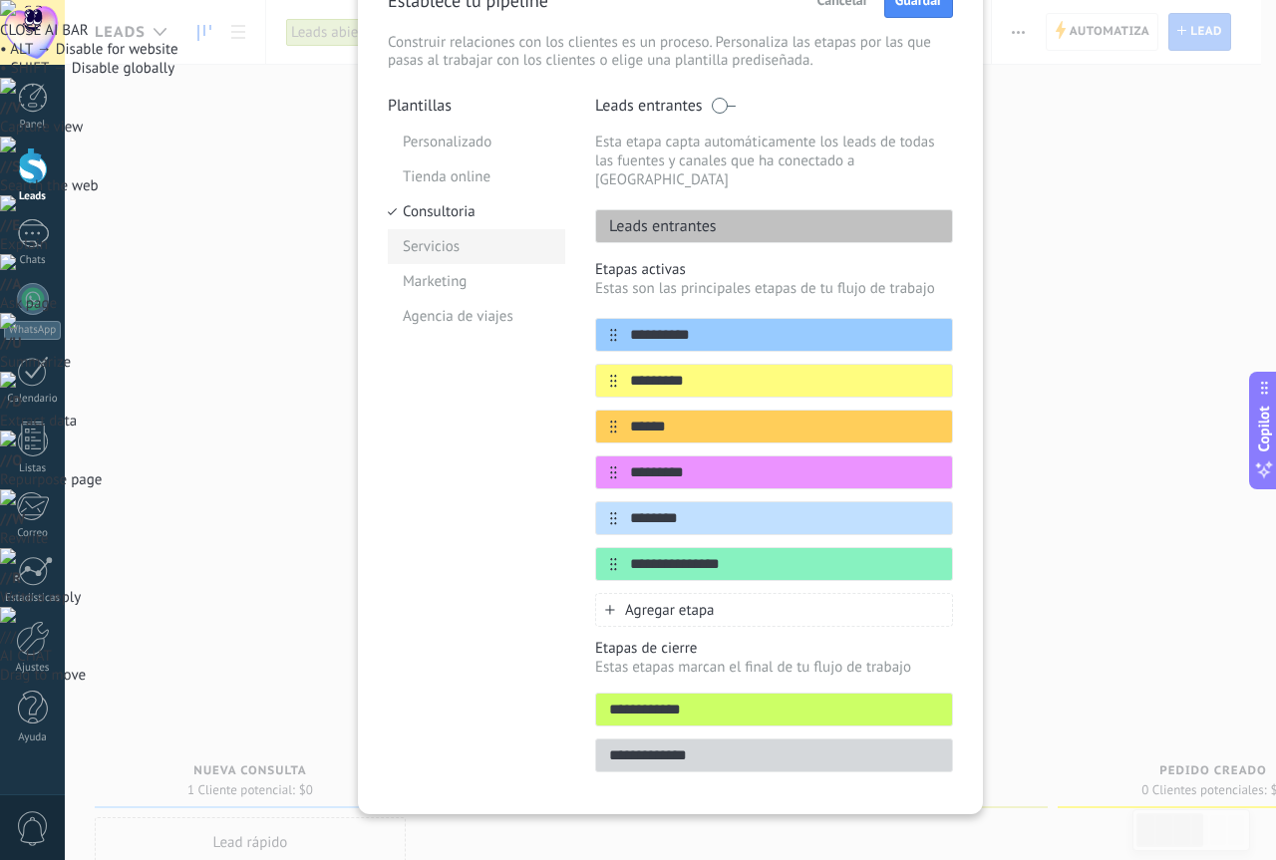
click at [468, 252] on li "Servicios" at bounding box center [476, 246] width 177 height 35
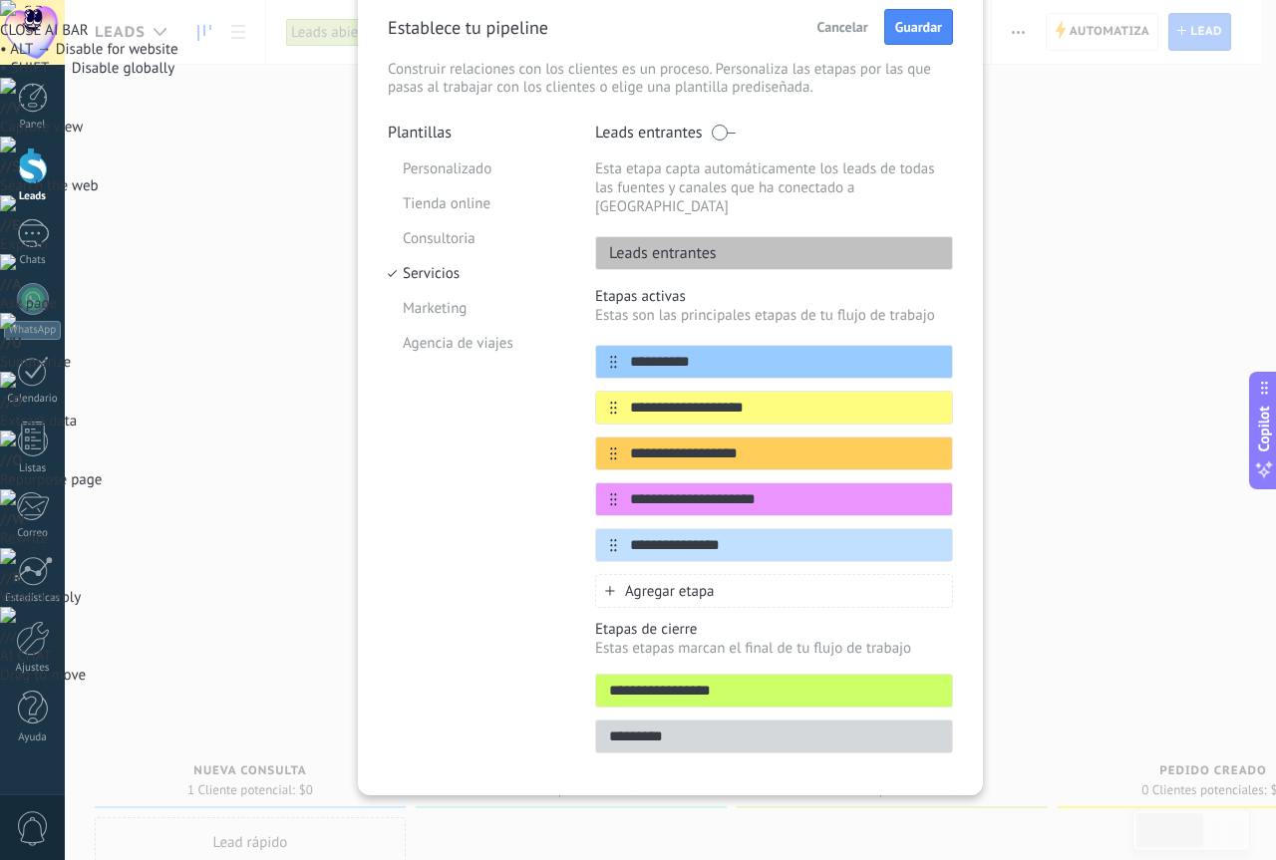
scroll to position [67, 0]
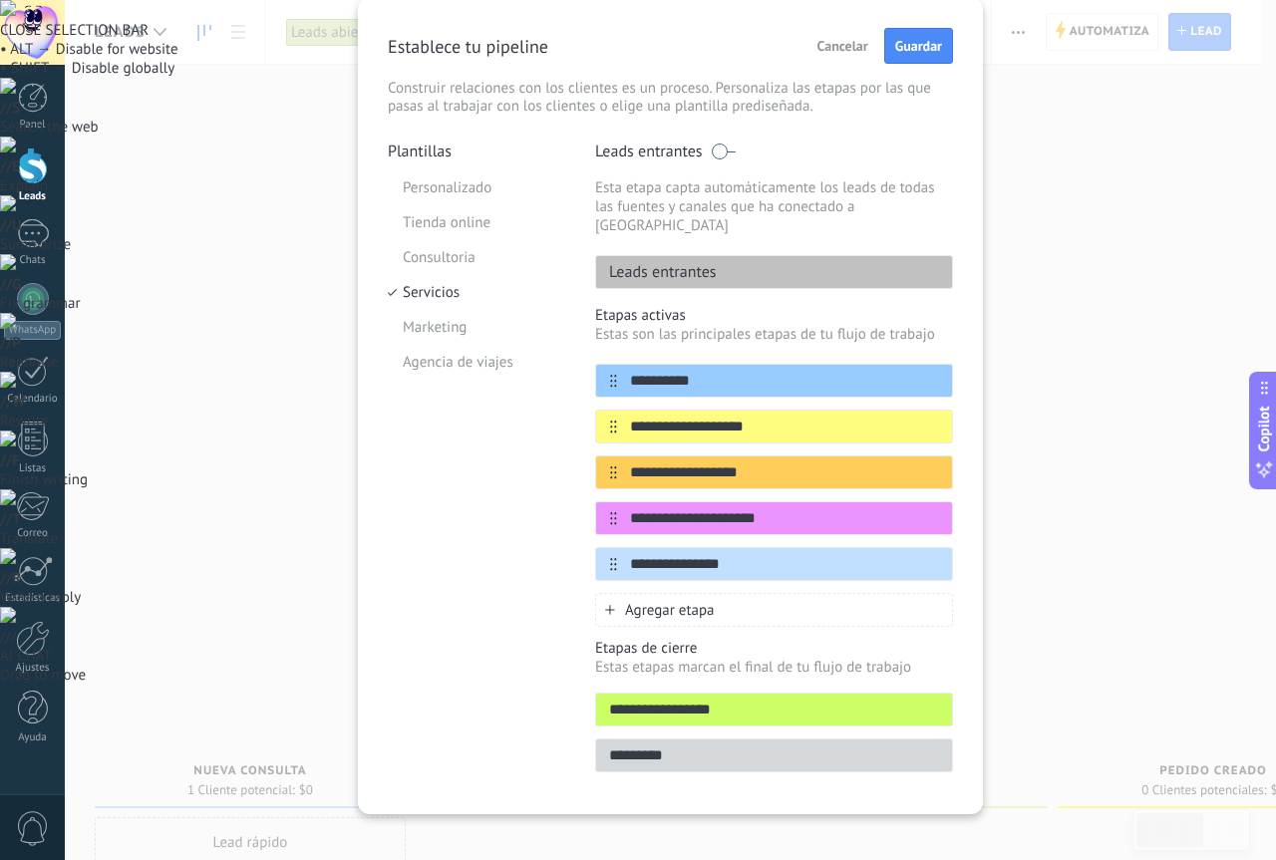
drag, startPoint x: 735, startPoint y: 541, endPoint x: 537, endPoint y: 546, distance: 197.4
click at [544, 548] on div "**********" at bounding box center [670, 463] width 565 height 643
click at [705, 554] on input "*" at bounding box center [761, 564] width 289 height 21
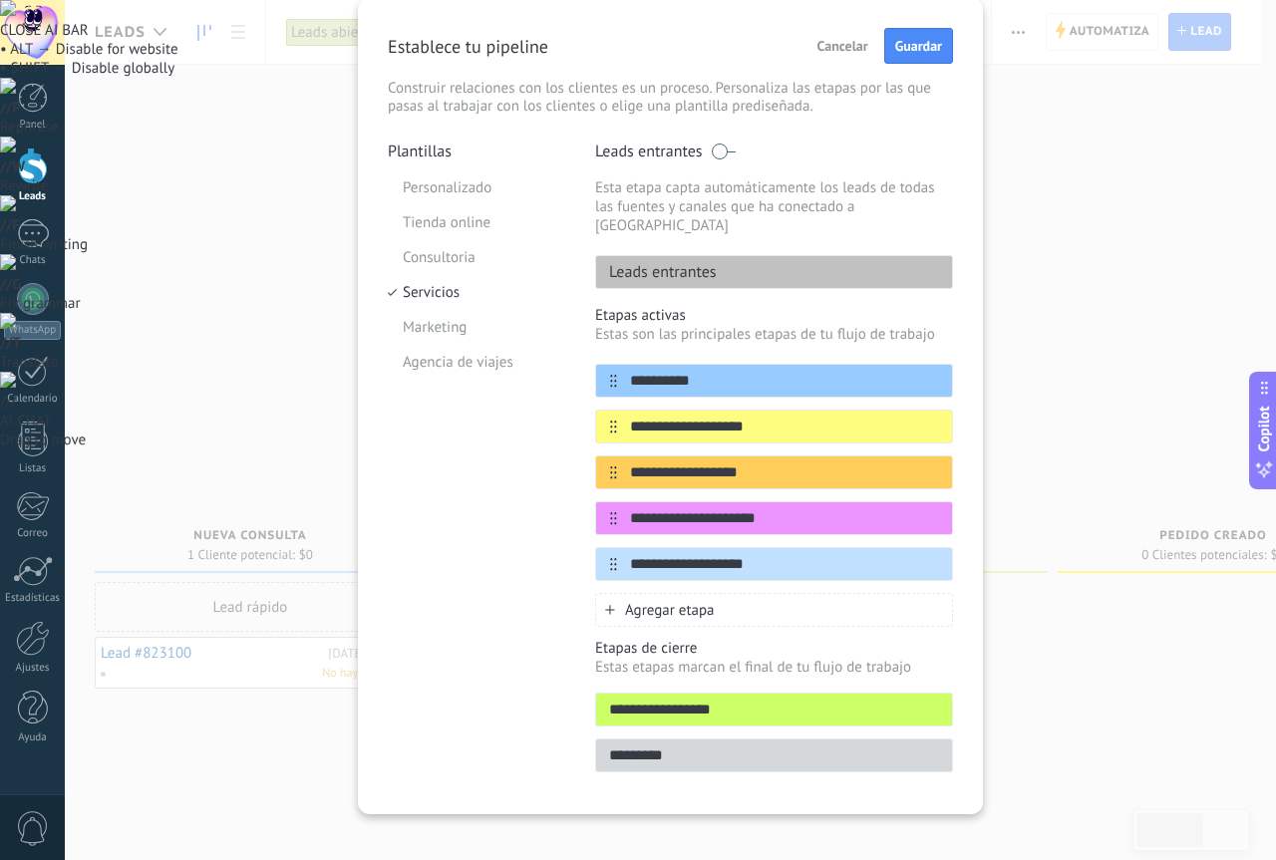
type input "**********"
drag, startPoint x: 725, startPoint y: 744, endPoint x: 541, endPoint y: 744, distance: 183.4
click at [548, 745] on div "**********" at bounding box center [670, 463] width 565 height 643
type input "**********"
click at [921, 43] on span "Guardar" at bounding box center [918, 46] width 47 height 14
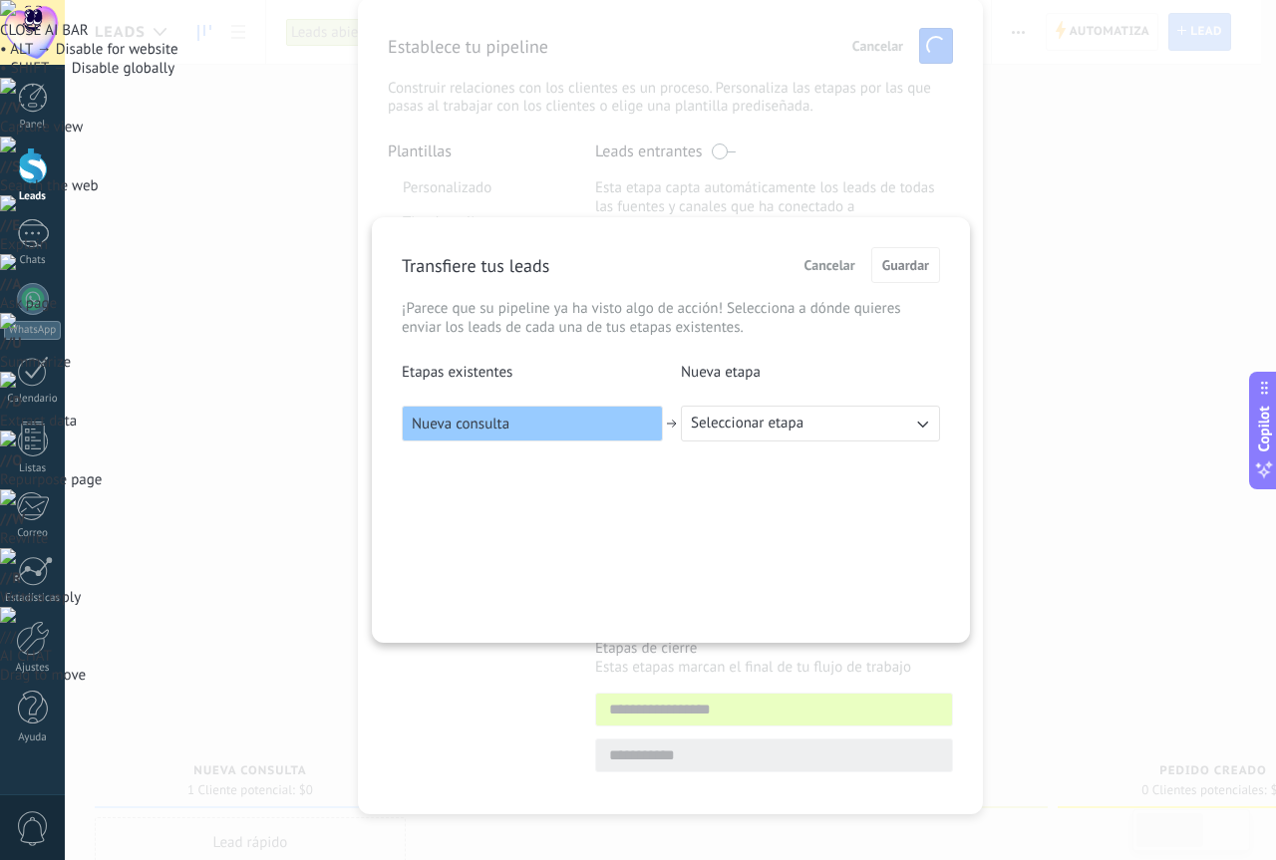
click at [624, 434] on div "Nueva consulta" at bounding box center [532, 424] width 261 height 36
click at [762, 427] on span "Seleccionar etapa" at bounding box center [747, 424] width 113 height 20
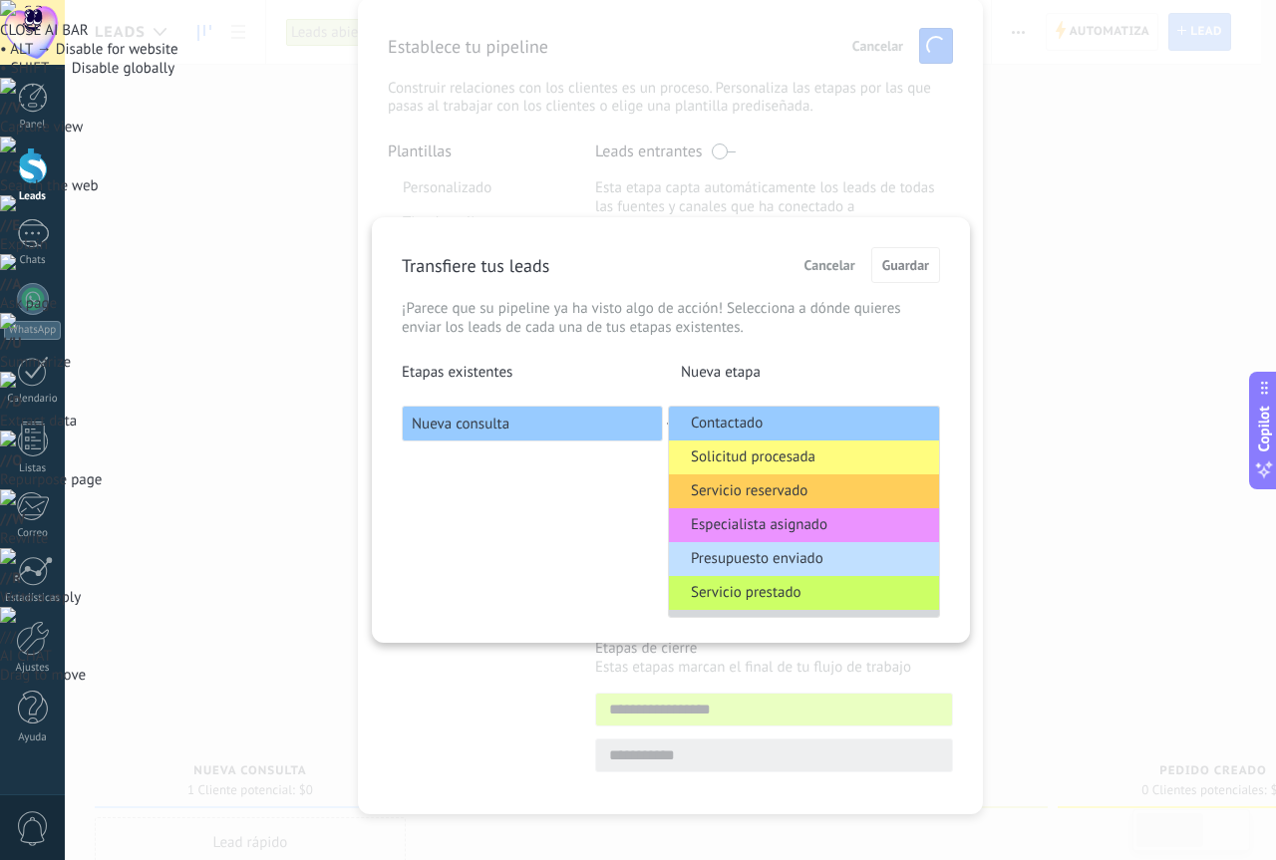
click at [779, 430] on li "Contactado" at bounding box center [804, 424] width 270 height 34
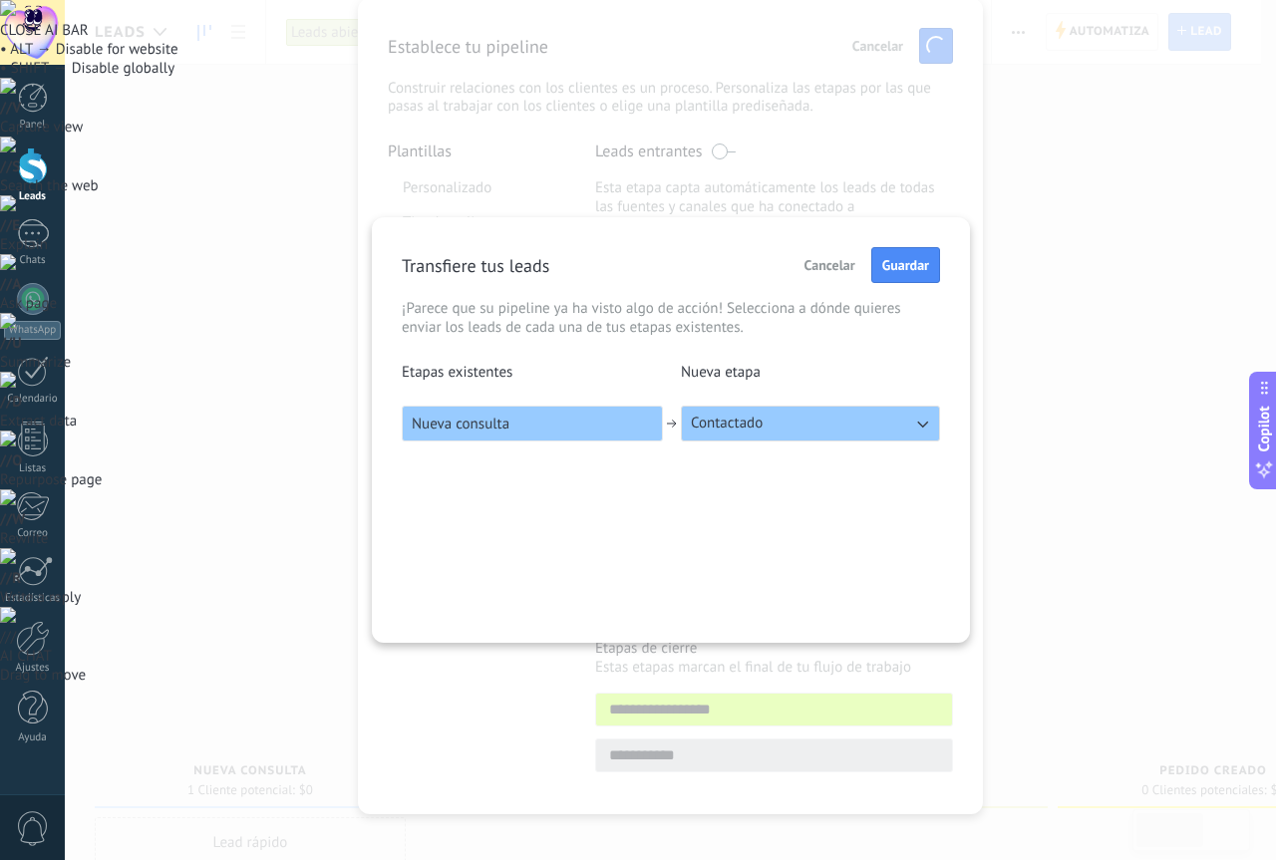
drag, startPoint x: 492, startPoint y: 370, endPoint x: 457, endPoint y: 373, distance: 35.0
click at [490, 370] on p "Etapas existentes" at bounding box center [531, 372] width 259 height 19
click at [901, 270] on span "Guardar" at bounding box center [905, 265] width 47 height 14
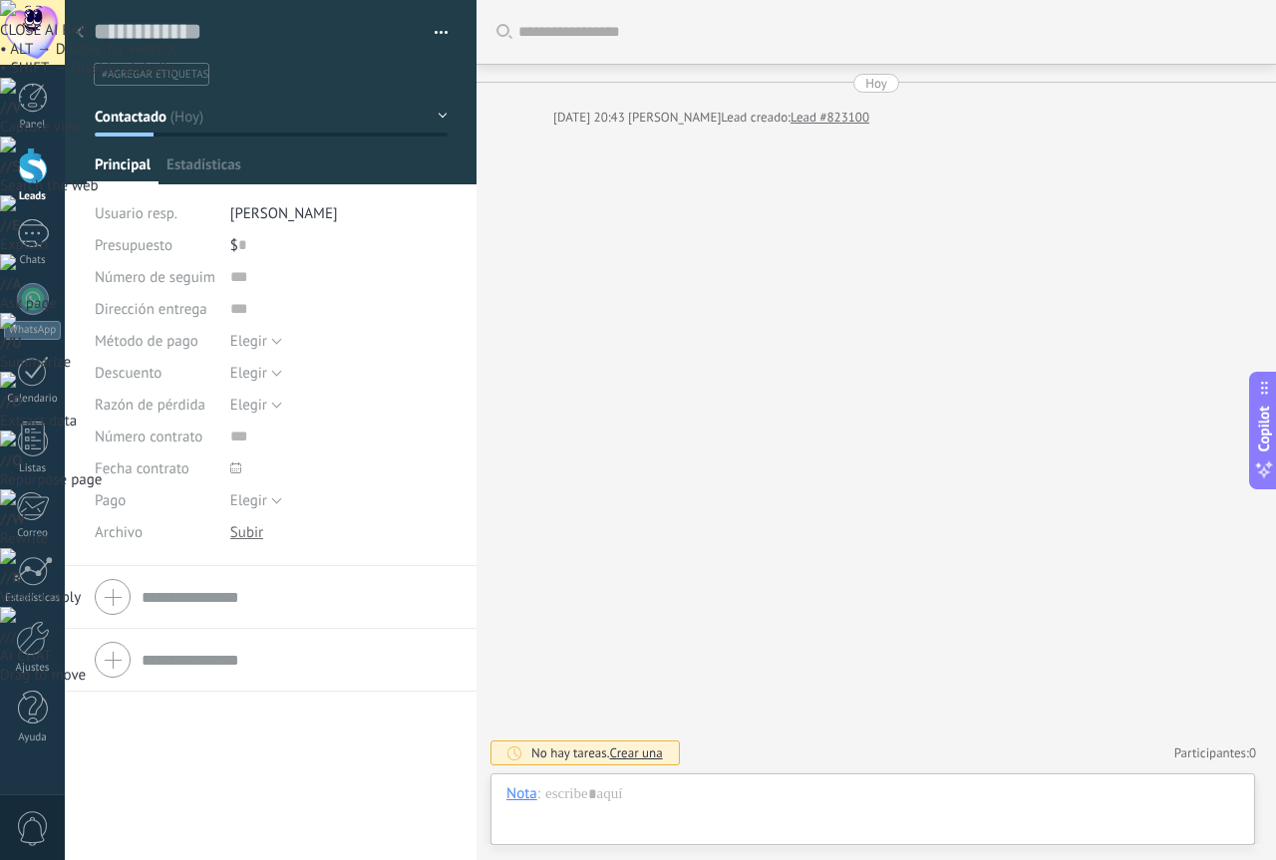
scroll to position [30, 0]
click at [34, 305] on div at bounding box center [33, 299] width 32 height 32
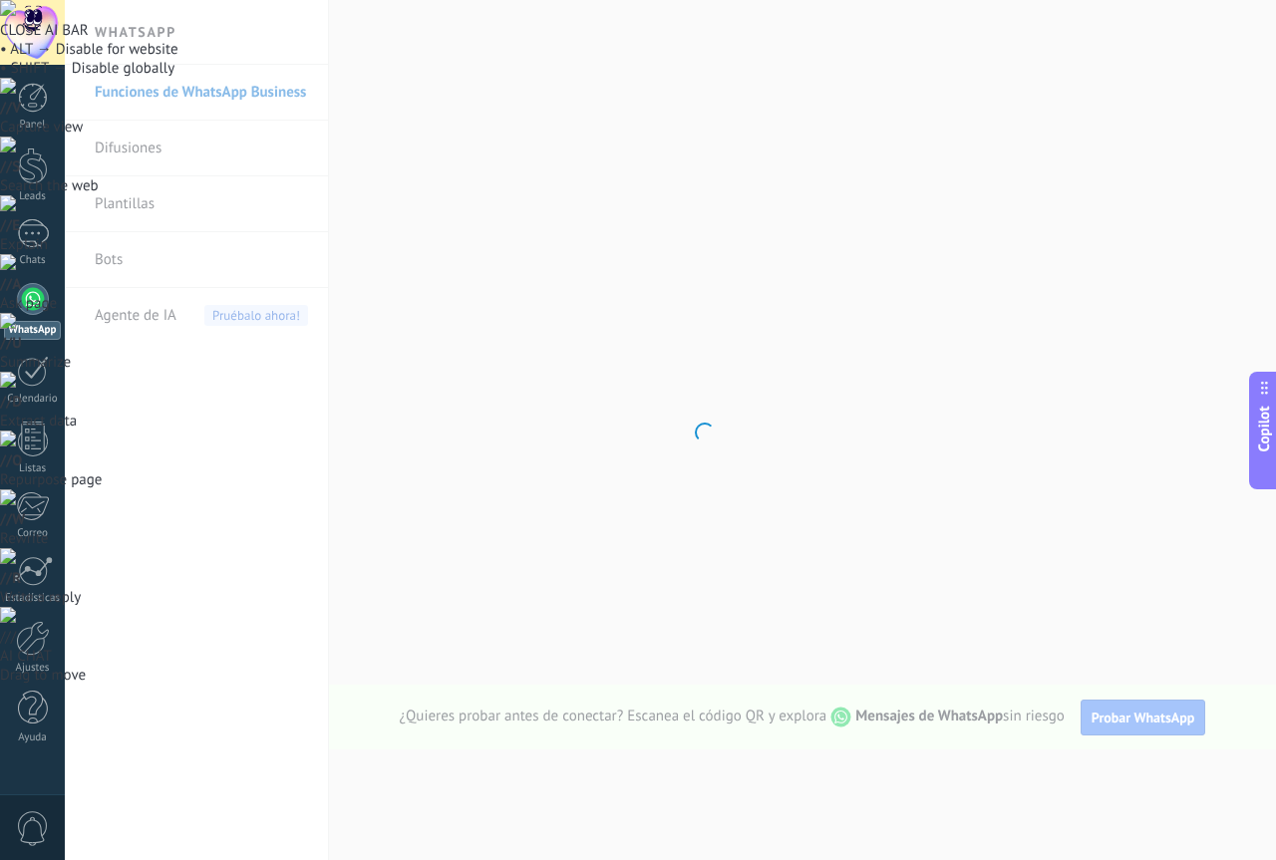
click at [29, 302] on div at bounding box center [33, 299] width 32 height 32
click at [25, 259] on div "Chats" at bounding box center [33, 260] width 58 height 13
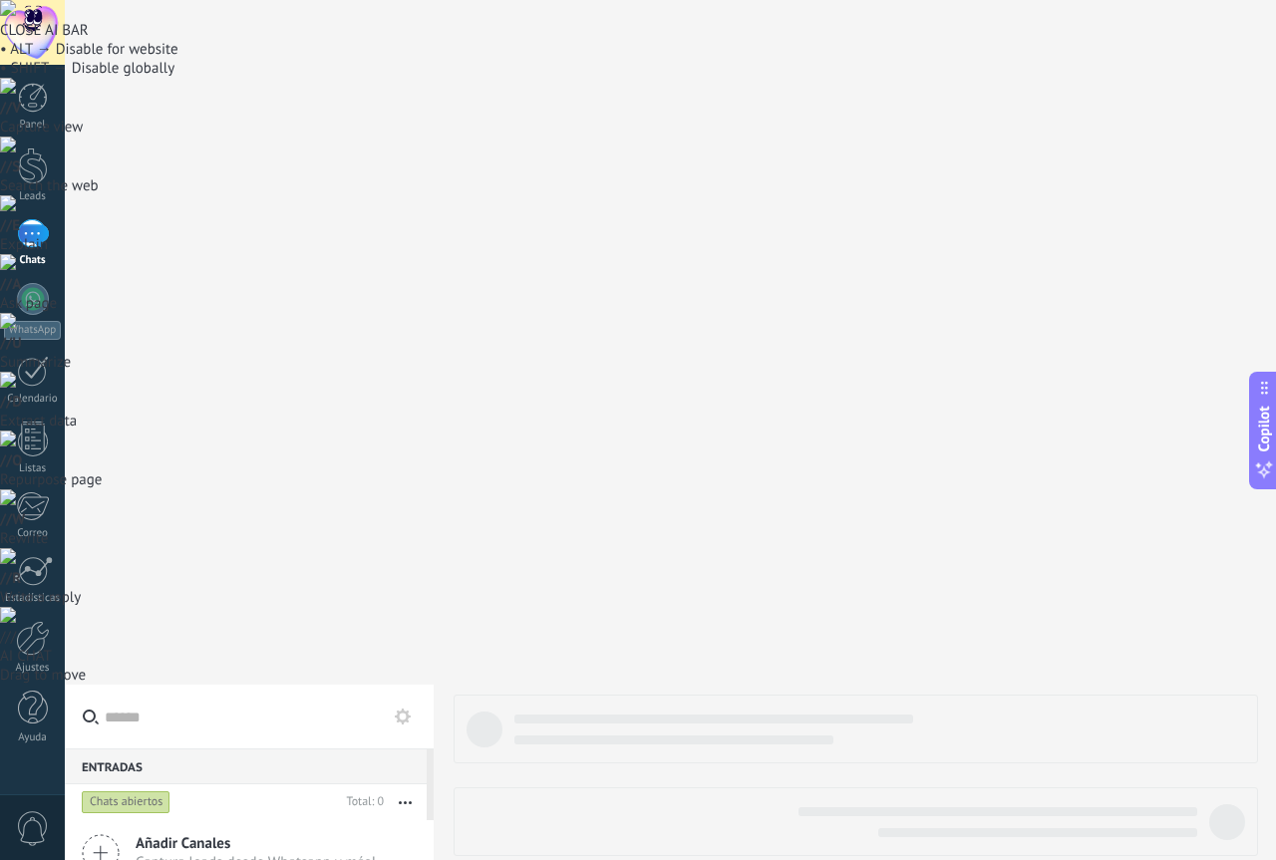
click at [194, 820] on div "Añadir Canales Captura leads desde Whatsapp y más!" at bounding box center [249, 853] width 369 height 67
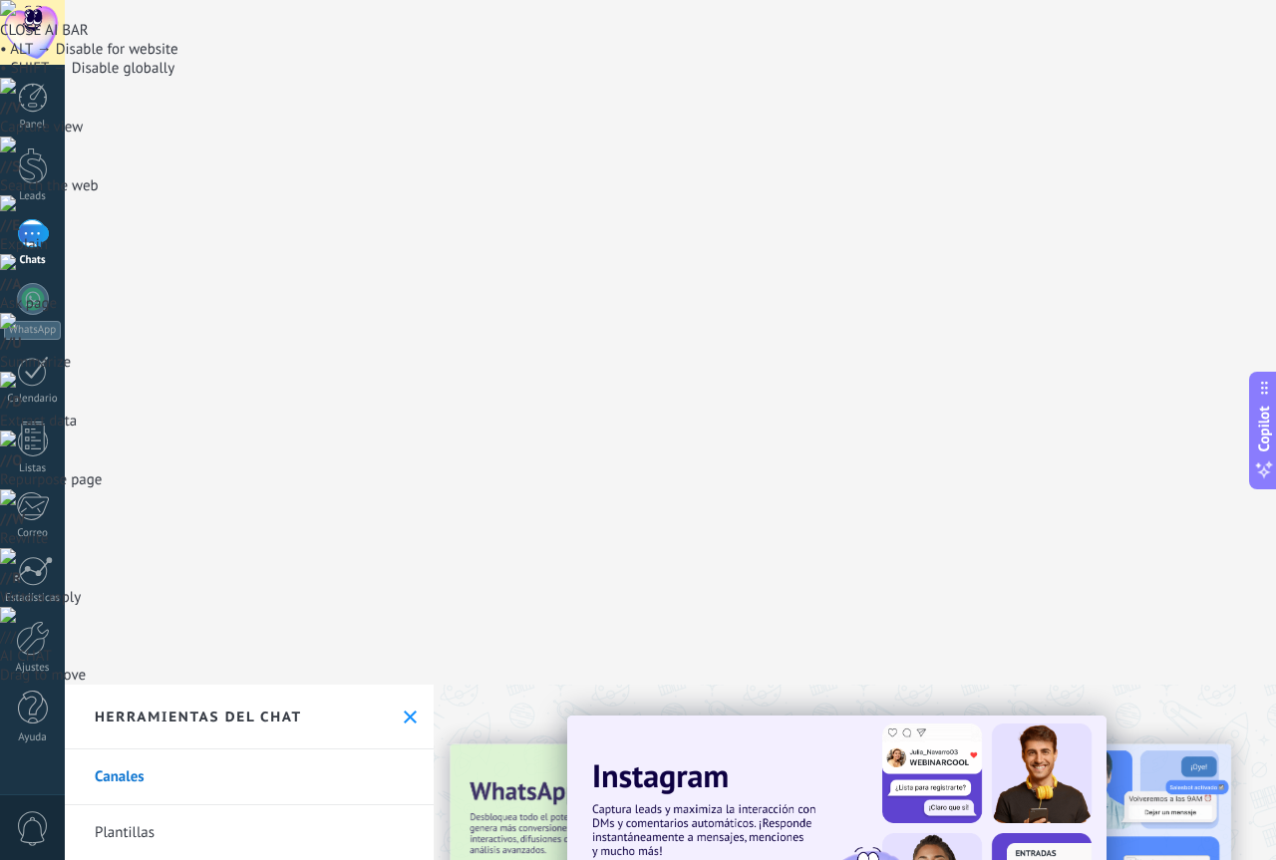
click at [636, 716] on img at bounding box center [836, 828] width 539 height 225
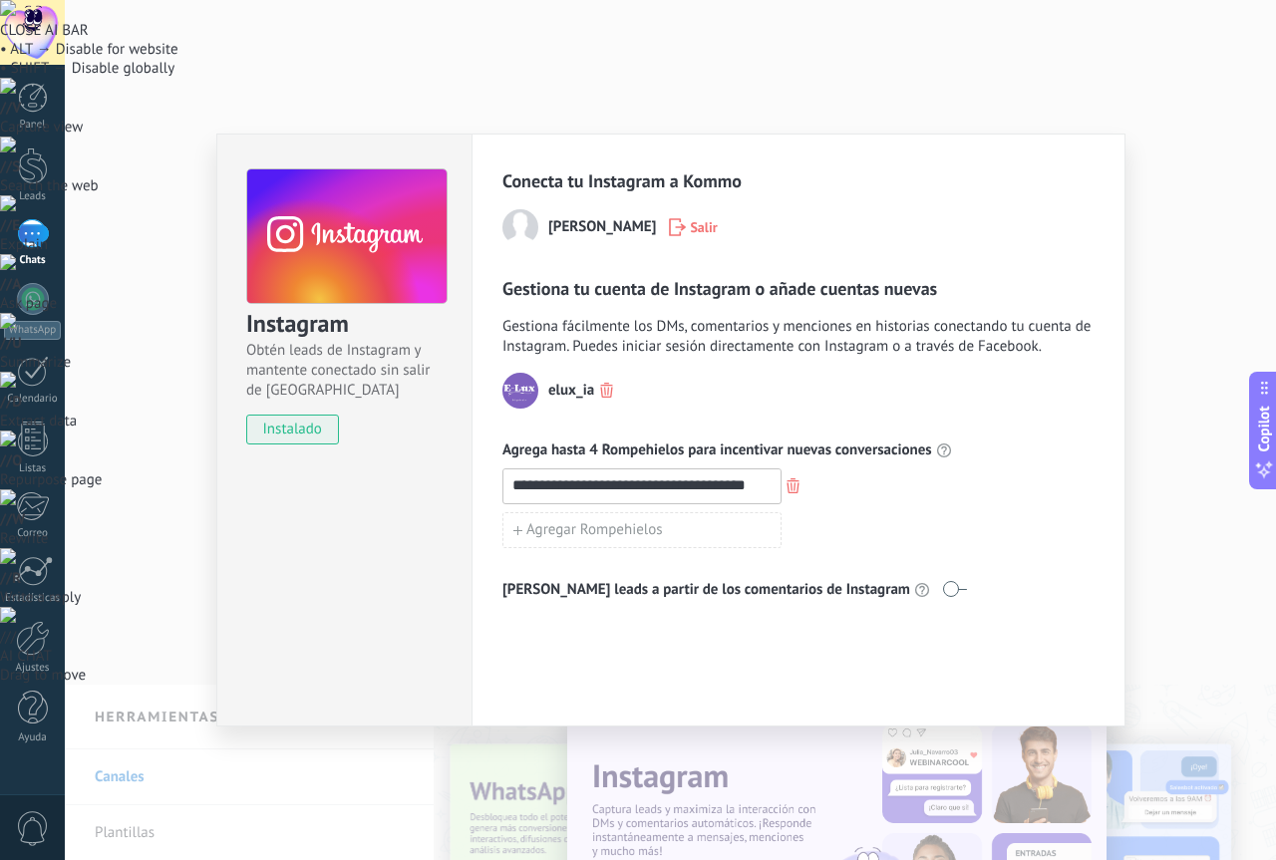
click at [1183, 368] on div "**********" at bounding box center [670, 430] width 1211 height 860
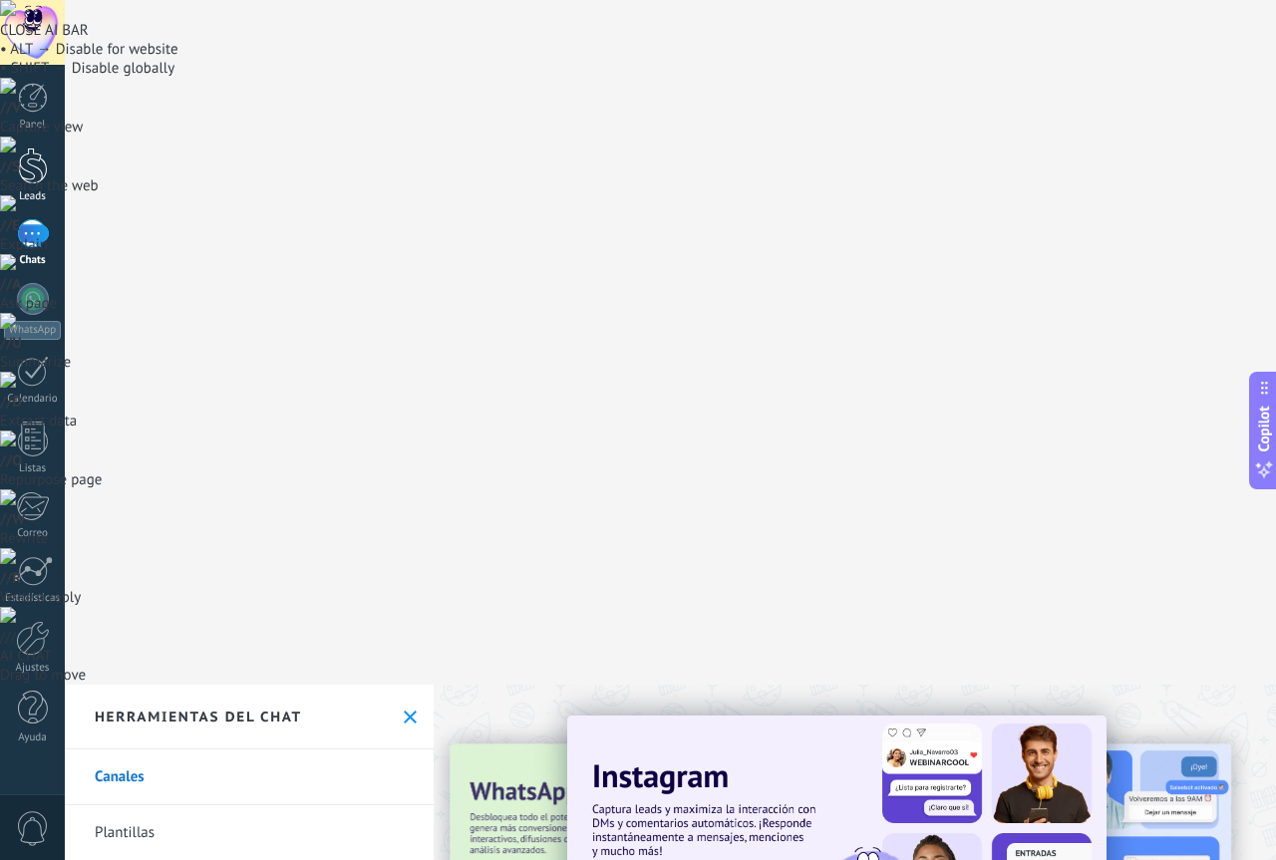
click at [28, 179] on div at bounding box center [33, 166] width 30 height 37
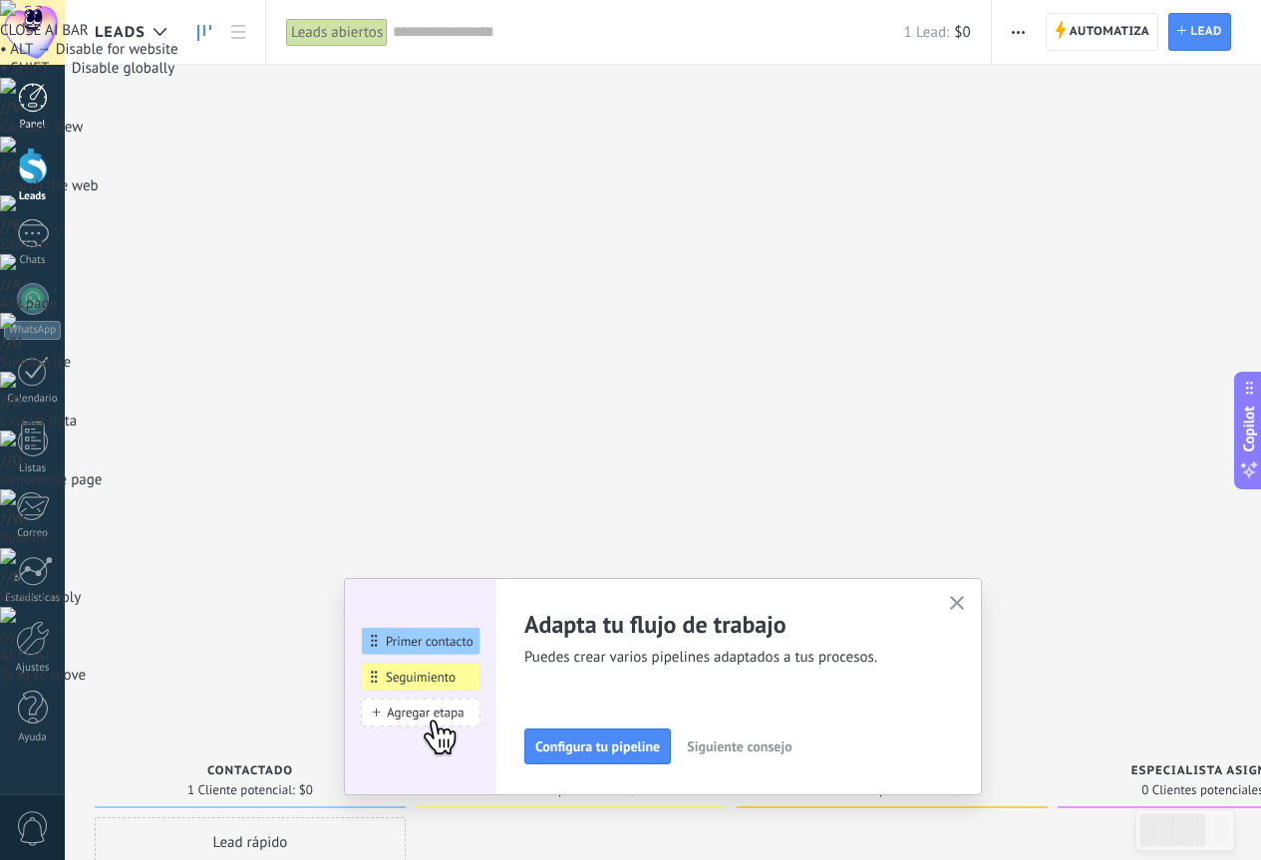
click at [21, 119] on div "Panel" at bounding box center [33, 125] width 58 height 13
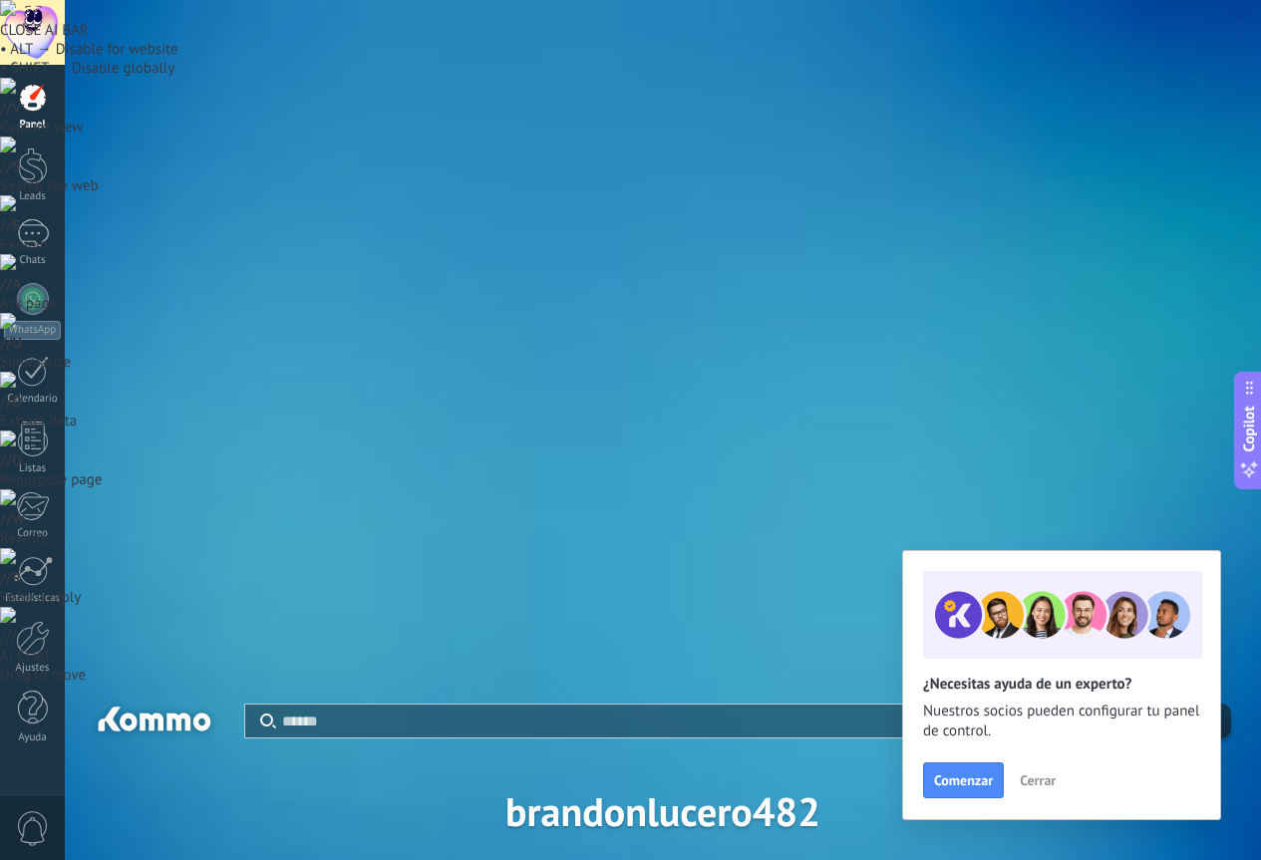
click at [40, 272] on div "Panel Leads Chats WhatsApp Clientes" at bounding box center [32, 424] width 65 height 682
click at [36, 247] on div at bounding box center [33, 233] width 32 height 29
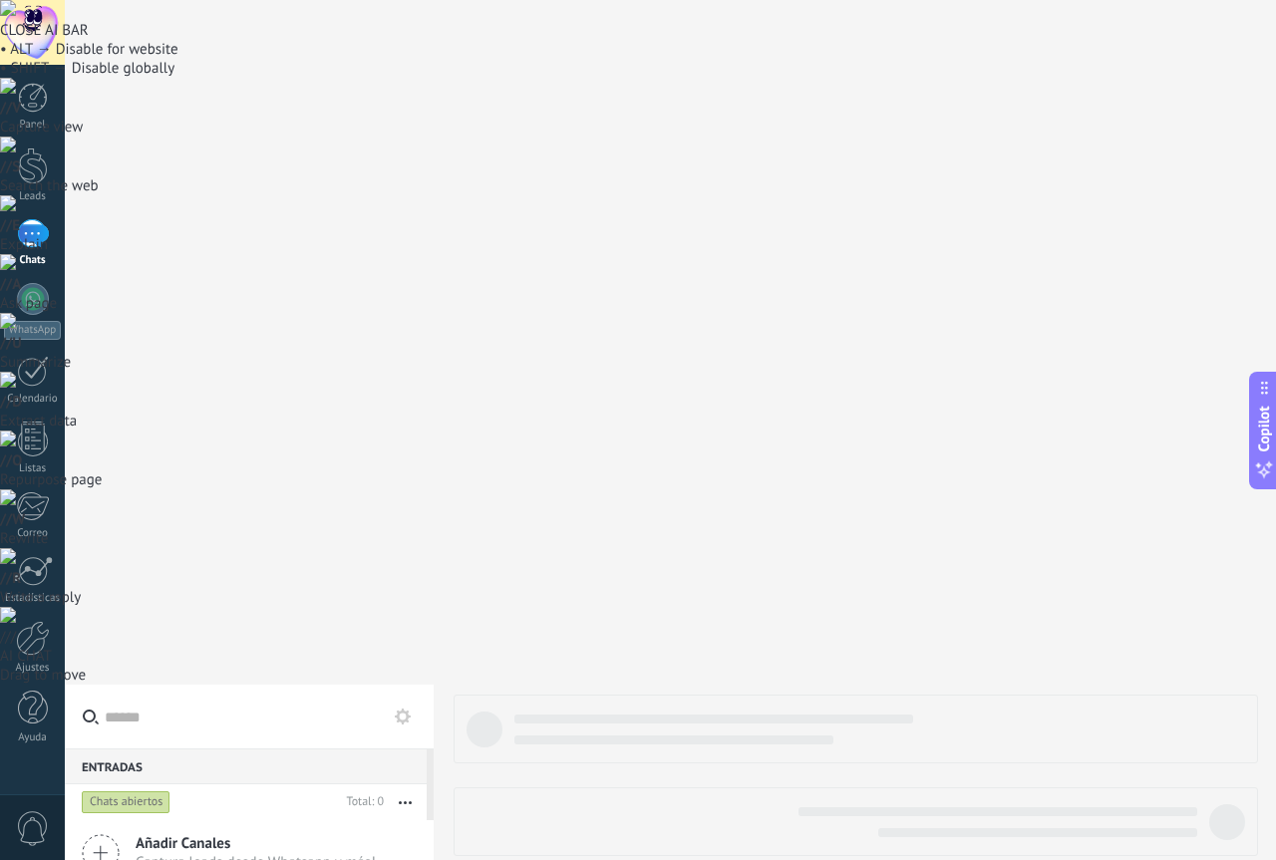
click at [395, 784] on button "button" at bounding box center [405, 802] width 43 height 36
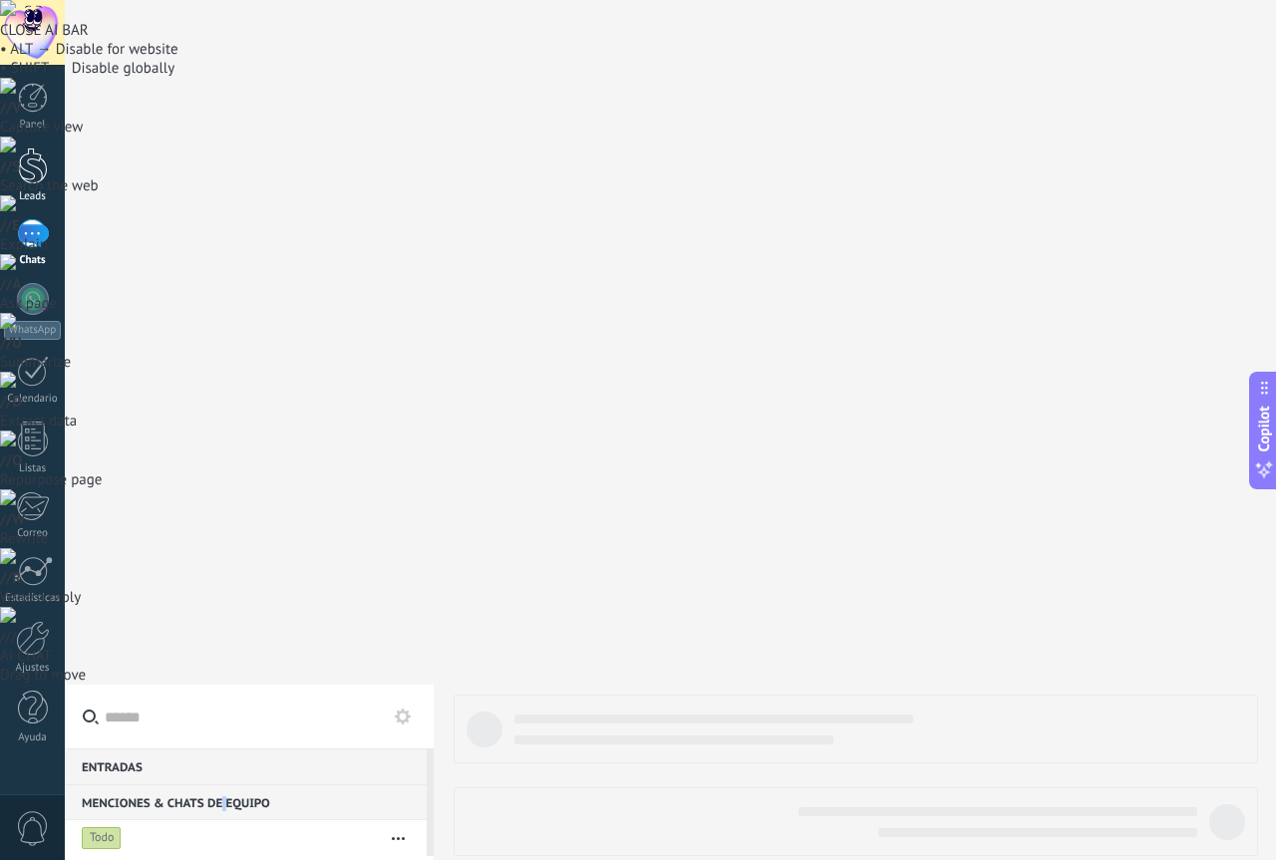
click at [27, 172] on div at bounding box center [33, 166] width 30 height 37
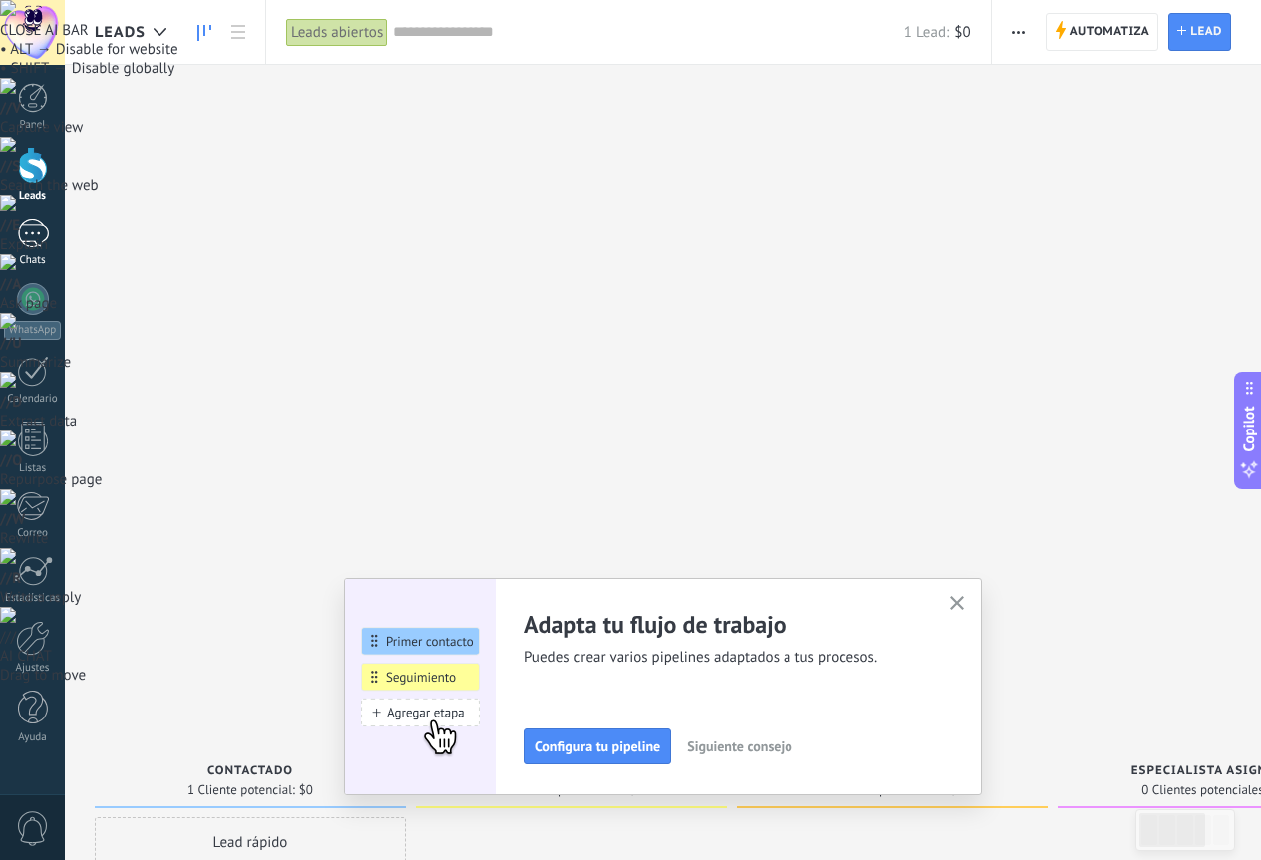
click at [30, 242] on div at bounding box center [33, 233] width 32 height 29
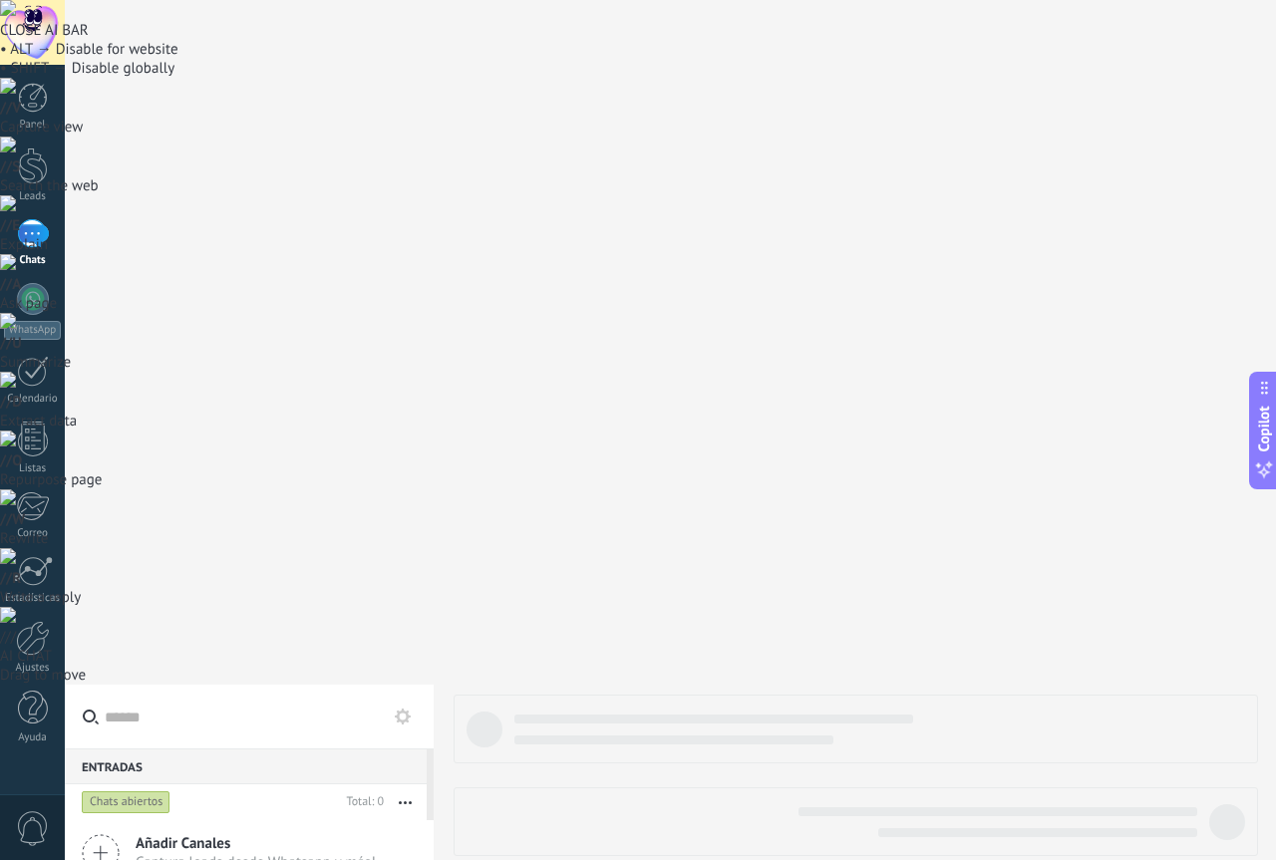
click at [26, 226] on div at bounding box center [33, 233] width 32 height 29
click at [121, 790] on div "Chats abiertos" at bounding box center [126, 802] width 89 height 24
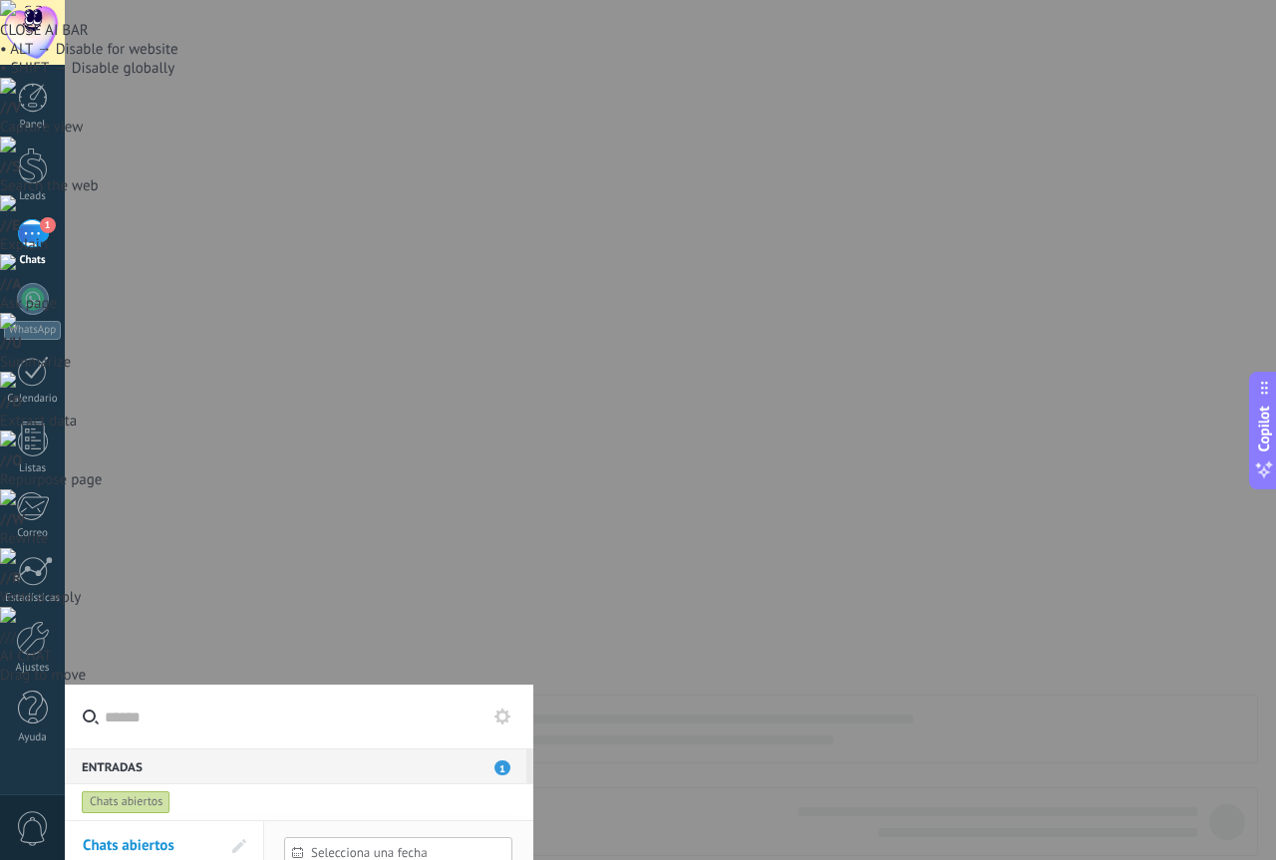
drag, startPoint x: 232, startPoint y: 585, endPoint x: 219, endPoint y: 629, distance: 45.7
click at [220, 636] on div at bounding box center [638, 430] width 1276 height 860
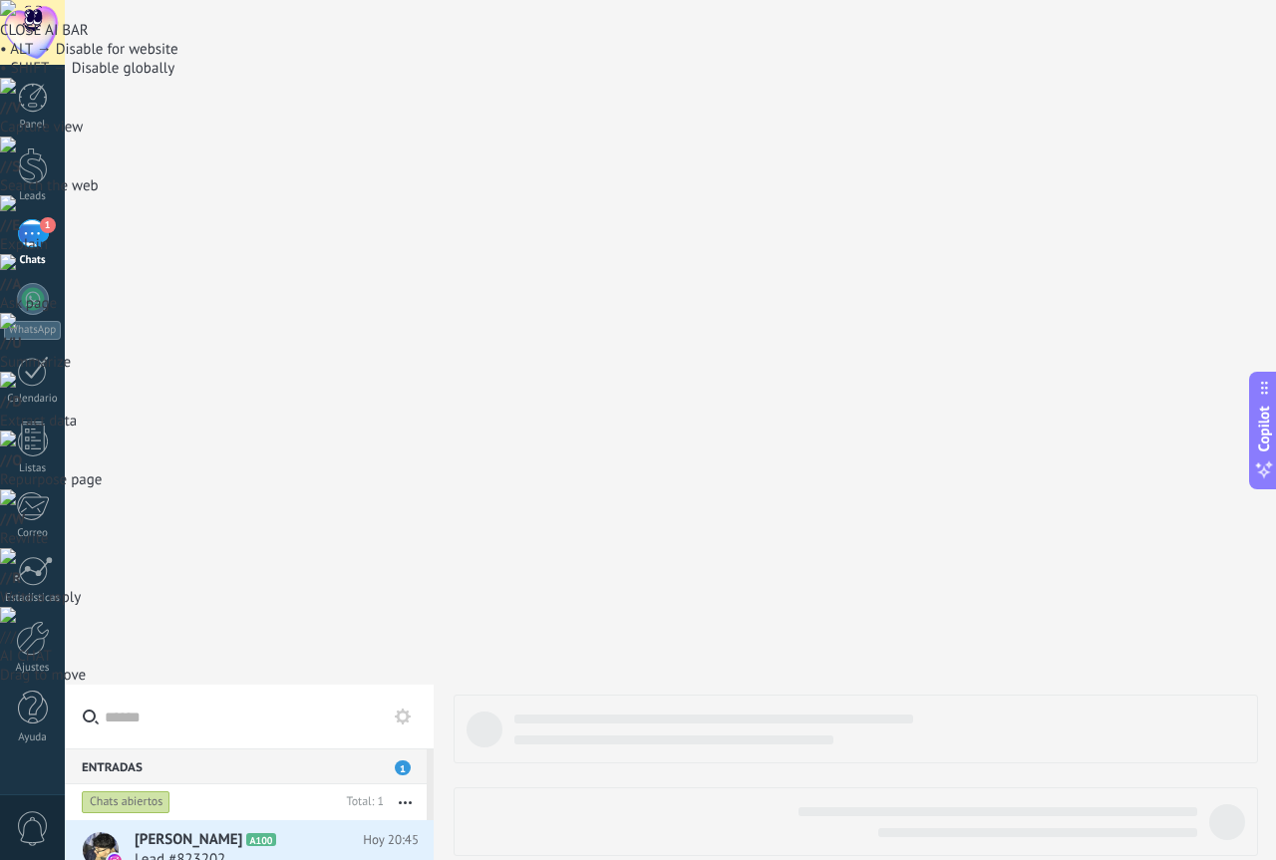
click at [220, 850] on span "Lead #823202" at bounding box center [180, 860] width 91 height 20
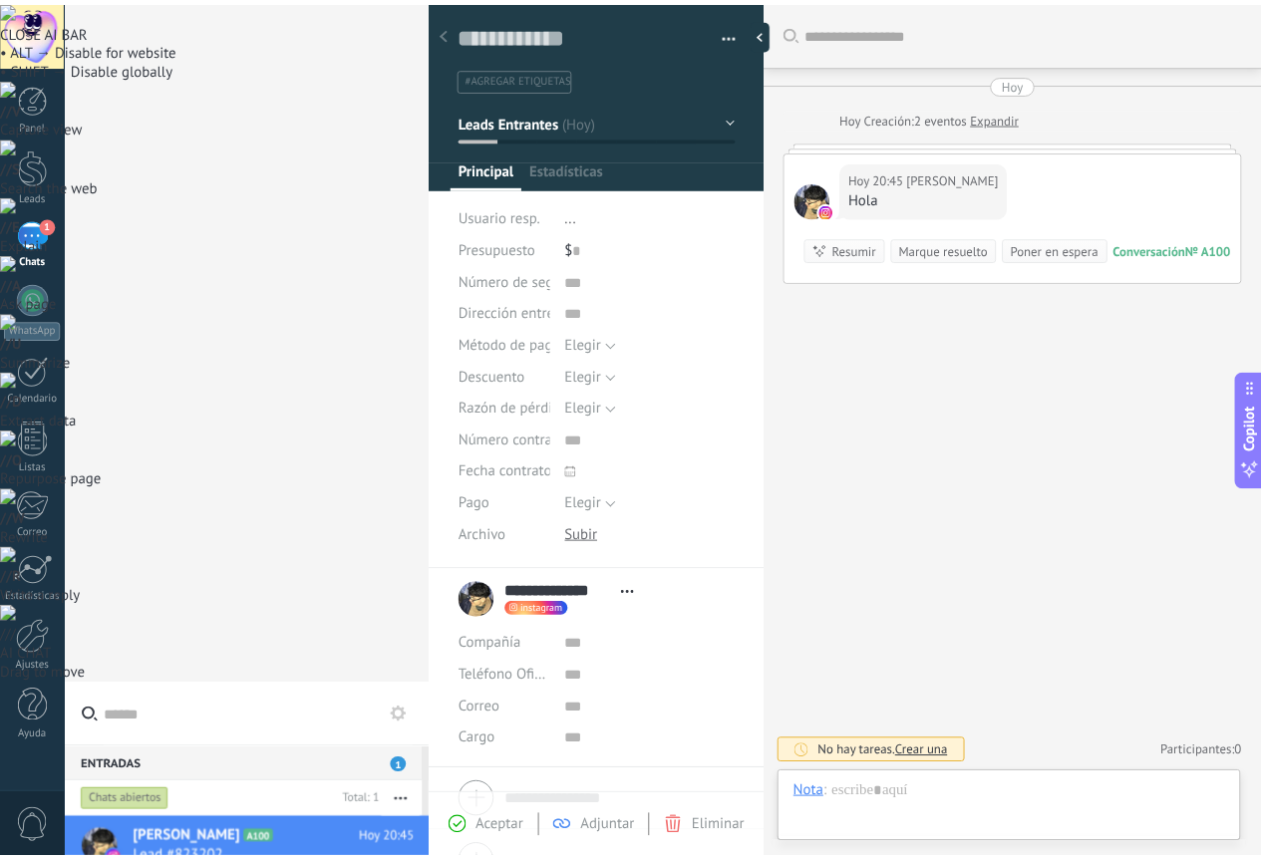
scroll to position [30, 0]
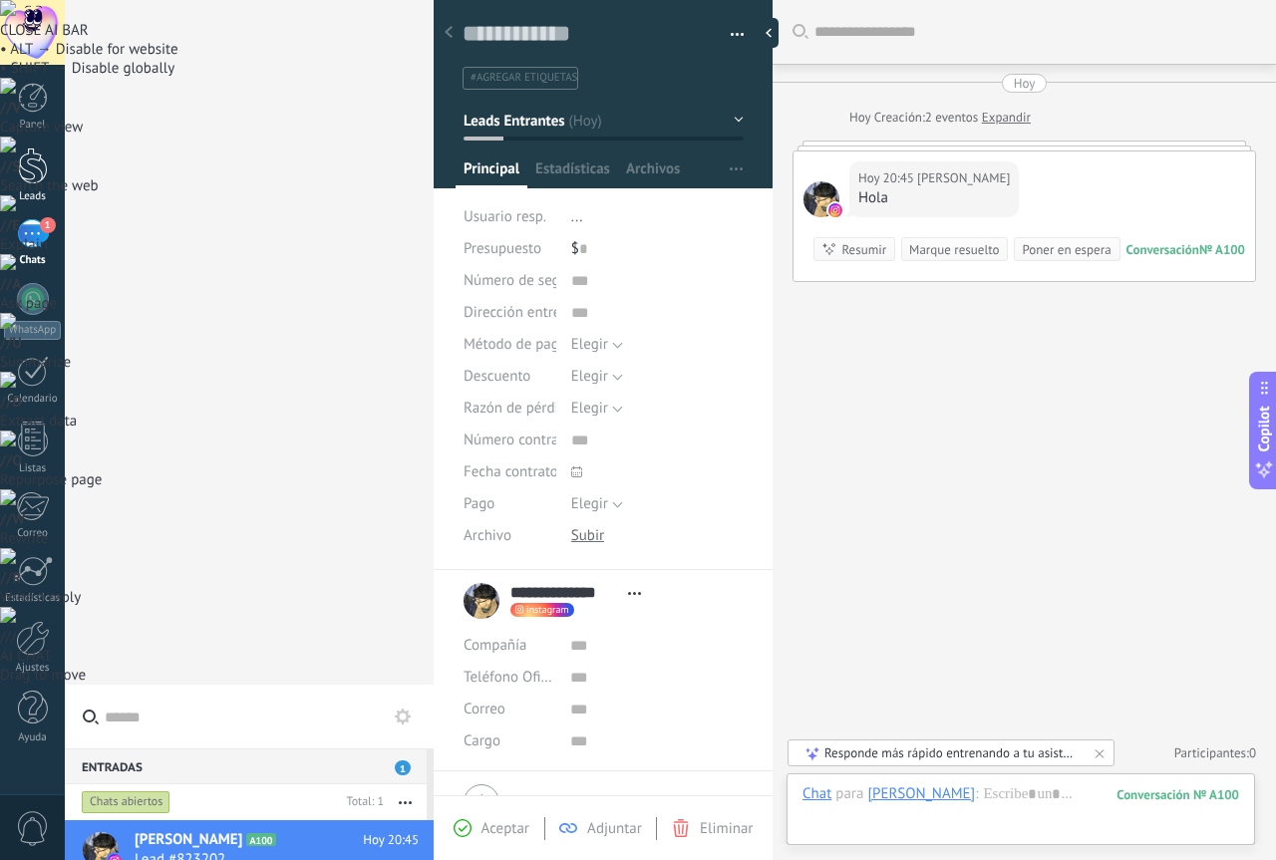
click at [34, 179] on div at bounding box center [33, 166] width 30 height 37
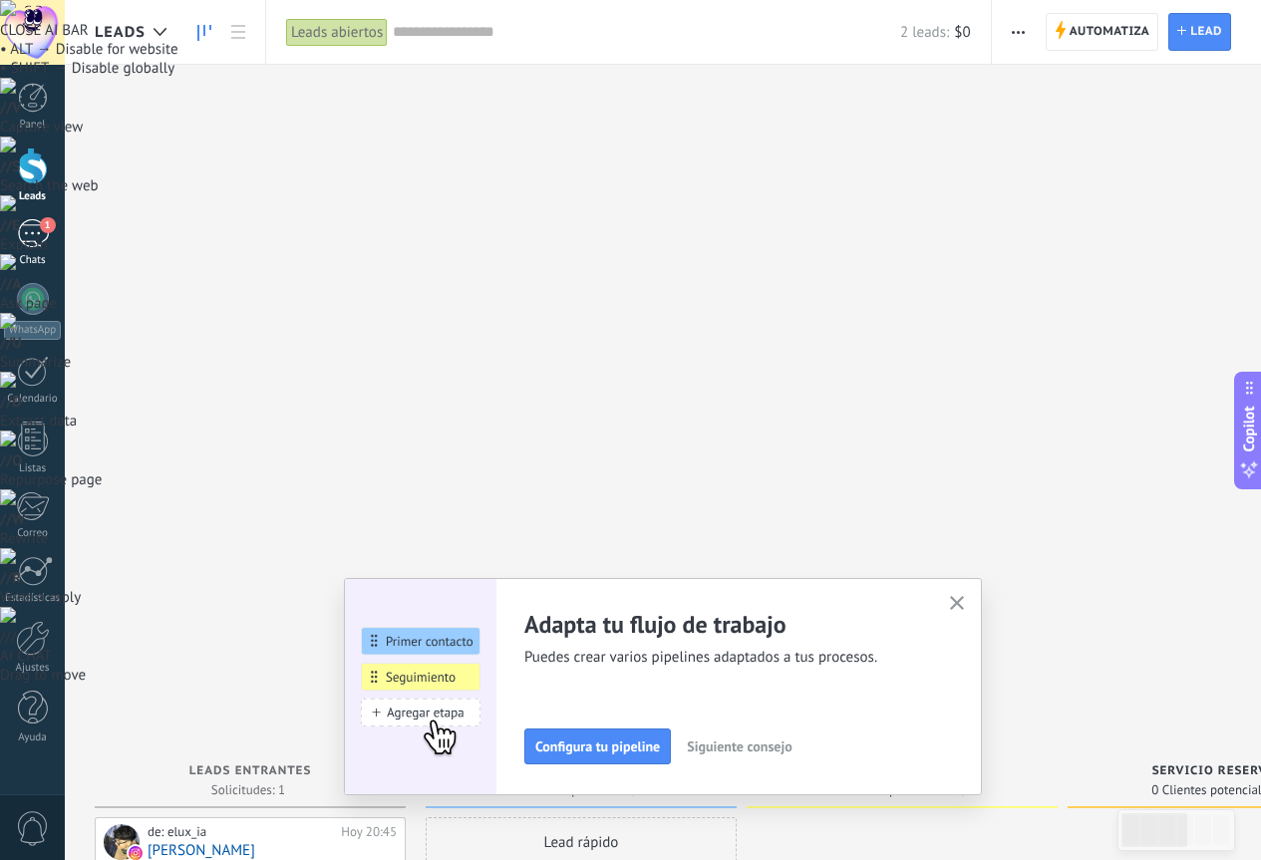
click at [40, 227] on span "1" at bounding box center [48, 225] width 16 height 16
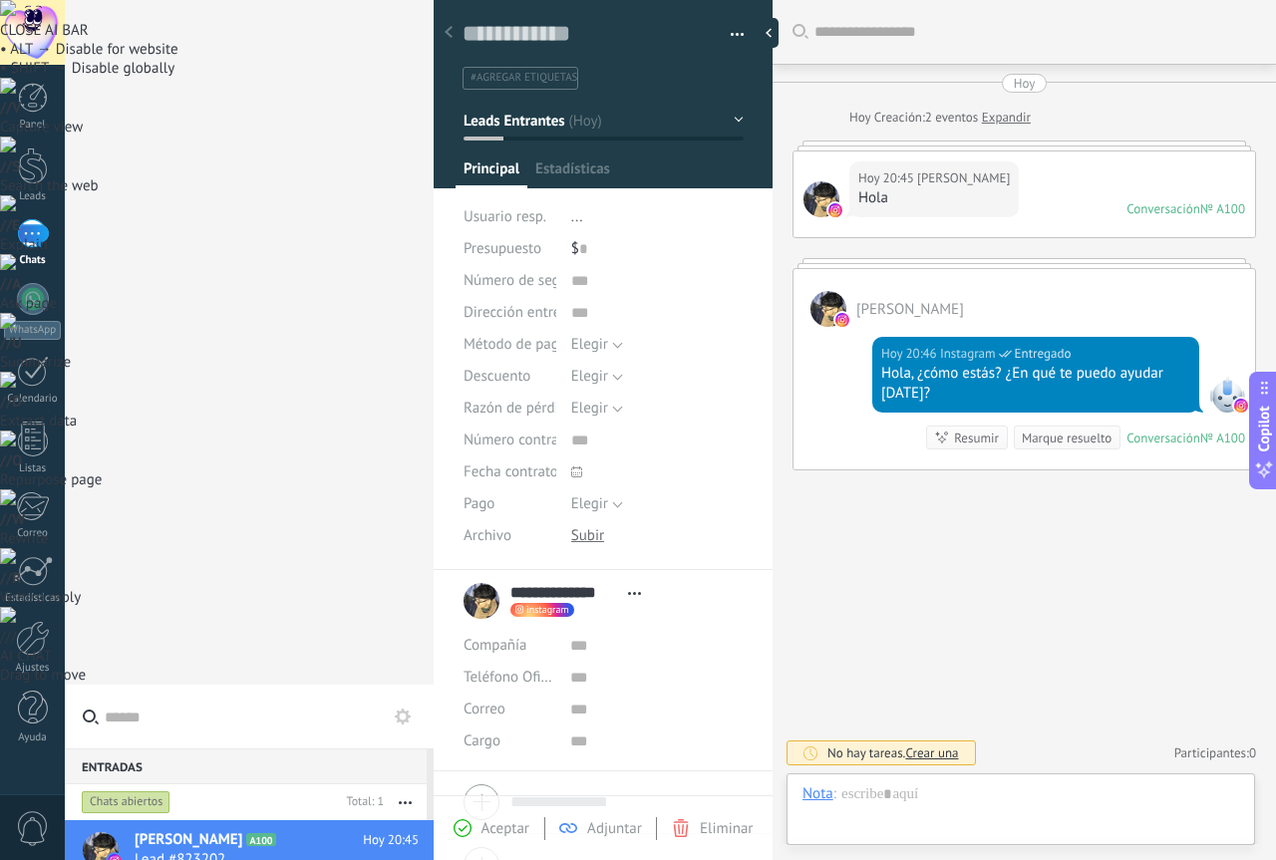
scroll to position [30, 0]
click at [30, 165] on div at bounding box center [33, 166] width 30 height 37
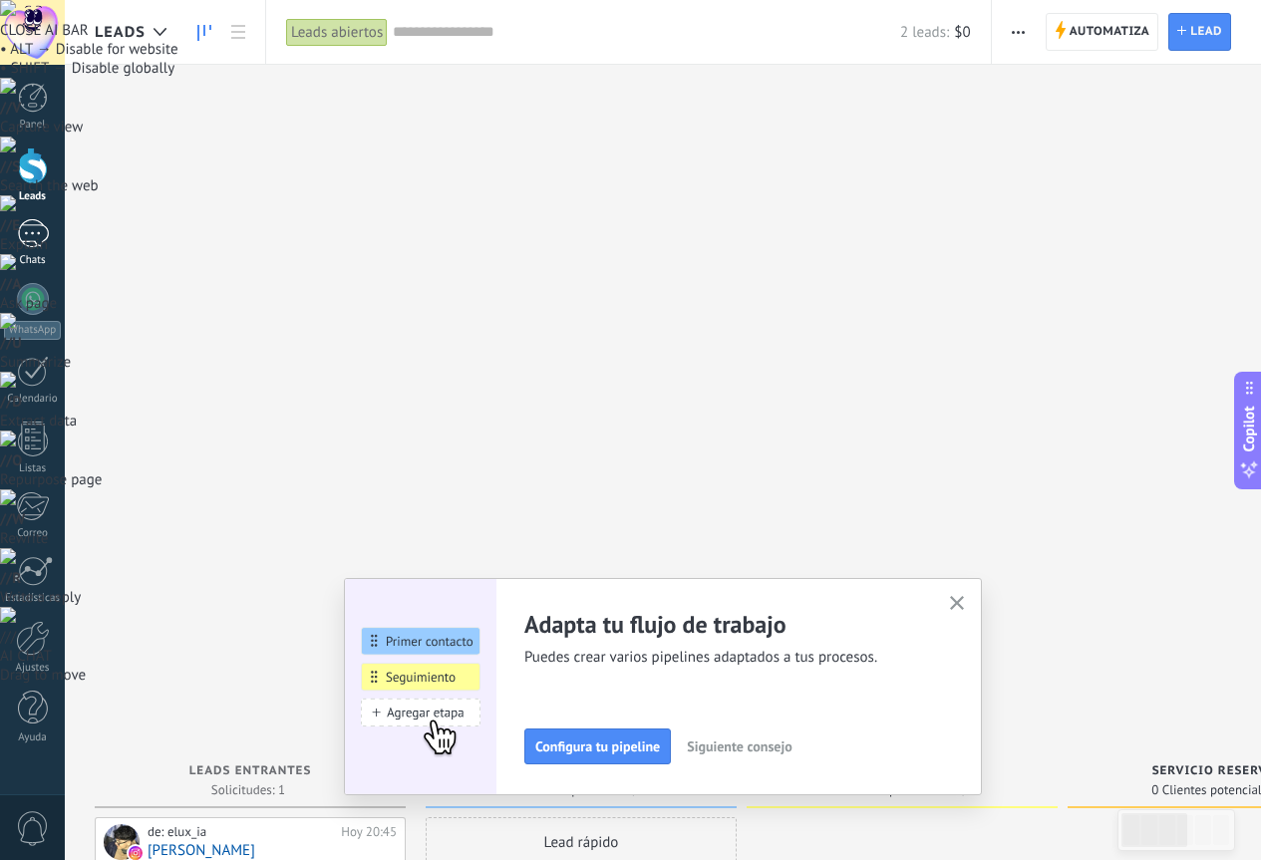
click at [29, 234] on div "1" at bounding box center [33, 233] width 32 height 29
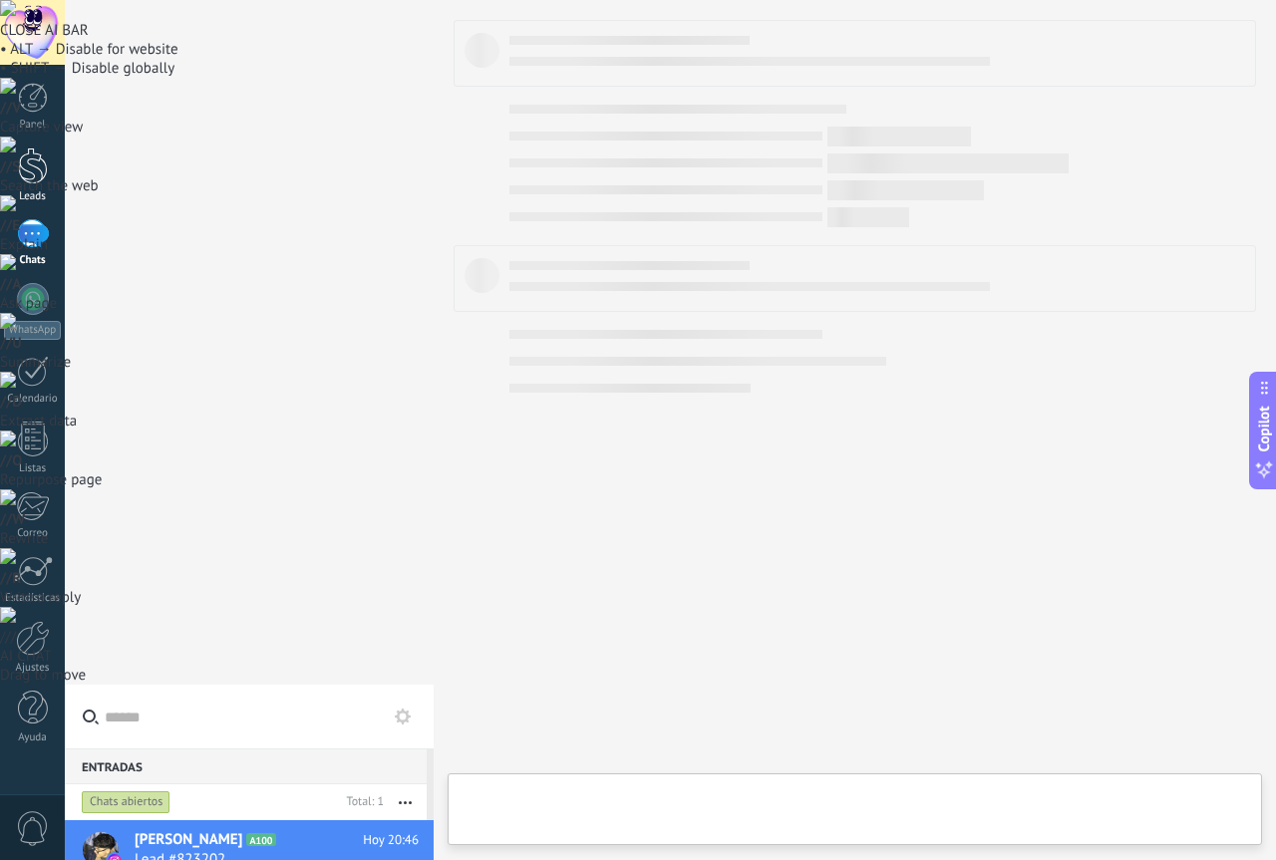
click at [40, 161] on div at bounding box center [33, 166] width 30 height 37
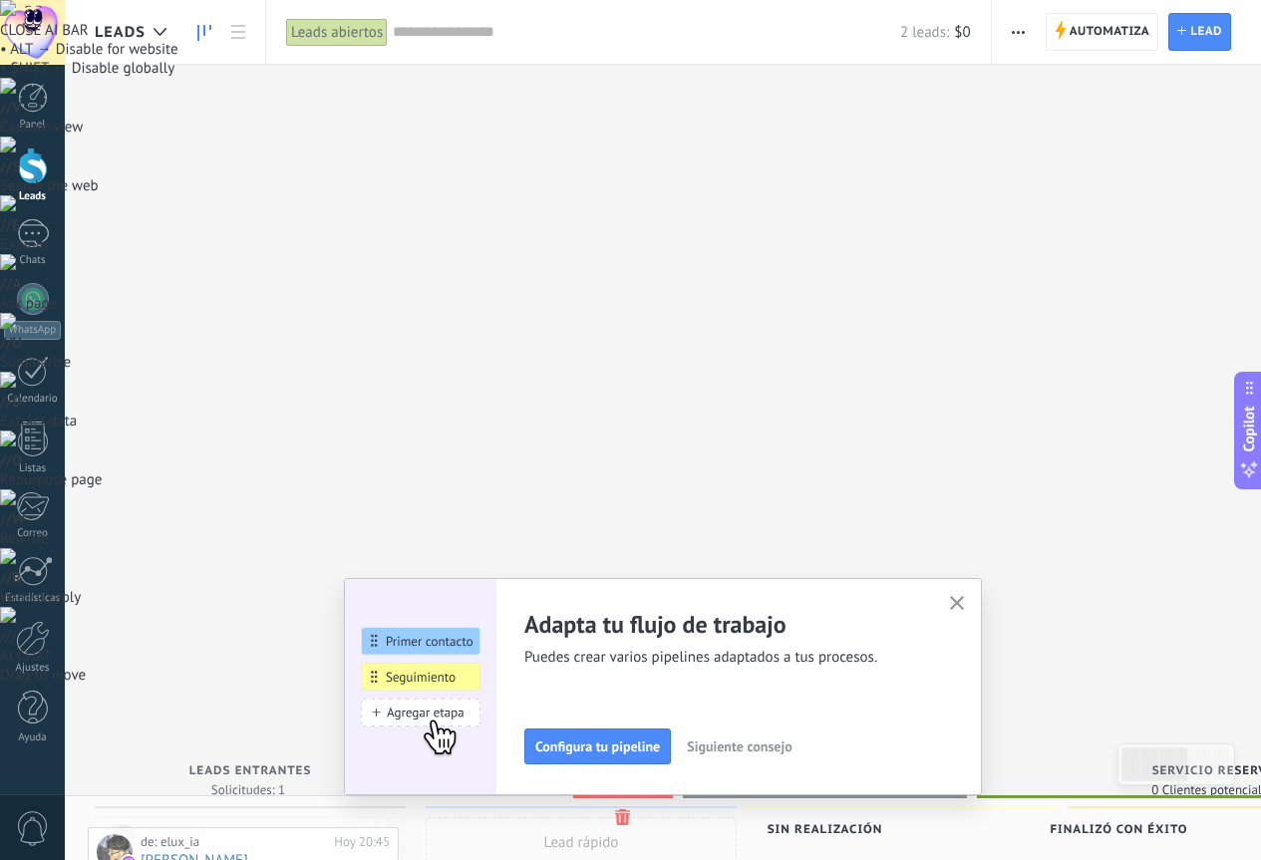
drag, startPoint x: 296, startPoint y: 183, endPoint x: 285, endPoint y: 190, distance: 13.0
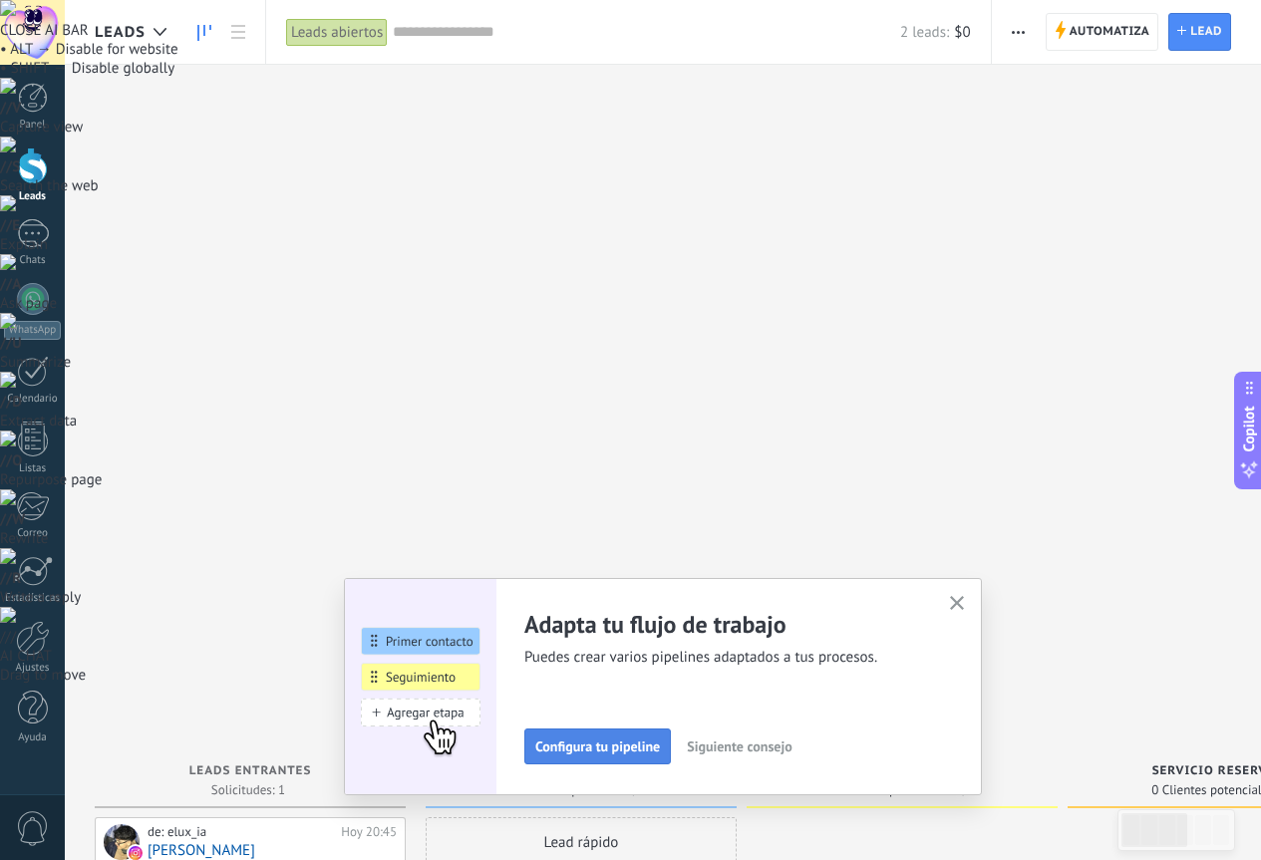
click at [615, 744] on span "Configura tu pipeline" at bounding box center [597, 747] width 125 height 14
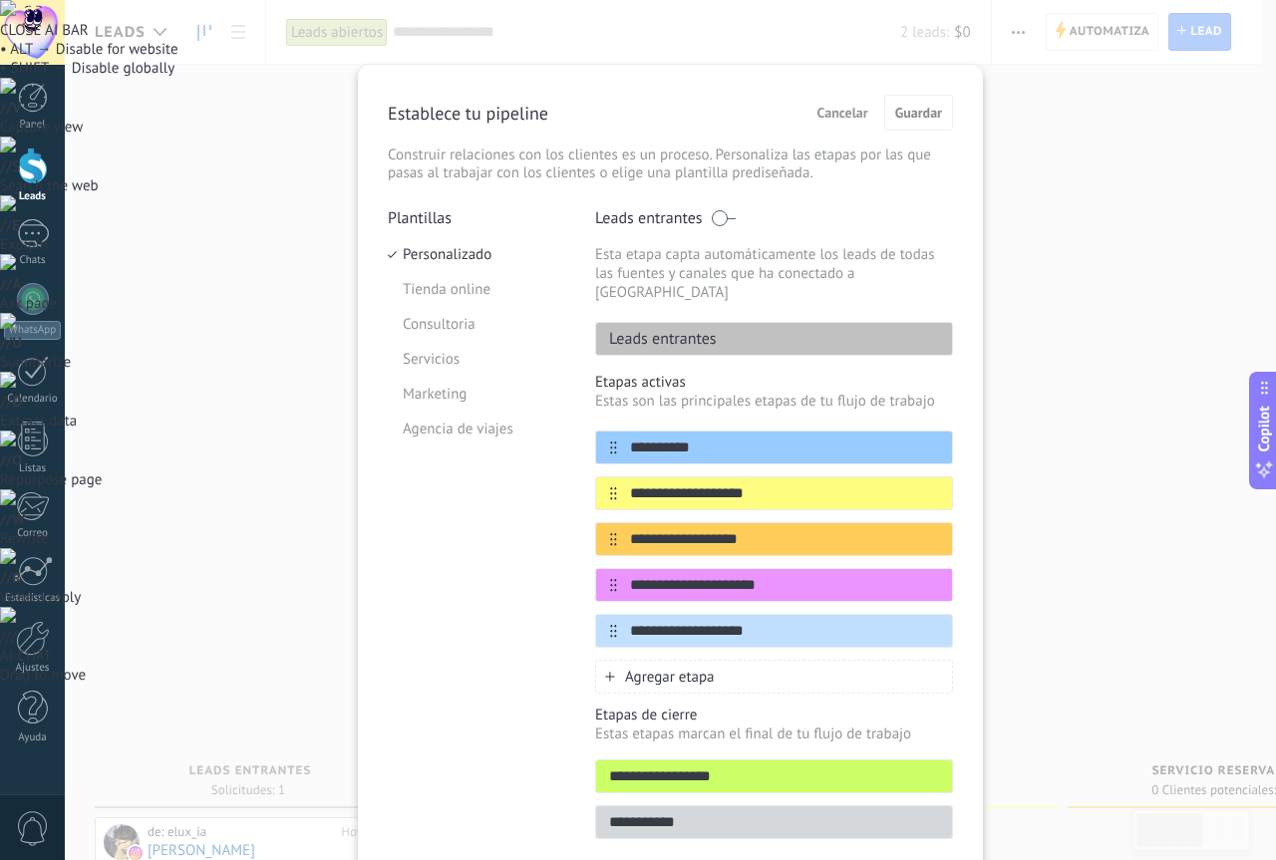
scroll to position [67, 0]
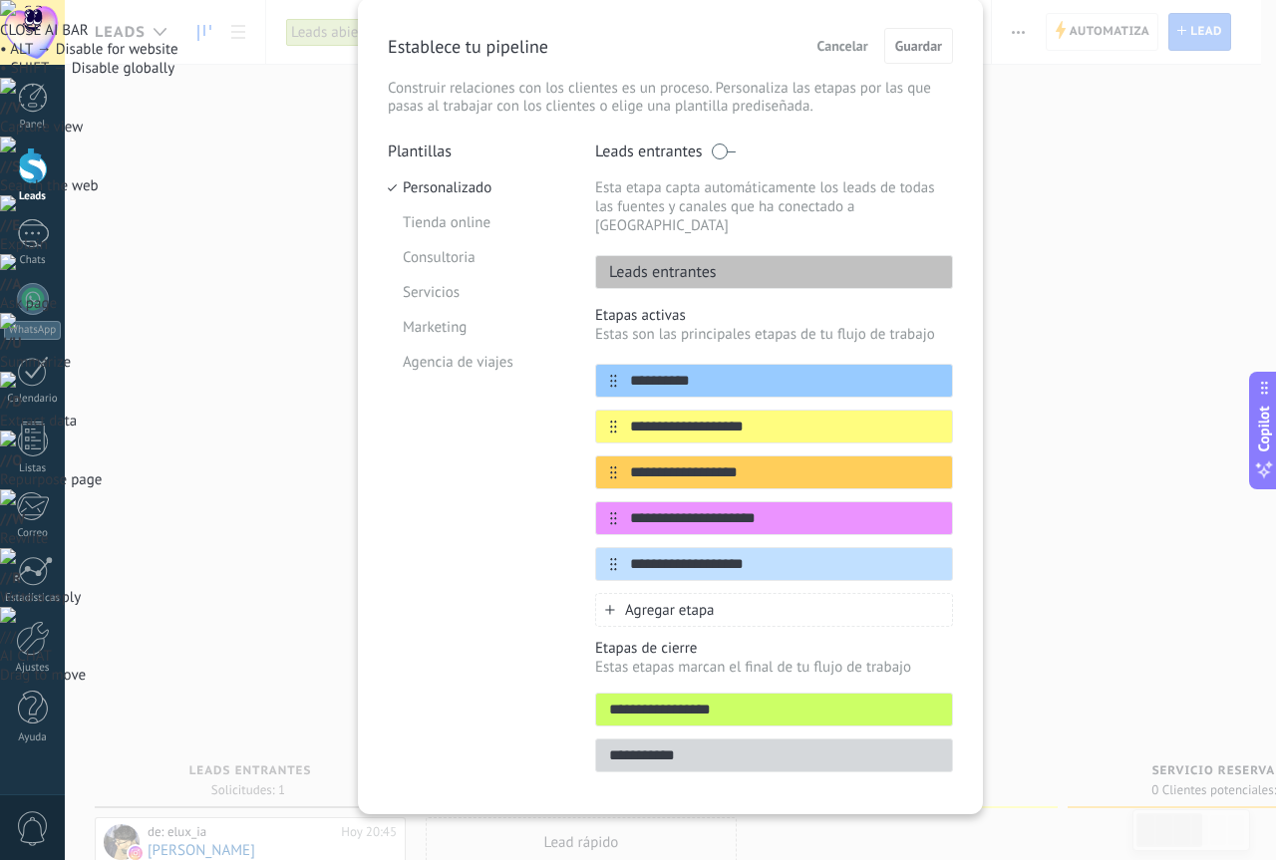
click at [694, 262] on p "Leads entrantes" at bounding box center [656, 272] width 121 height 20
click at [225, 408] on div "**********" at bounding box center [670, 430] width 1211 height 860
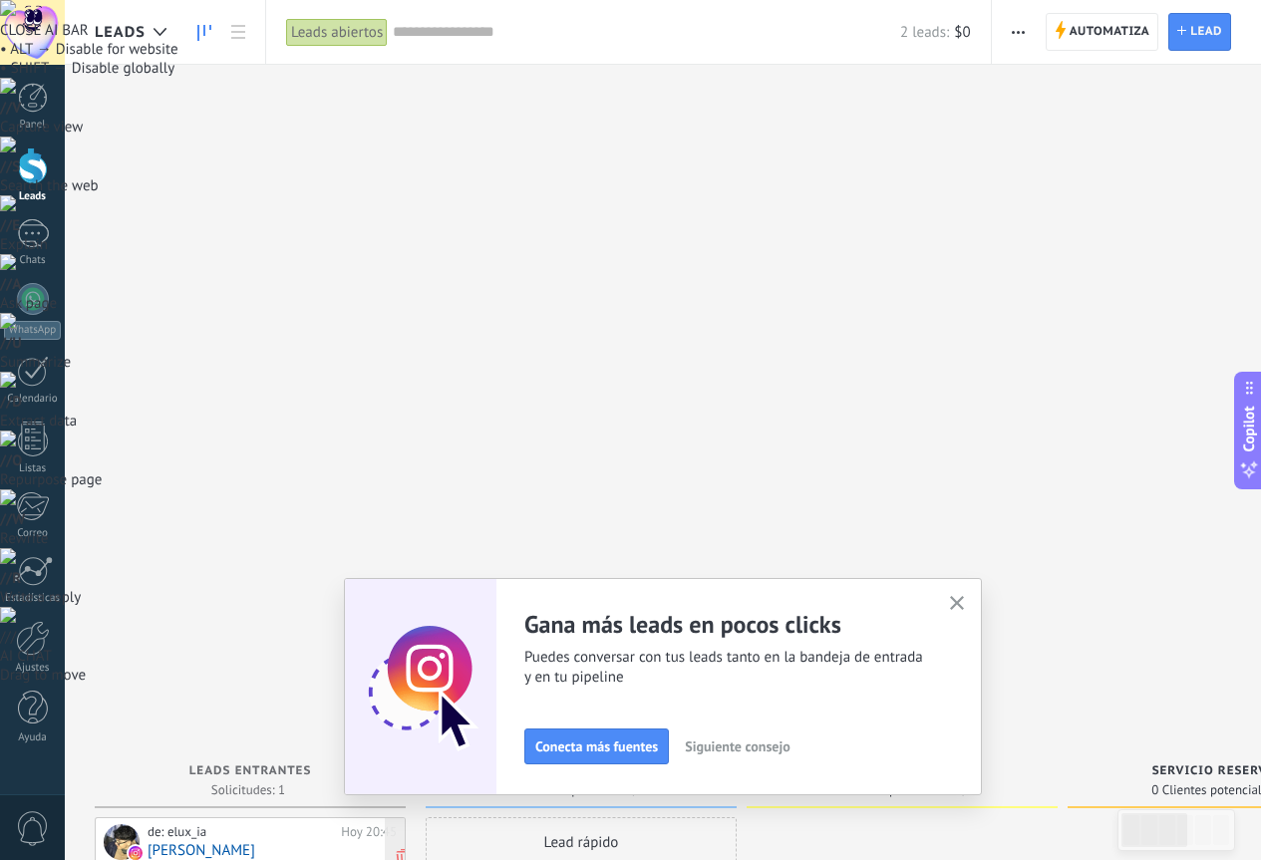
click at [299, 824] on div "de: elux_ia" at bounding box center [241, 832] width 186 height 16
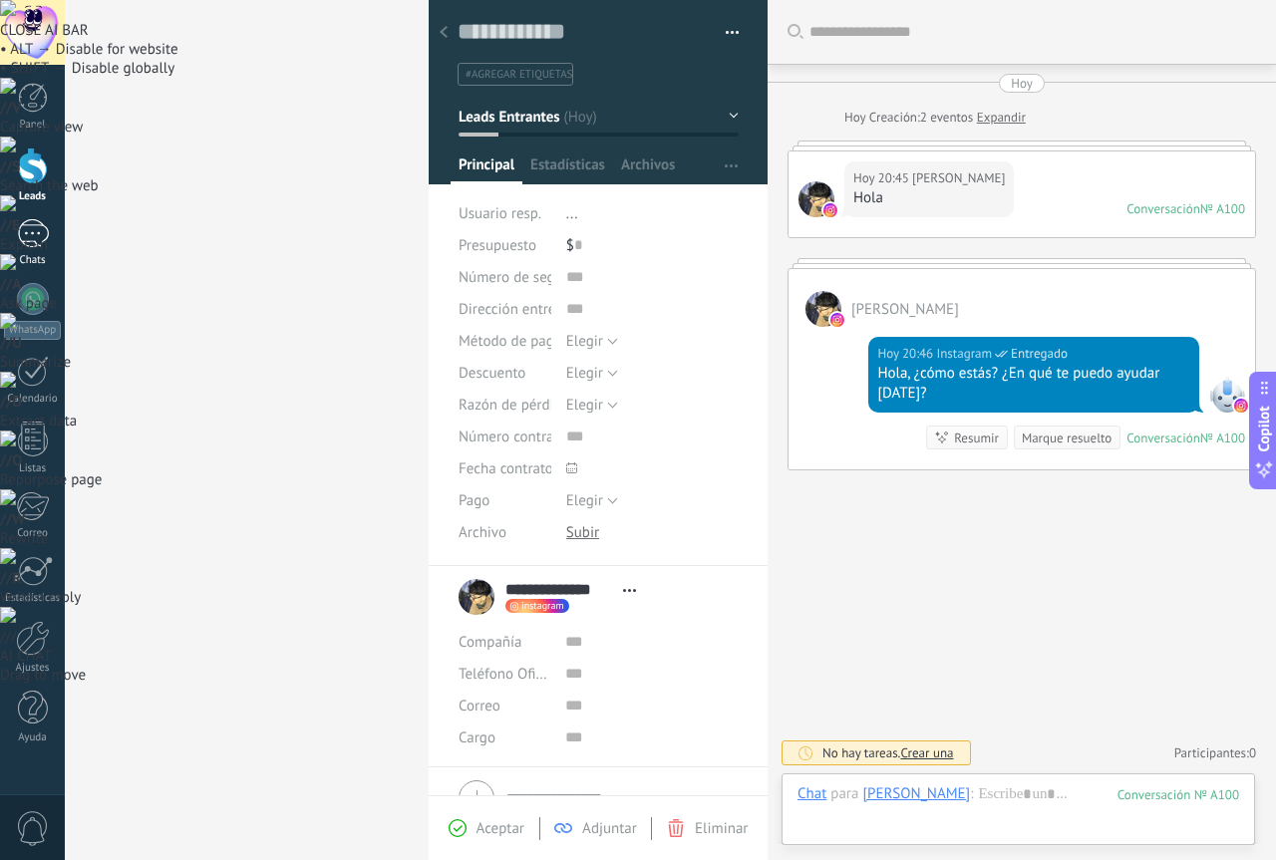
click at [18, 239] on div "1" at bounding box center [33, 233] width 32 height 29
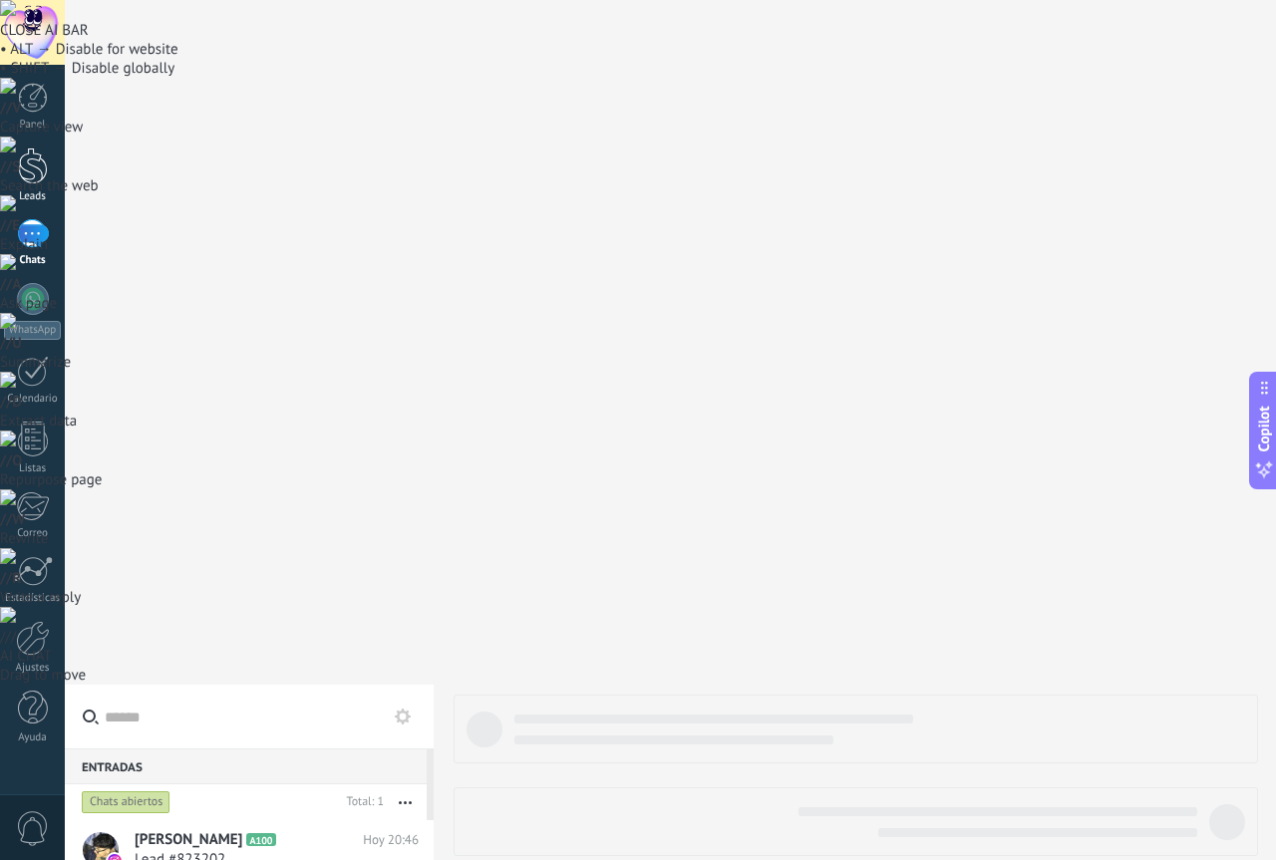
click at [13, 174] on link "Leads" at bounding box center [32, 176] width 65 height 56
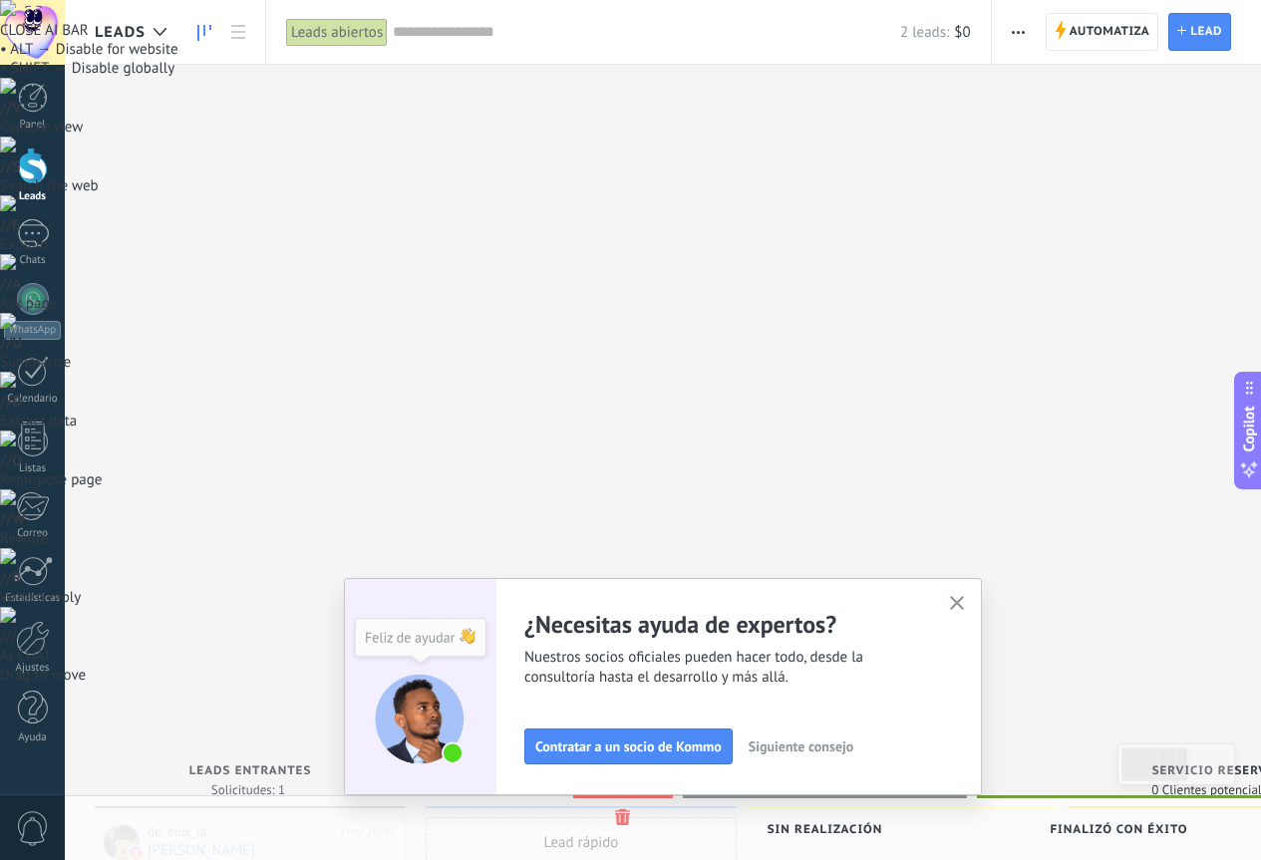
drag, startPoint x: 244, startPoint y: 169, endPoint x: 533, endPoint y: 291, distance: 313.6
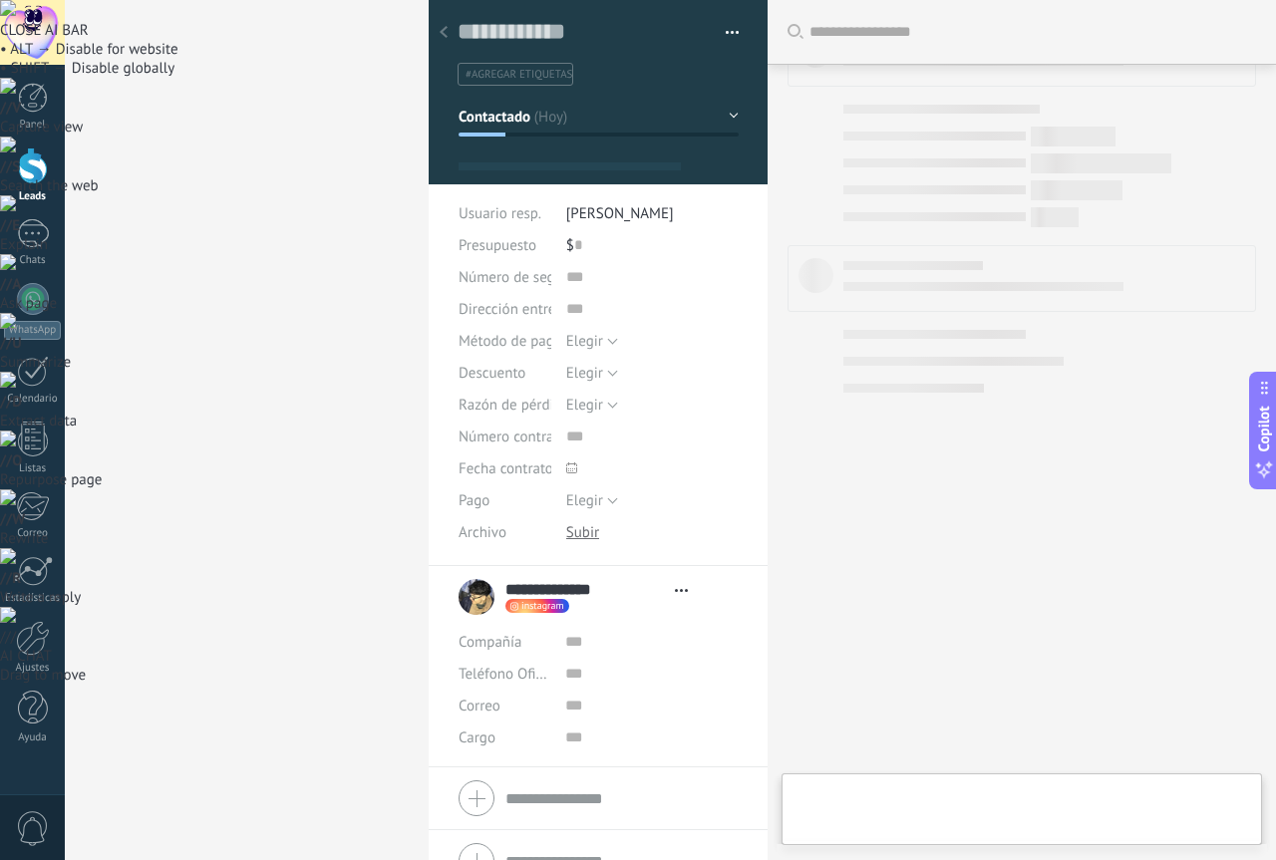
type textarea "**********"
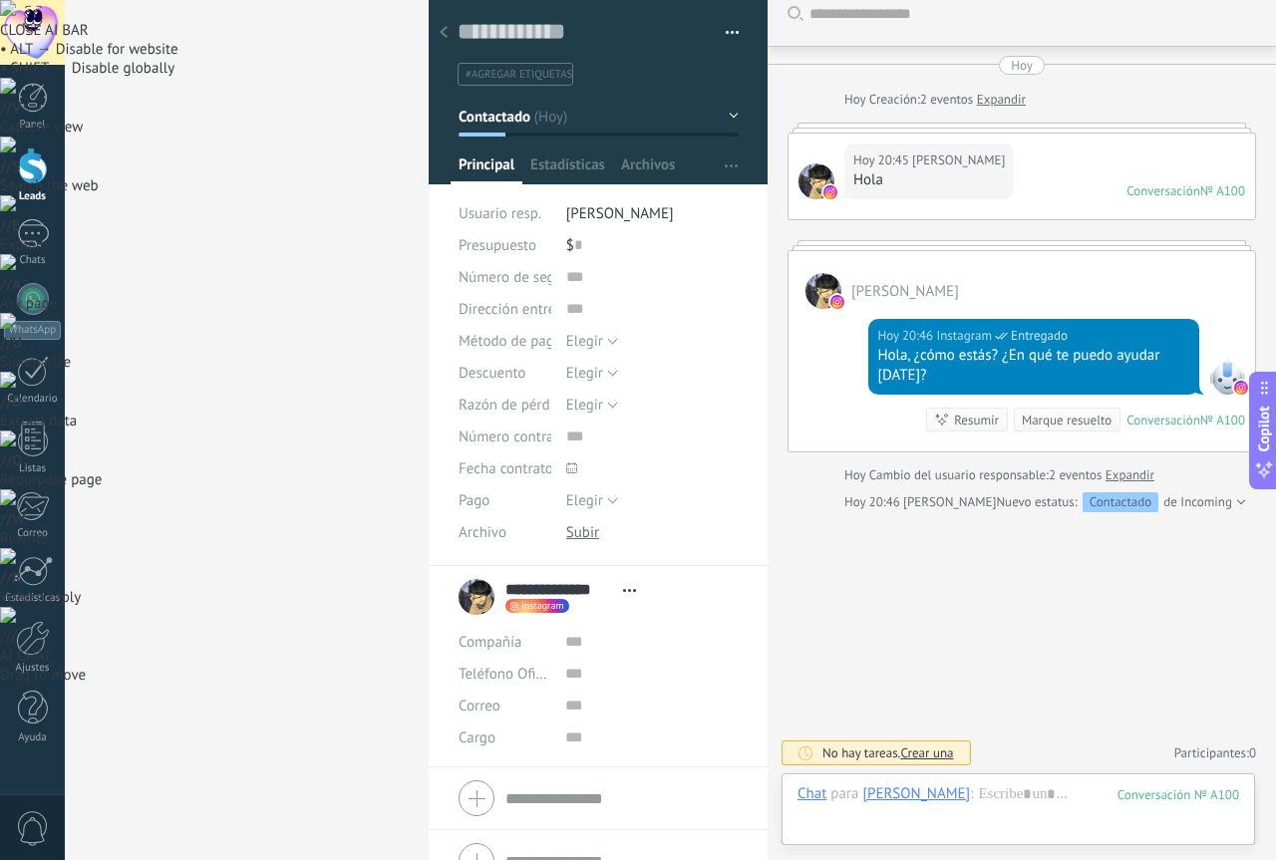
click at [13, 171] on link "Leads" at bounding box center [32, 176] width 65 height 56
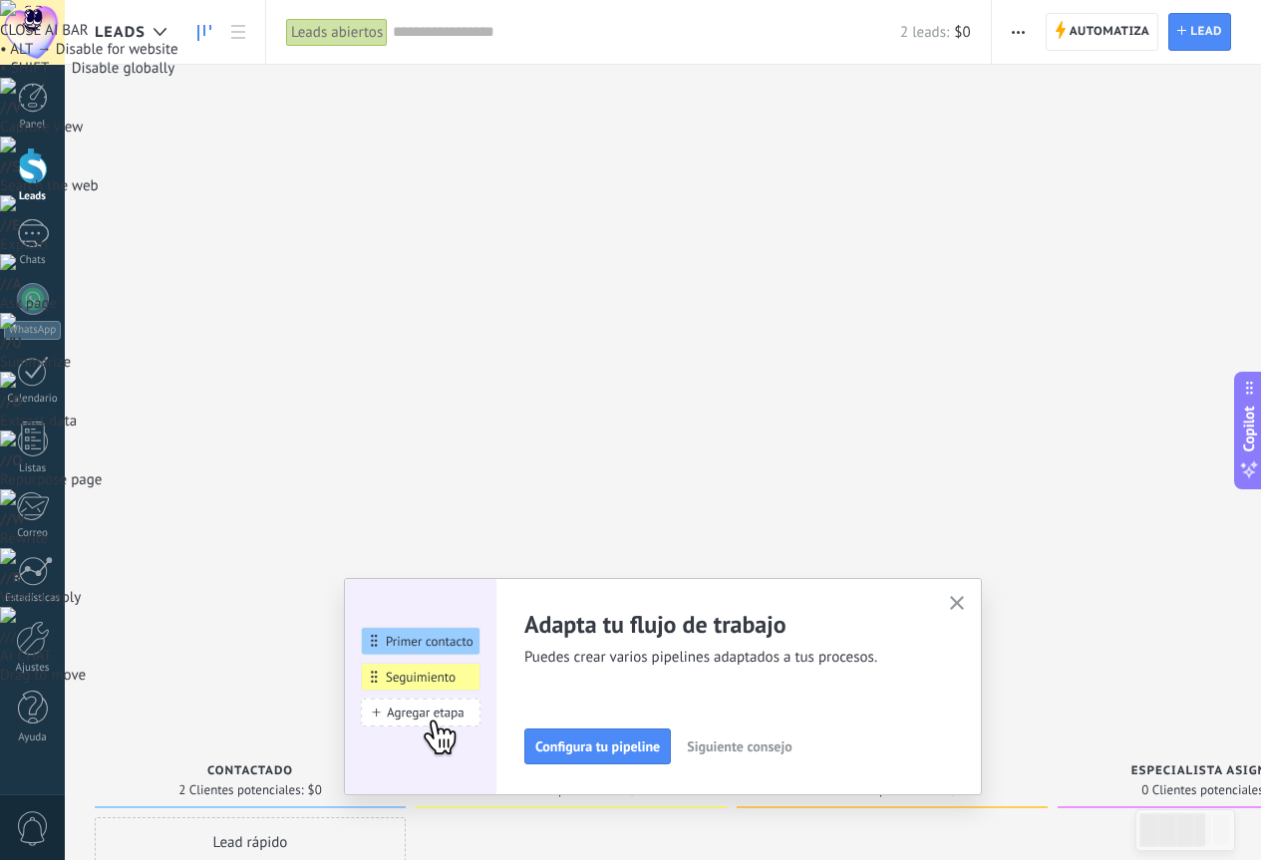
click at [960, 603] on icon "button" at bounding box center [957, 603] width 15 height 15
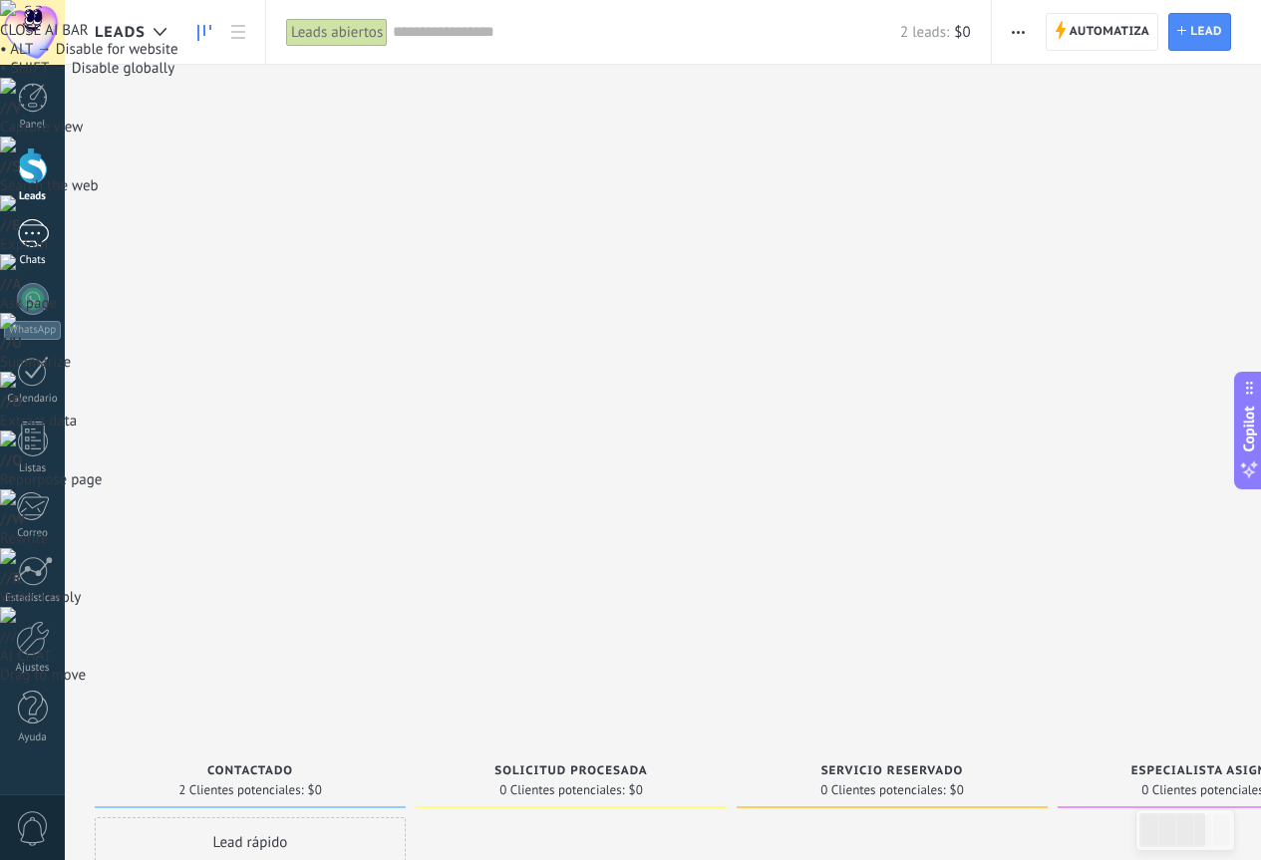
click at [27, 258] on div "Chats" at bounding box center [33, 260] width 58 height 13
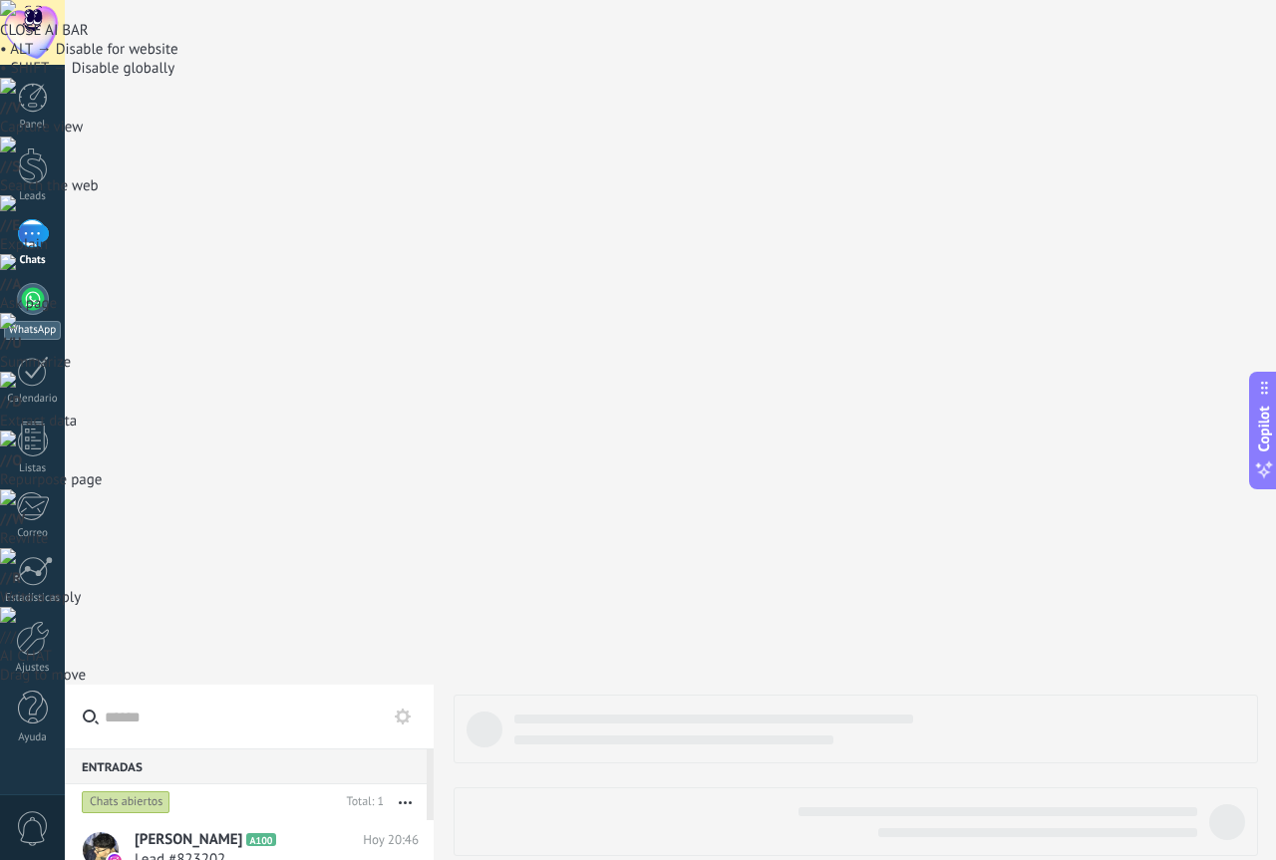
click at [17, 305] on link "WhatsApp" at bounding box center [32, 311] width 65 height 57
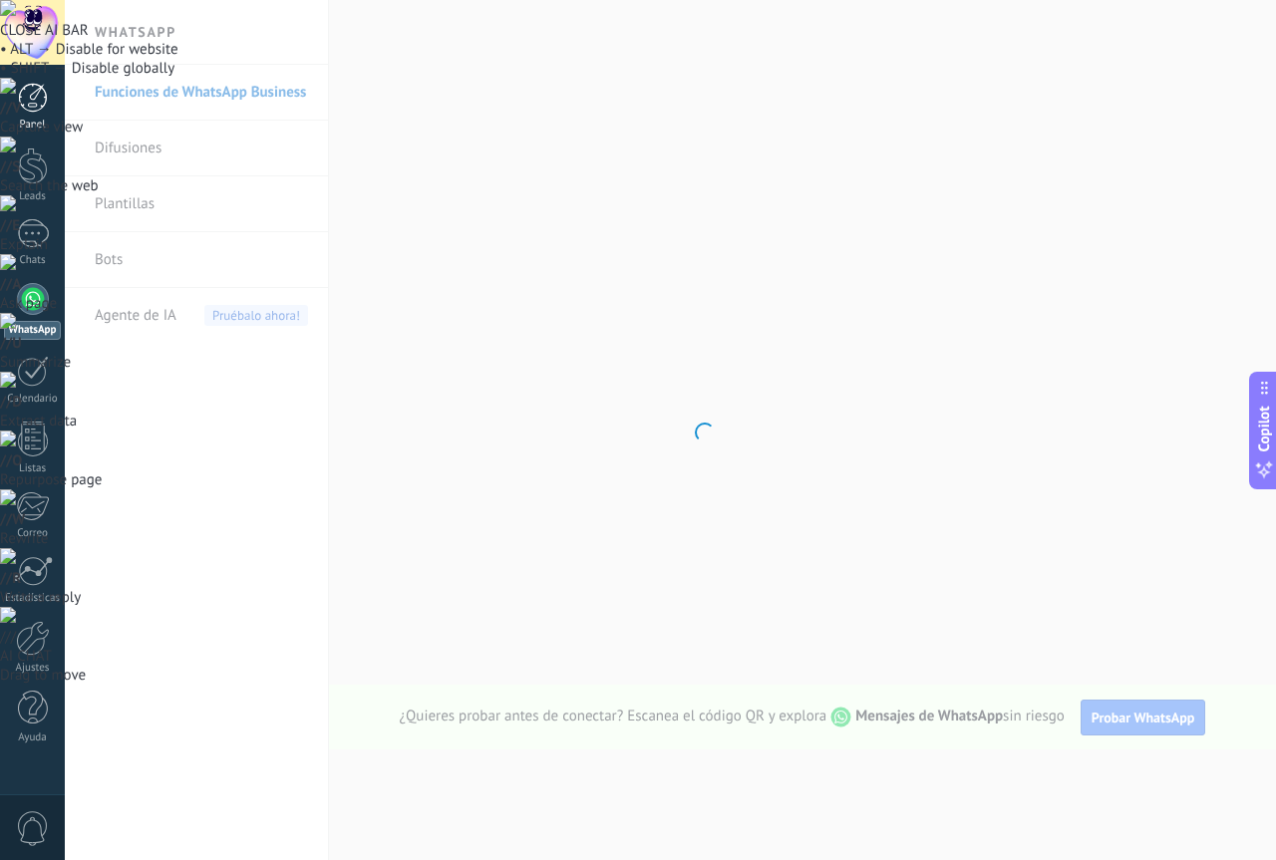
click at [43, 85] on div at bounding box center [33, 98] width 30 height 30
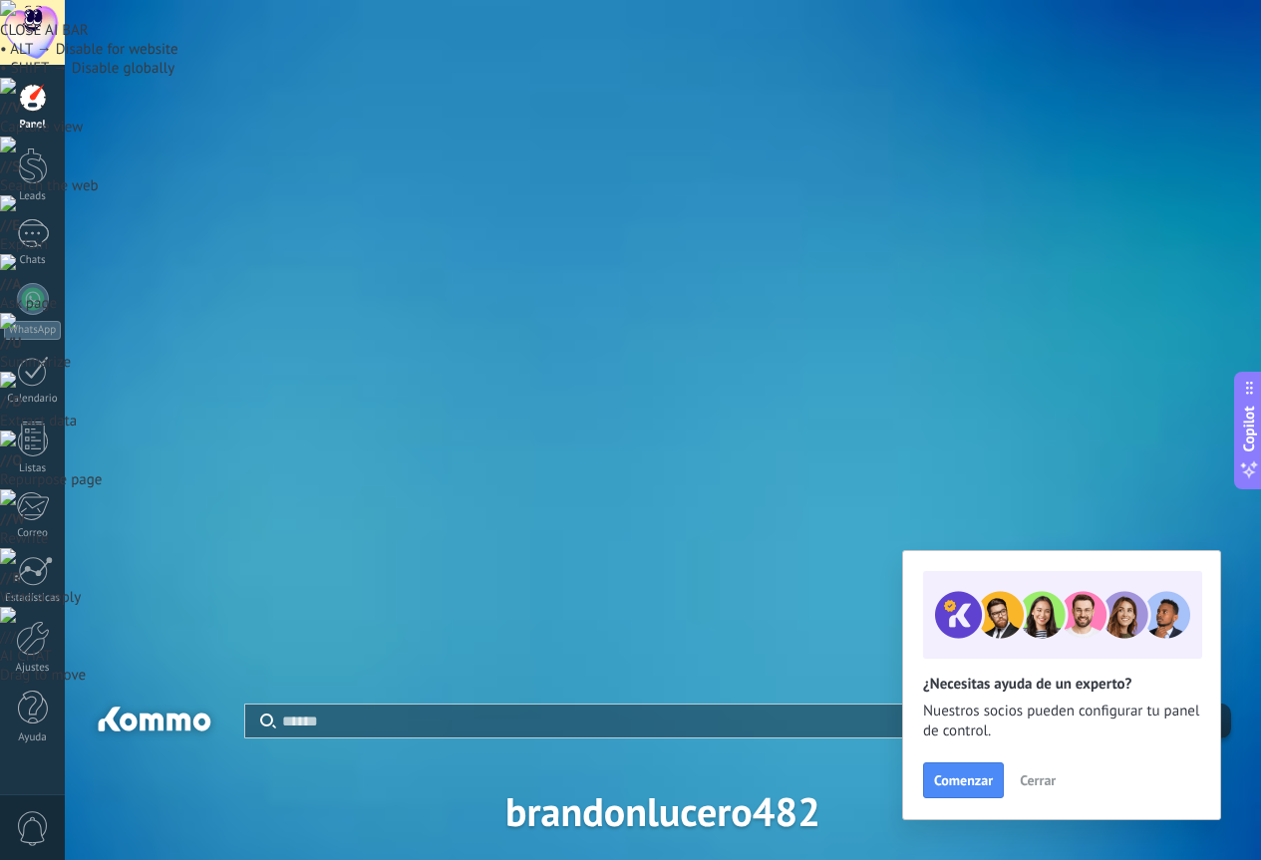
scroll to position [100, 0]
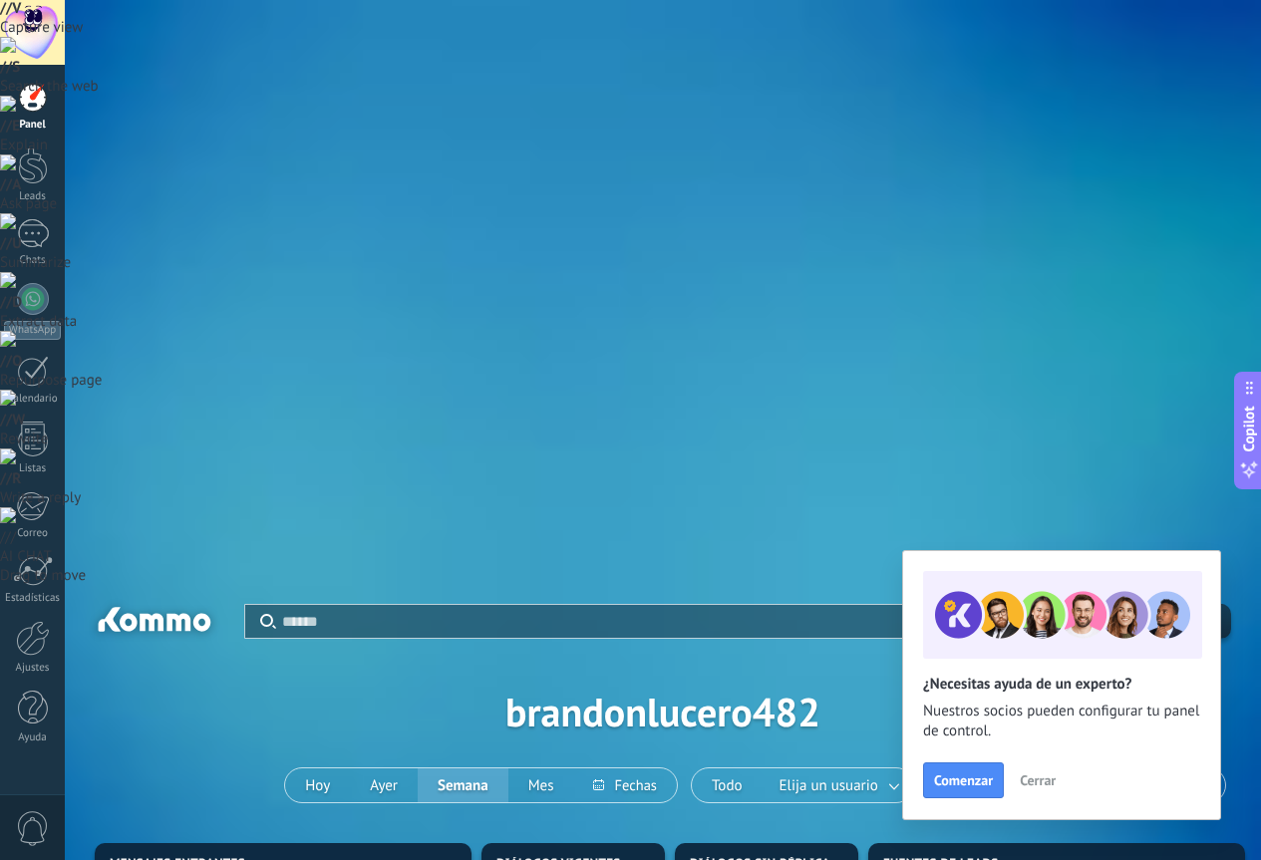
drag, startPoint x: 1003, startPoint y: 359, endPoint x: 1228, endPoint y: 606, distance: 334.4
click at [535, 768] on button "Mes" at bounding box center [541, 785] width 66 height 34
click at [481, 768] on button "Semana" at bounding box center [463, 785] width 91 height 34
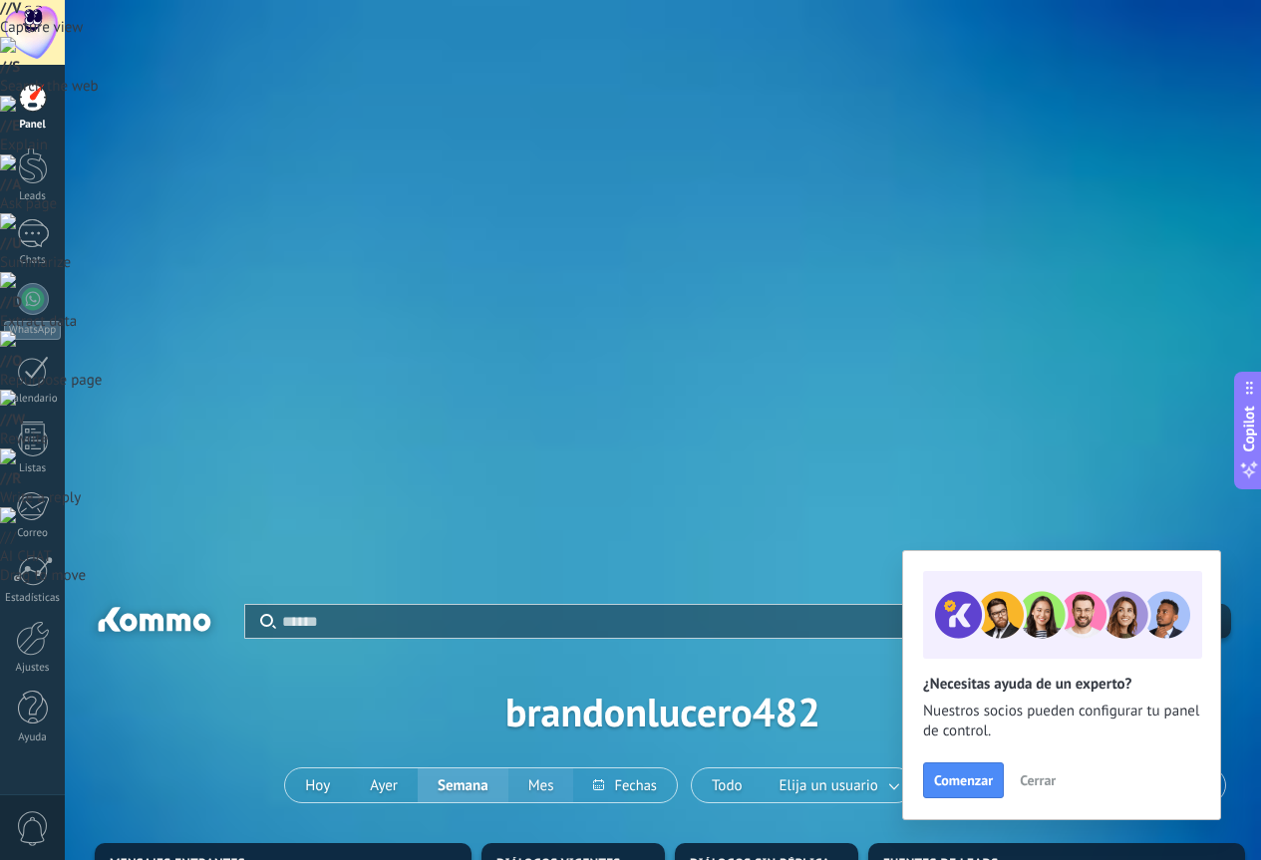
click at [540, 768] on button "Mes" at bounding box center [541, 785] width 66 height 34
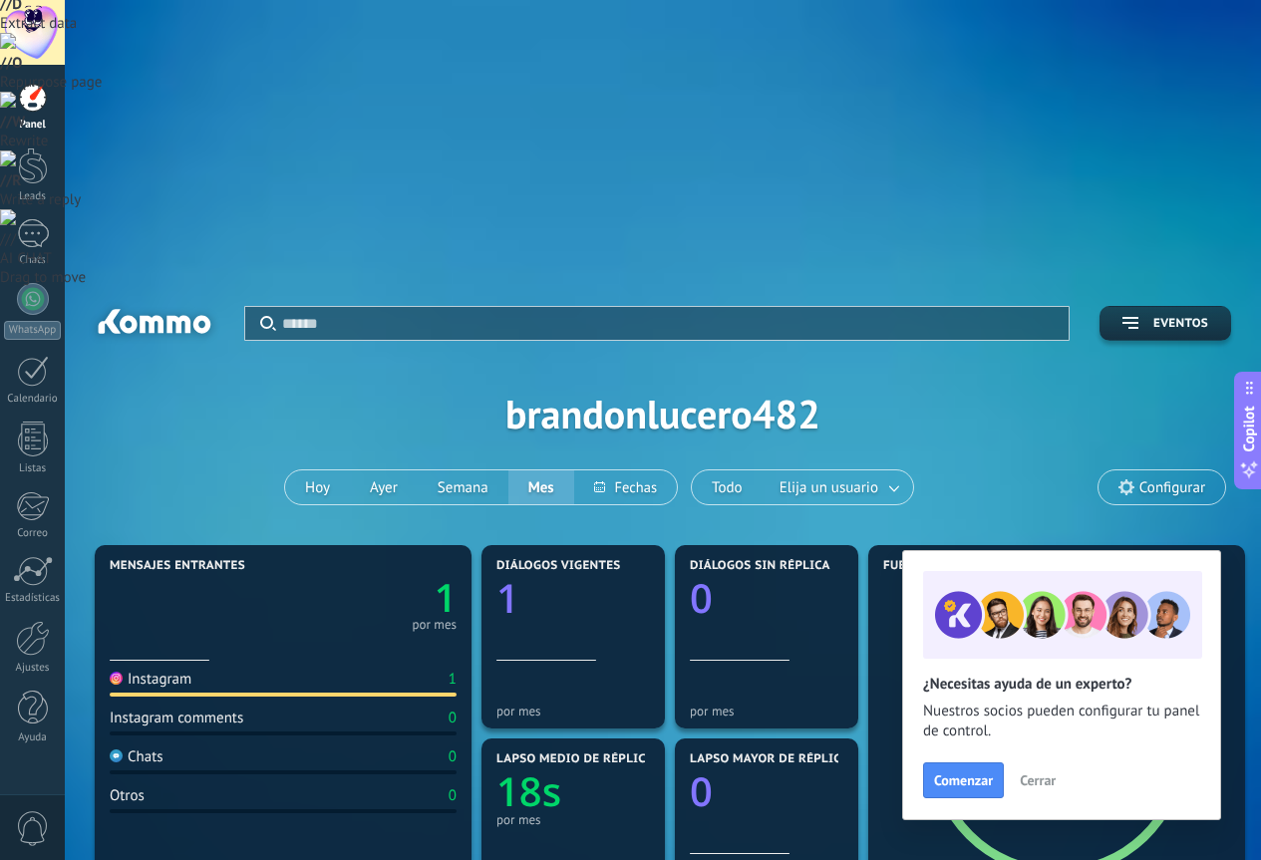
scroll to position [399, 0]
click at [1036, 787] on span "Cerrar" at bounding box center [1038, 780] width 36 height 14
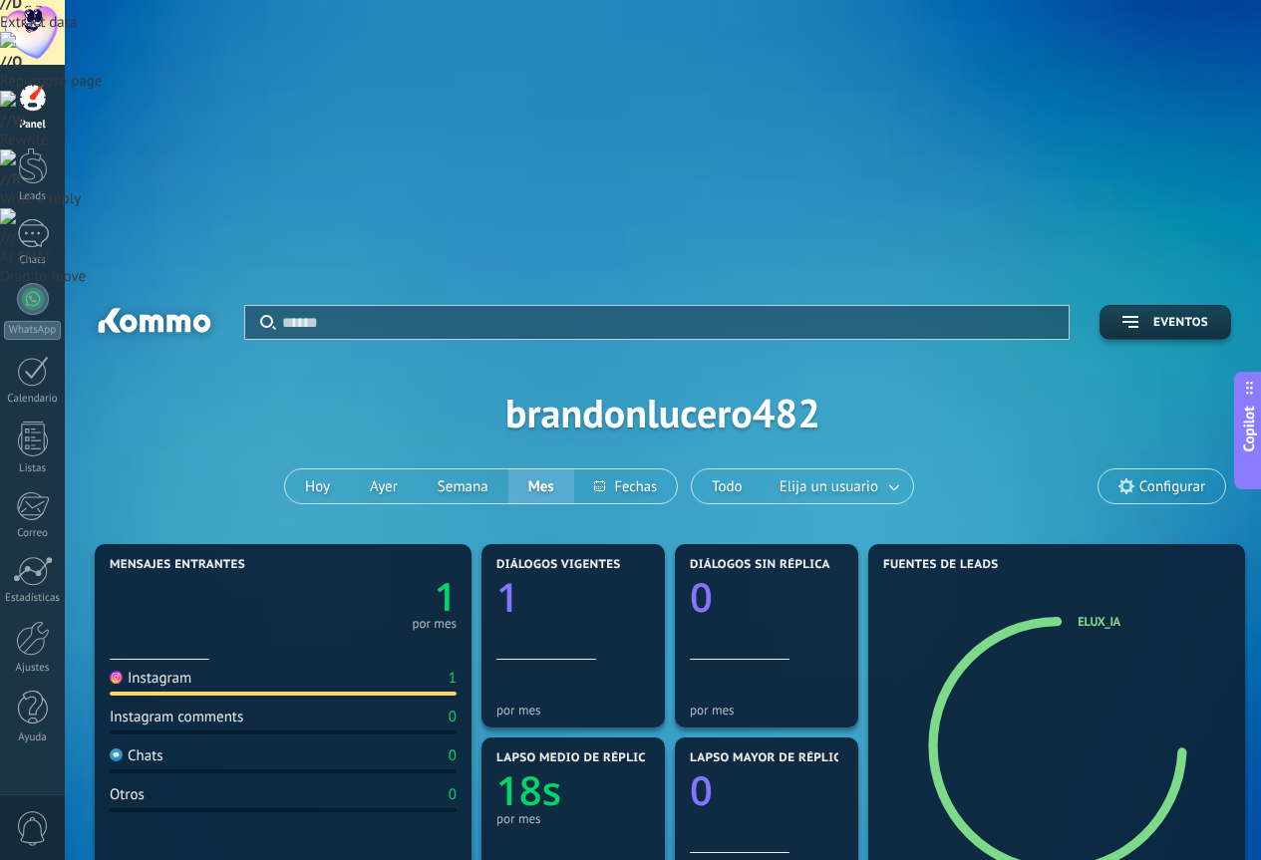
scroll to position [299, 0]
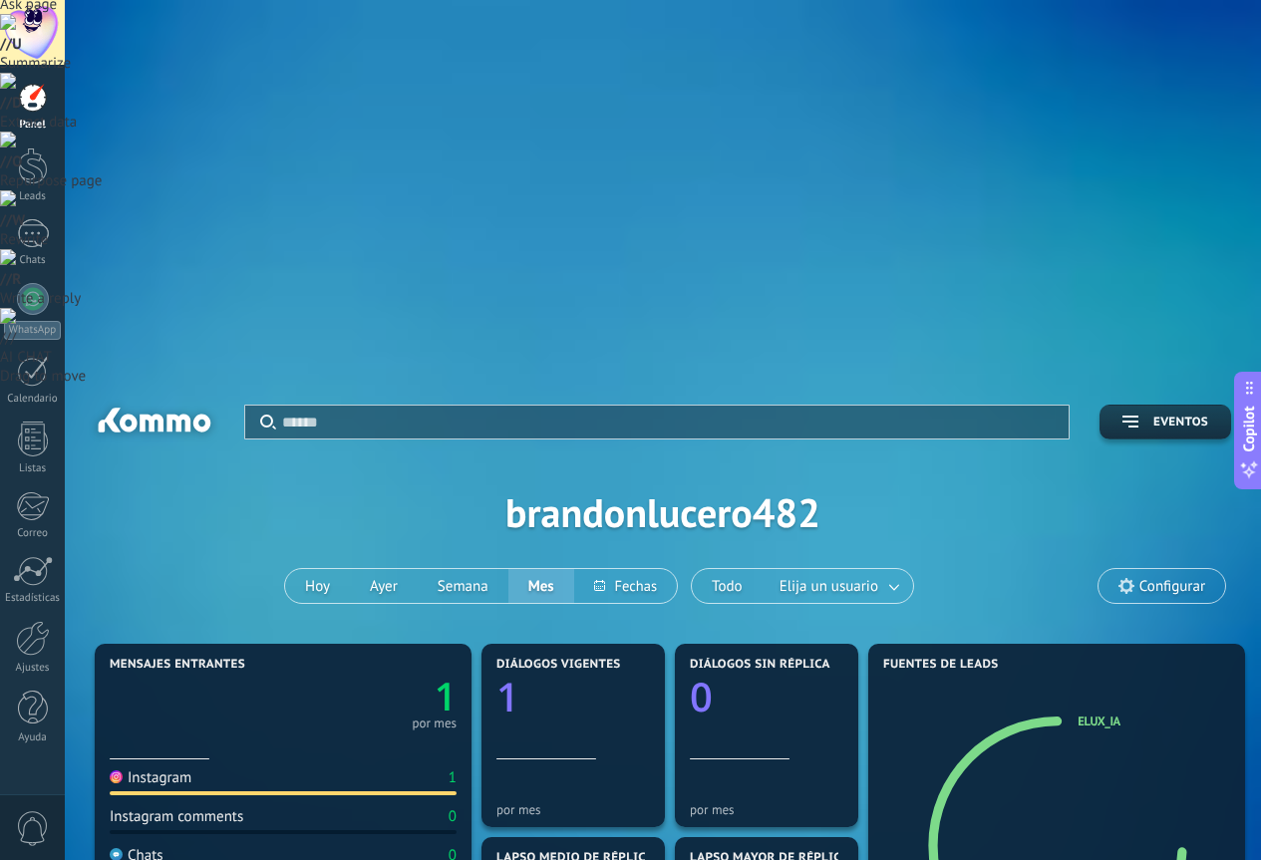
drag, startPoint x: 337, startPoint y: 655, endPoint x: 242, endPoint y: 603, distance: 107.9
drag, startPoint x: 321, startPoint y: 655, endPoint x: 364, endPoint y: 675, distance: 47.3
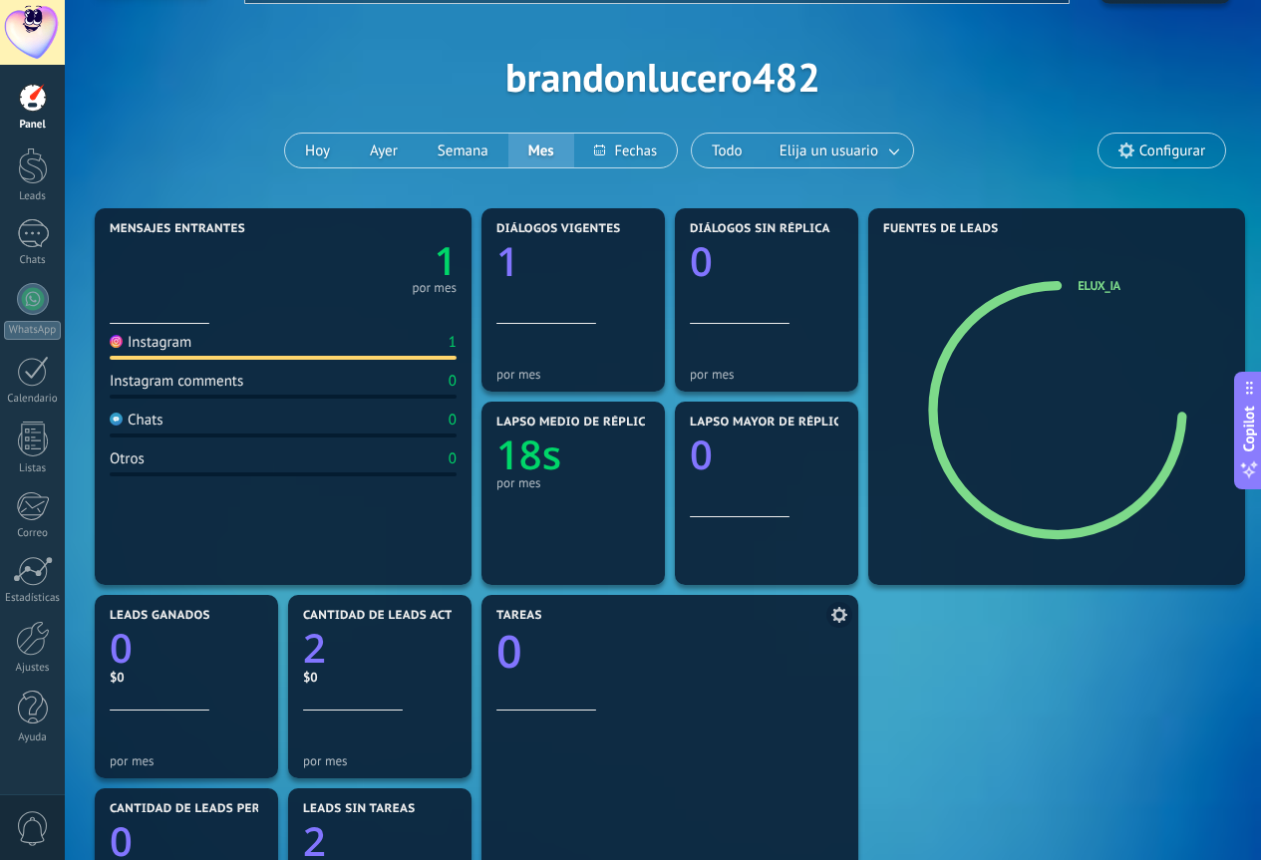
scroll to position [100, 0]
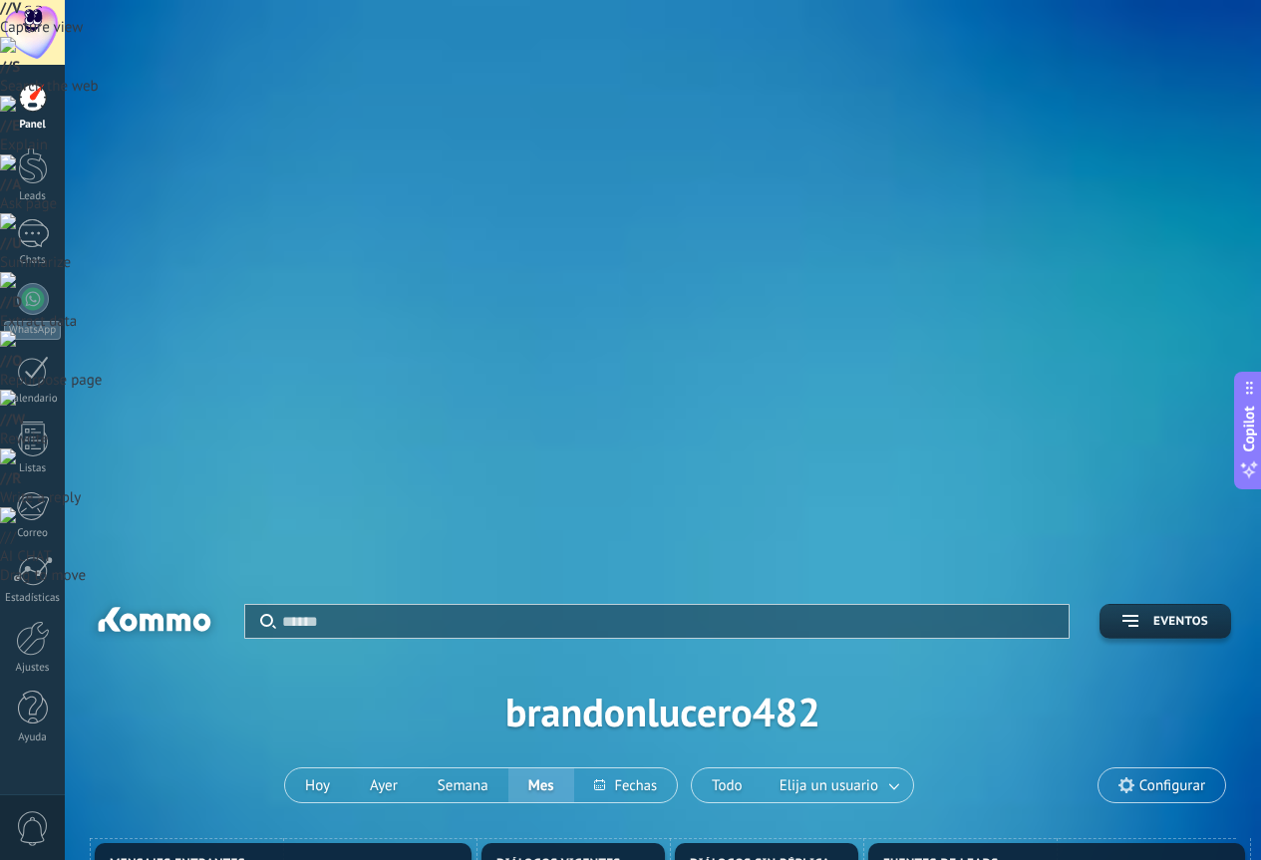
drag, startPoint x: 580, startPoint y: 658, endPoint x: 1002, endPoint y: 673, distance: 421.9
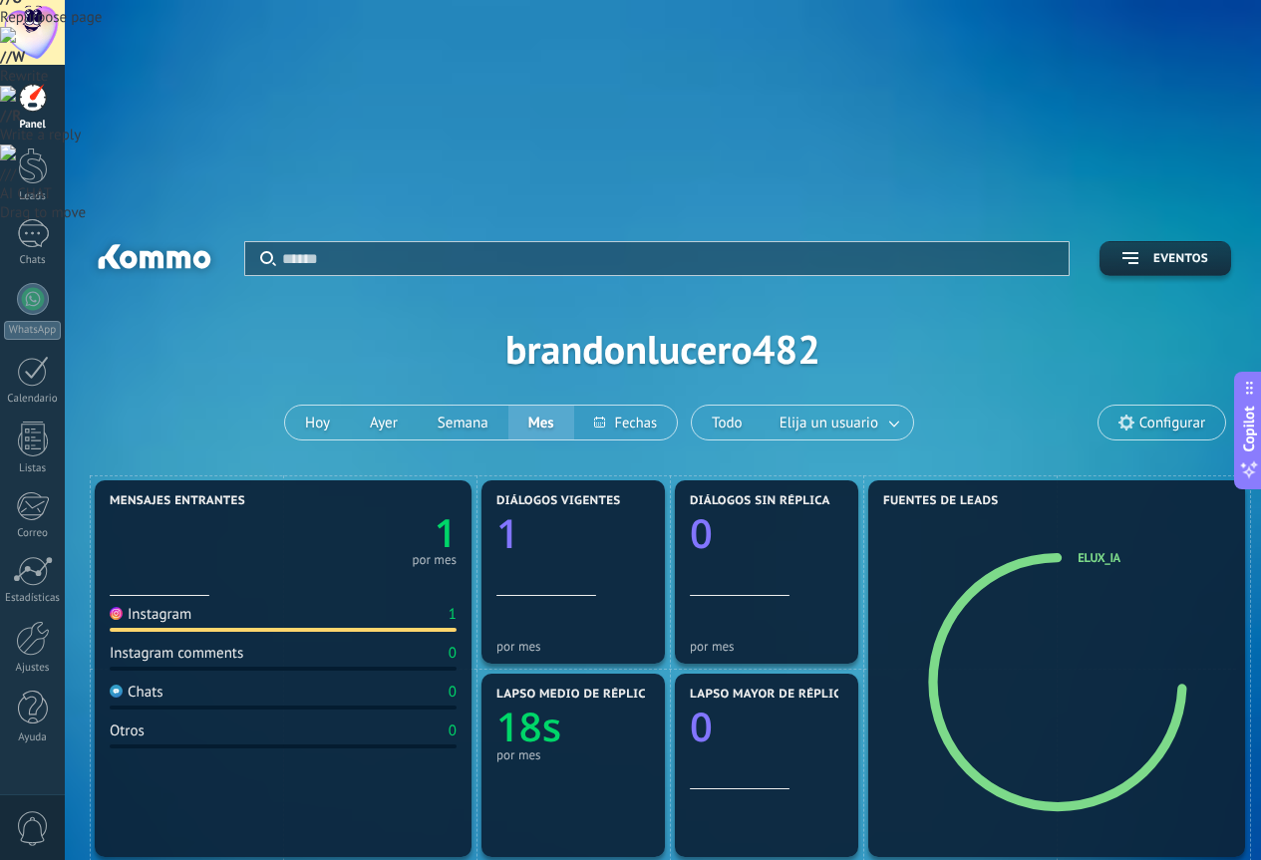
scroll to position [498, 0]
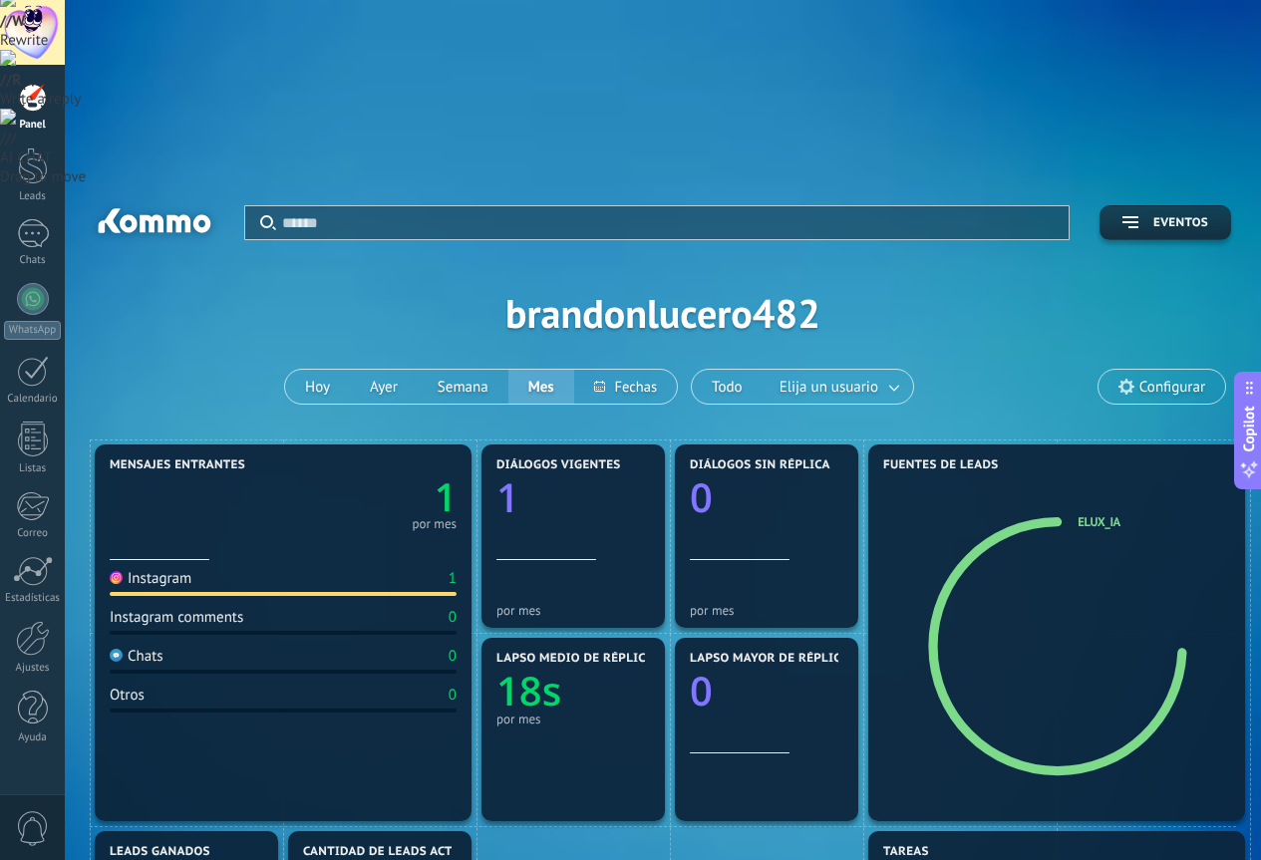
drag, startPoint x: 380, startPoint y: 455, endPoint x: 980, endPoint y: 646, distance: 629.8
drag, startPoint x: 391, startPoint y: 235, endPoint x: 1209, endPoint y: 666, distance: 924.7
drag, startPoint x: 195, startPoint y: 384, endPoint x: 976, endPoint y: 793, distance: 881.4
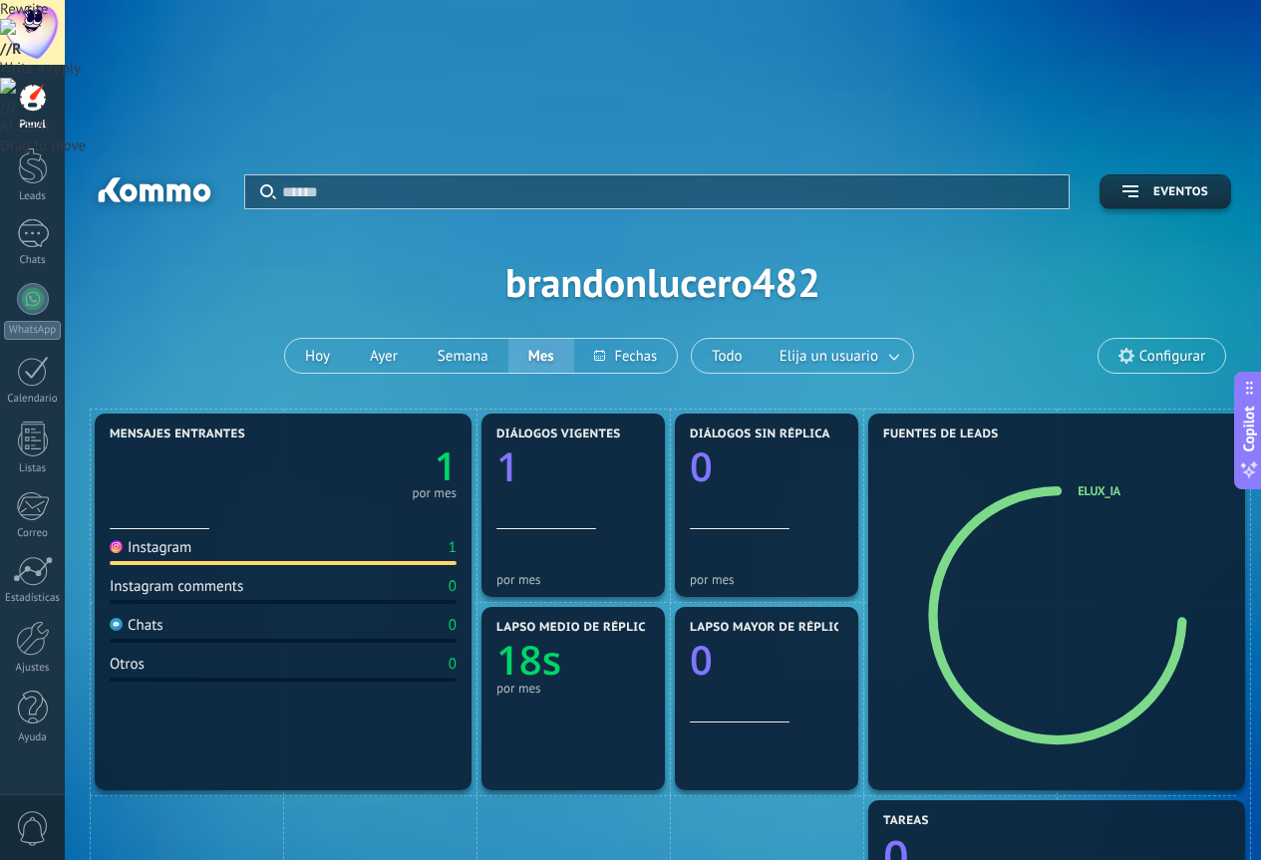
drag, startPoint x: 171, startPoint y: 256, endPoint x: 1137, endPoint y: 846, distance: 1131.8
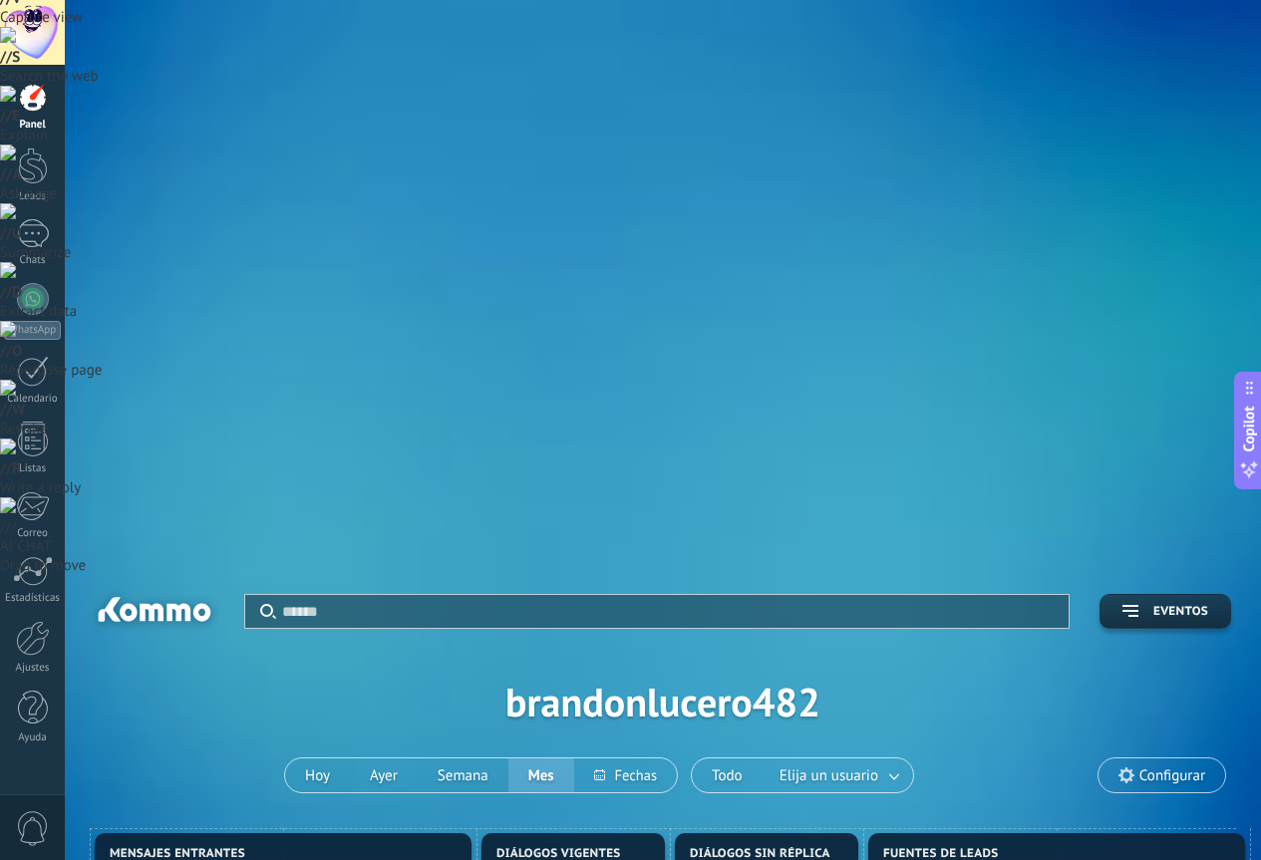
scroll to position [67, 0]
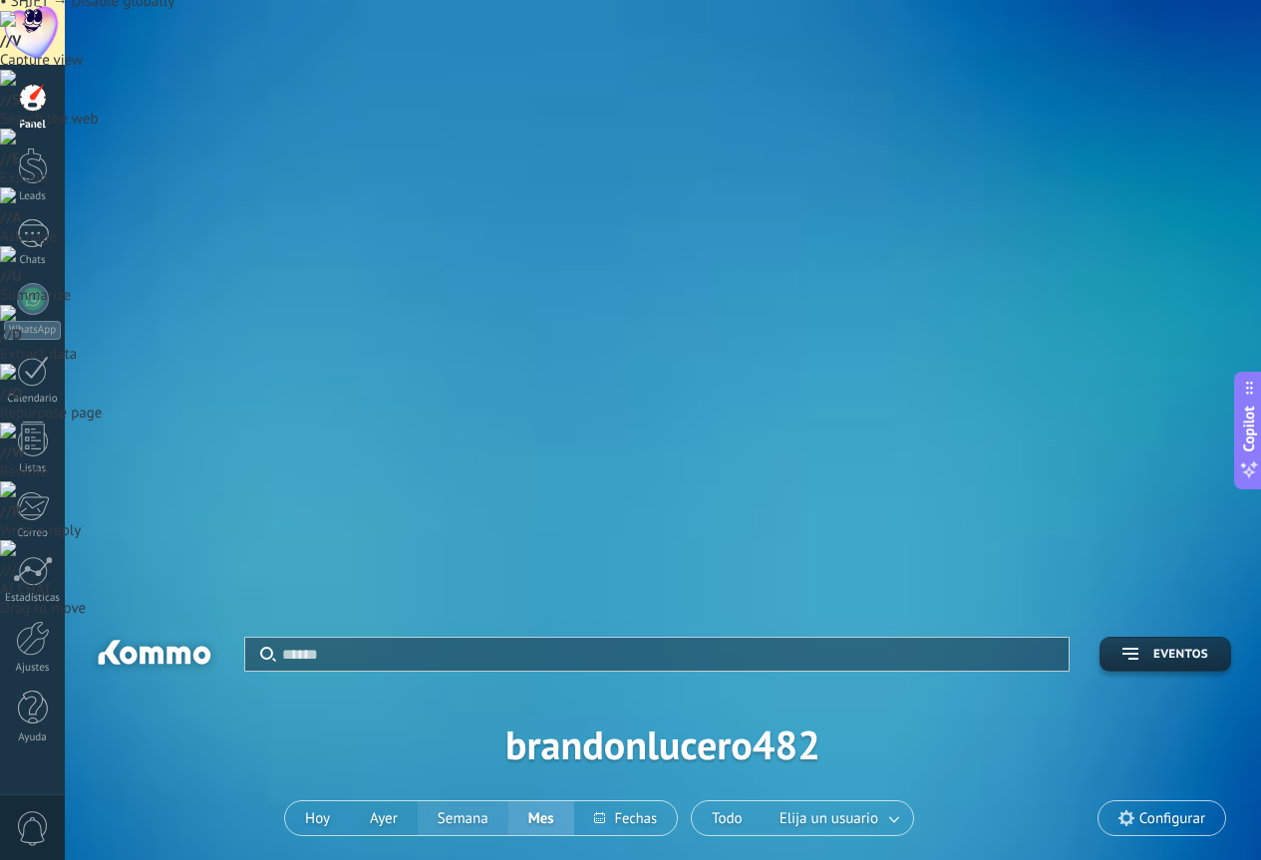
click at [481, 801] on button "Semana" at bounding box center [463, 818] width 91 height 34
click at [713, 801] on button "Todo" at bounding box center [727, 818] width 71 height 34
click at [725, 801] on button "Todo" at bounding box center [727, 818] width 71 height 34
click at [19, 230] on div "1" at bounding box center [33, 233] width 32 height 29
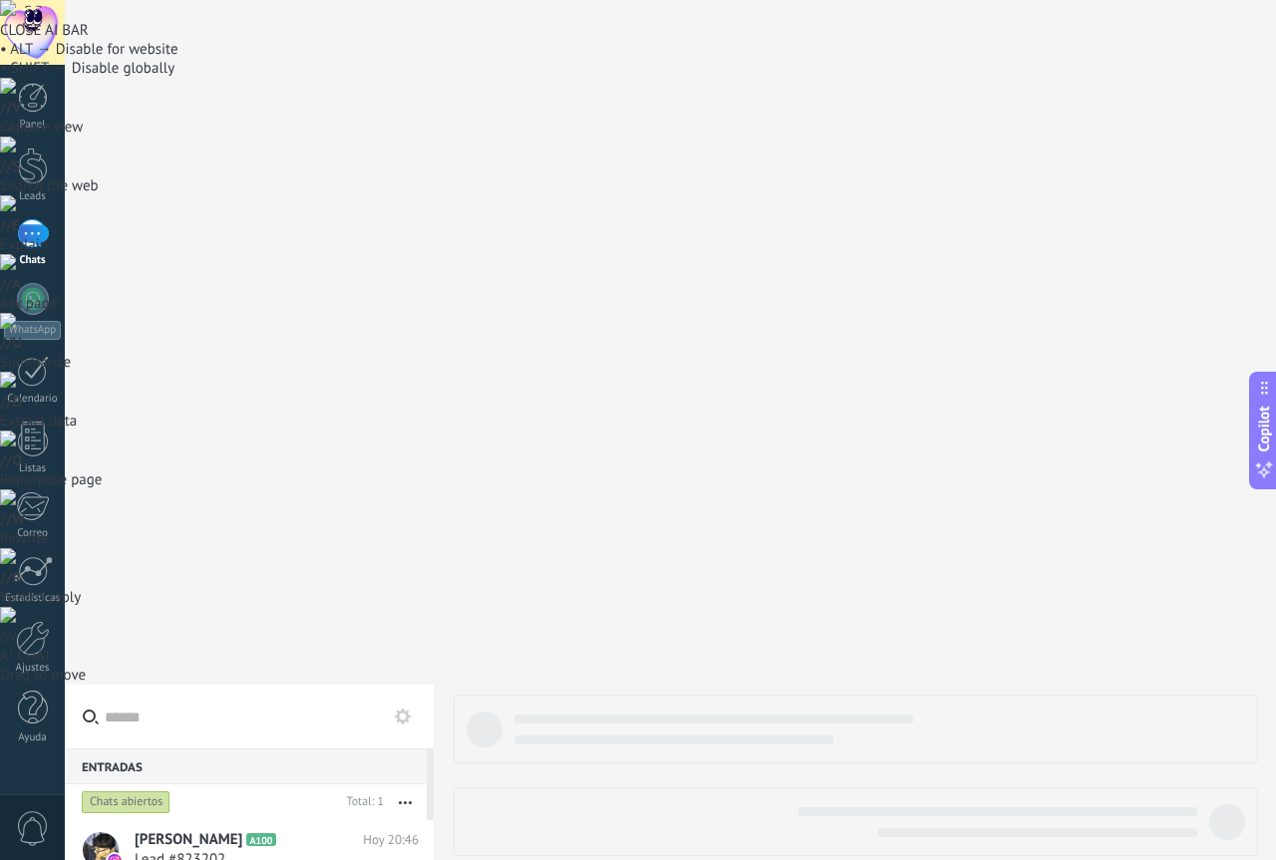
click at [404, 784] on button "button" at bounding box center [405, 802] width 43 height 36
click at [396, 709] on icon at bounding box center [403, 717] width 16 height 16
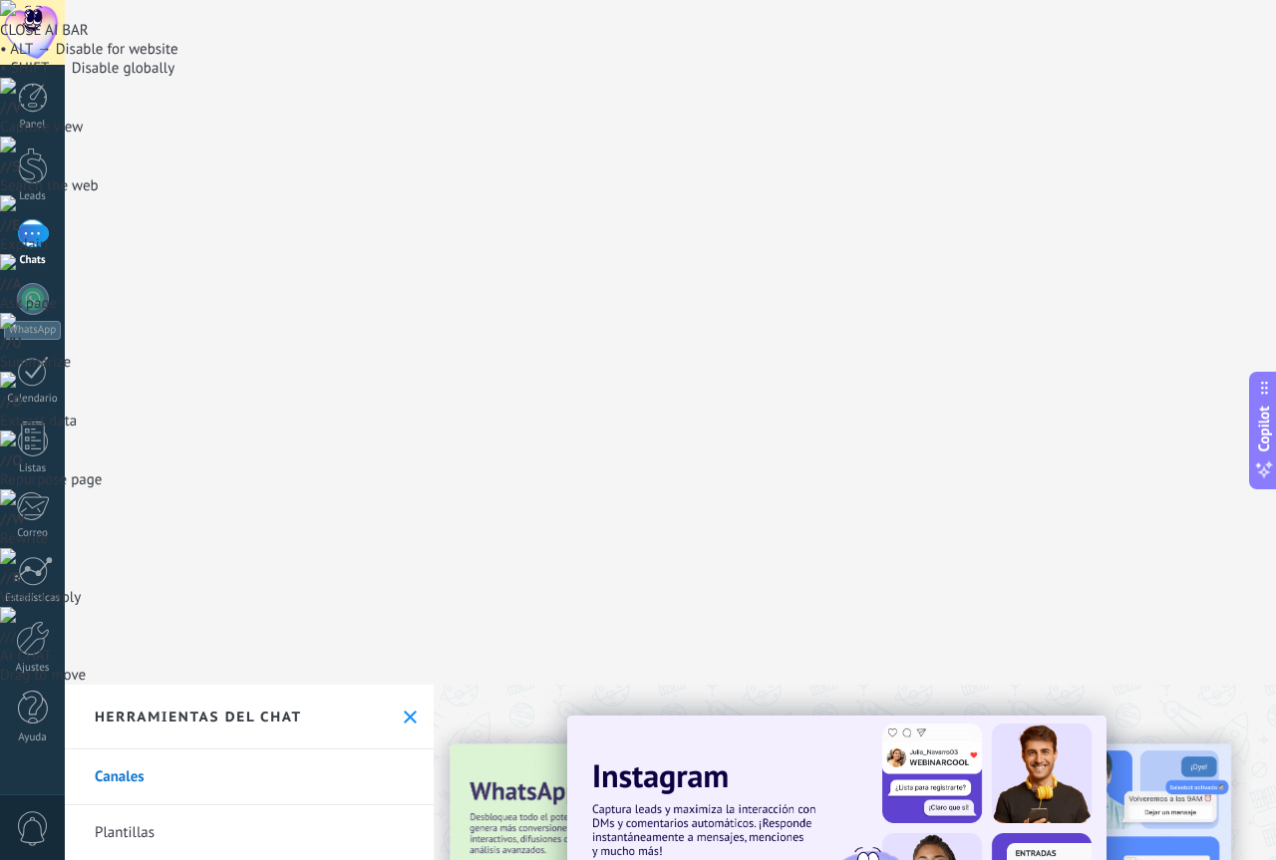
click at [404, 711] on icon at bounding box center [410, 717] width 13 height 13
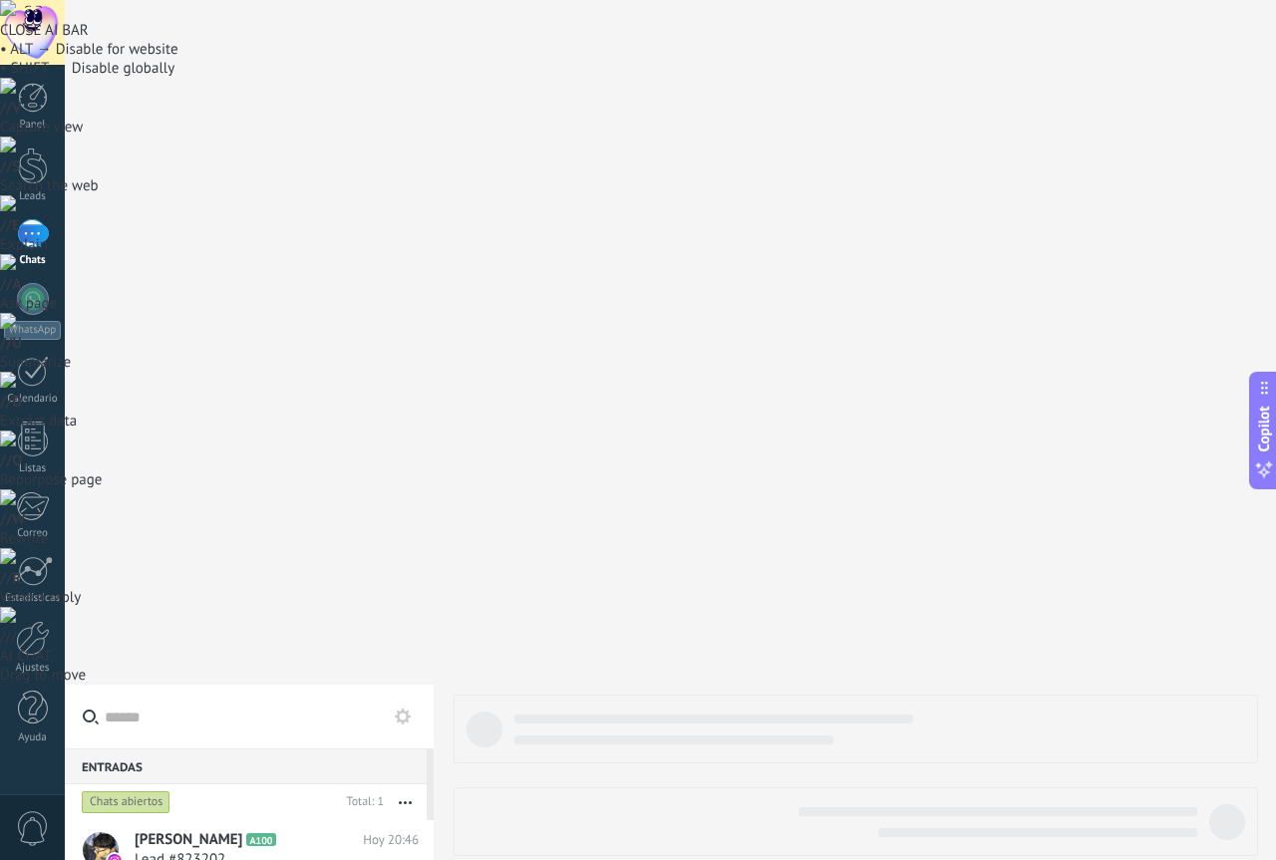
click at [147, 790] on div "Chats abiertos" at bounding box center [126, 802] width 89 height 24
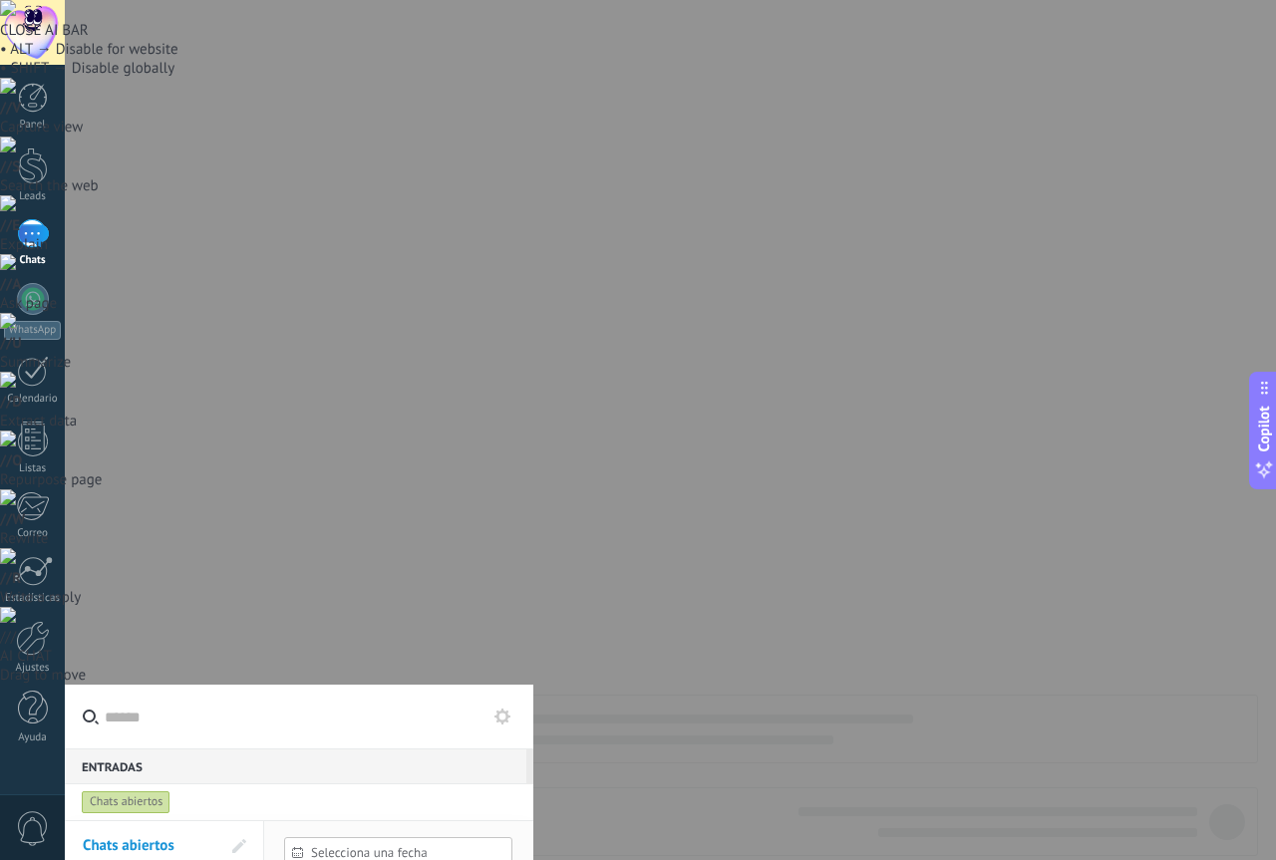
click at [595, 376] on div at bounding box center [638, 430] width 1276 height 860
